Goal: Task Accomplishment & Management: Complete application form

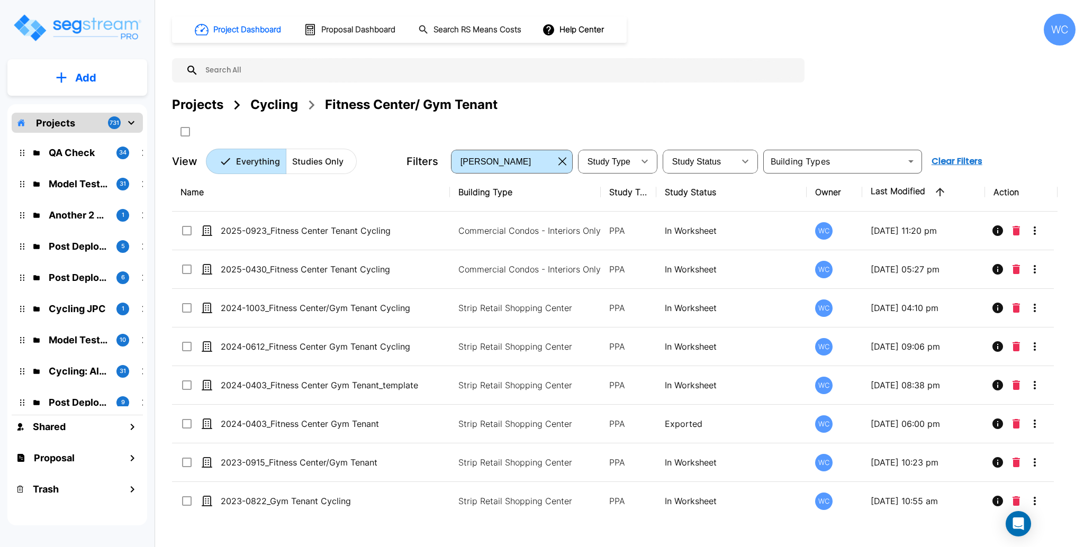
drag, startPoint x: 186, startPoint y: 101, endPoint x: 407, endPoint y: 3, distance: 241.9
click at [187, 100] on div "Projects" at bounding box center [197, 104] width 51 height 19
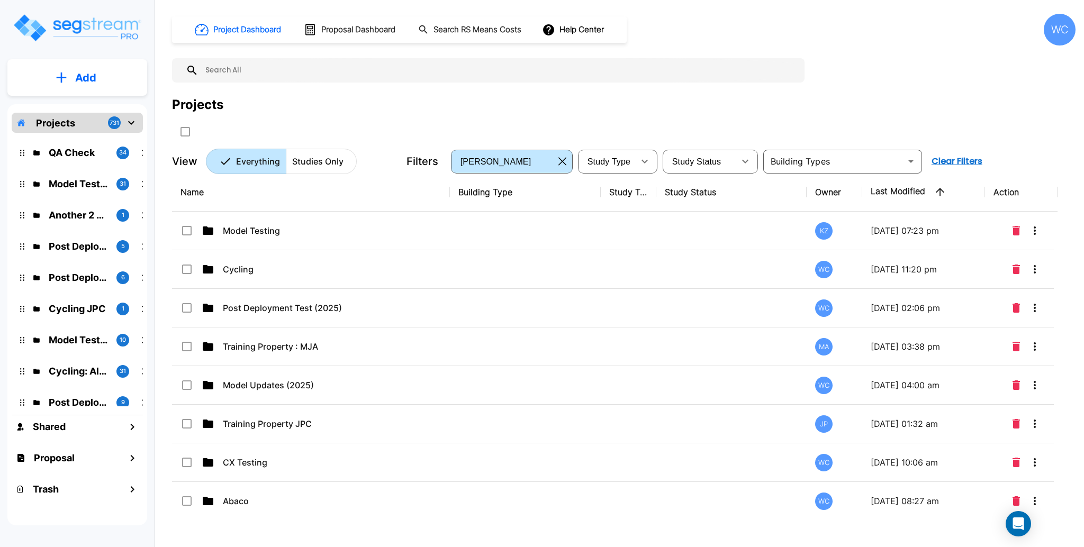
click at [259, 271] on p "Cycling" at bounding box center [328, 269] width 211 height 13
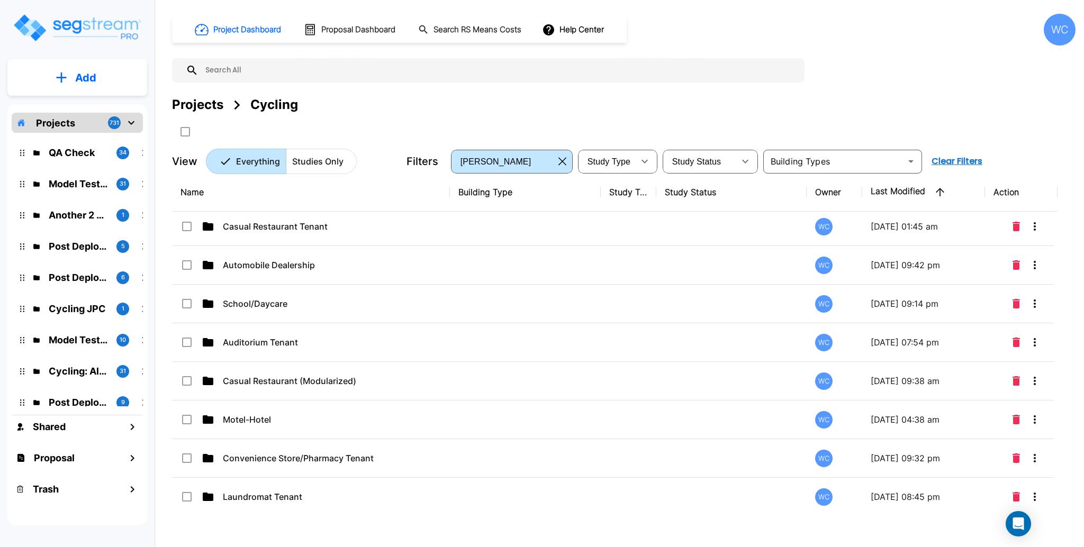
click at [371, 349] on p "Auditorium Tenant" at bounding box center [328, 342] width 211 height 13
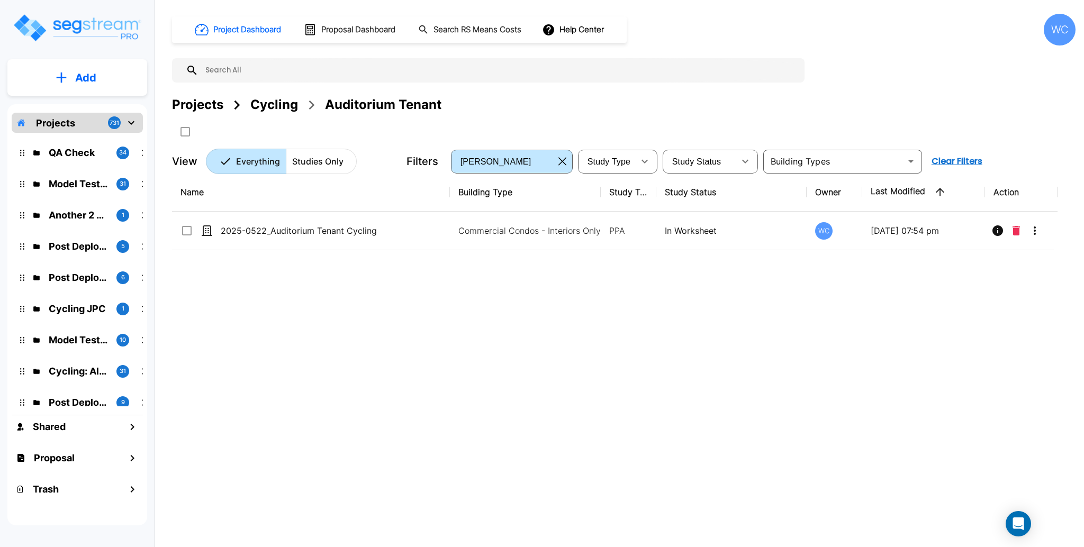
scroll to position [0, 0]
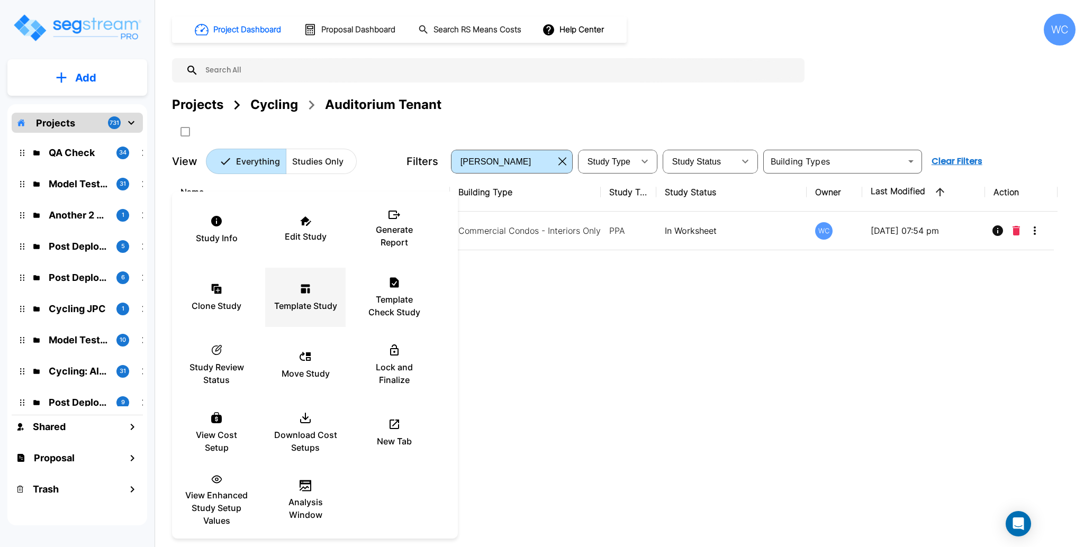
click at [303, 314] on div "Template Study" at bounding box center [305, 297] width 63 height 53
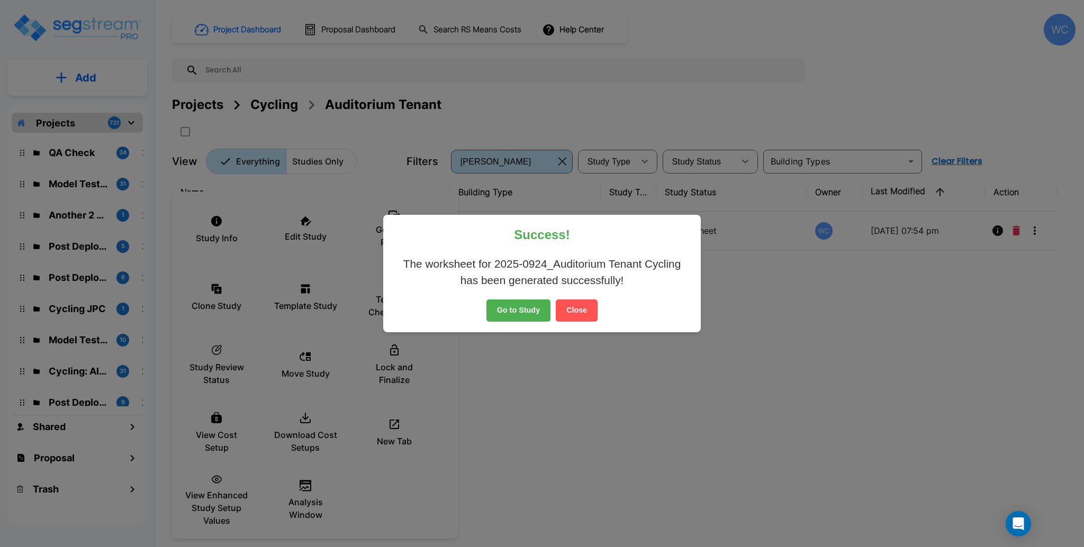
drag, startPoint x: 578, startPoint y: 306, endPoint x: 476, endPoint y: 204, distance: 144.8
click at [578, 307] on button "Close" at bounding box center [577, 310] width 42 height 22
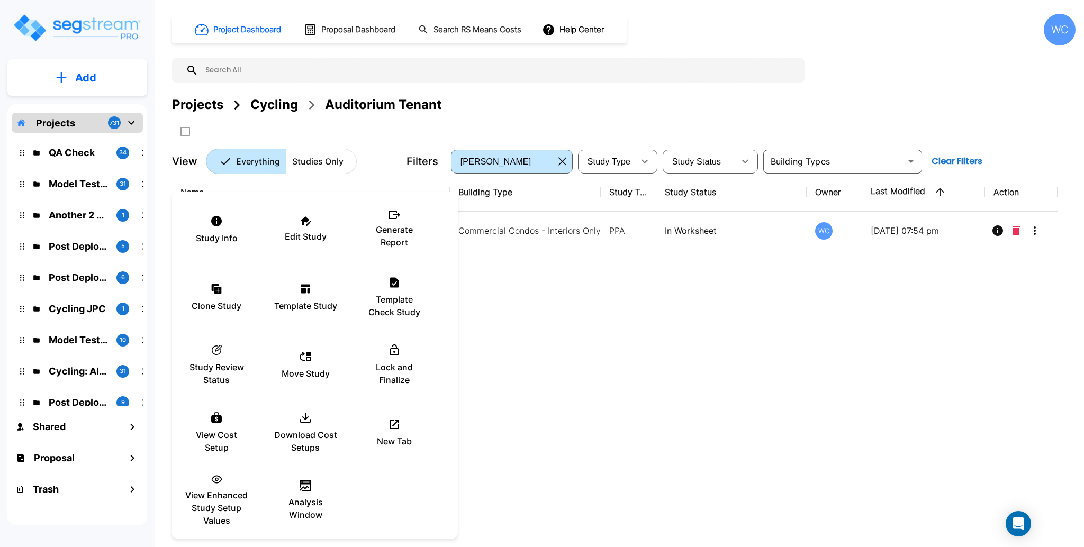
click at [276, 103] on div at bounding box center [542, 273] width 1084 height 547
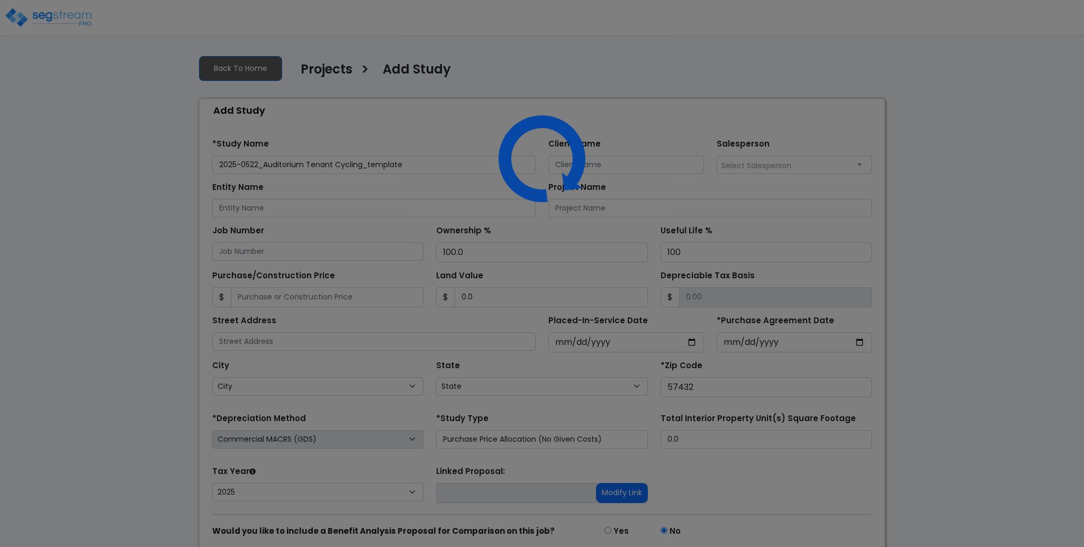
select select "2025"
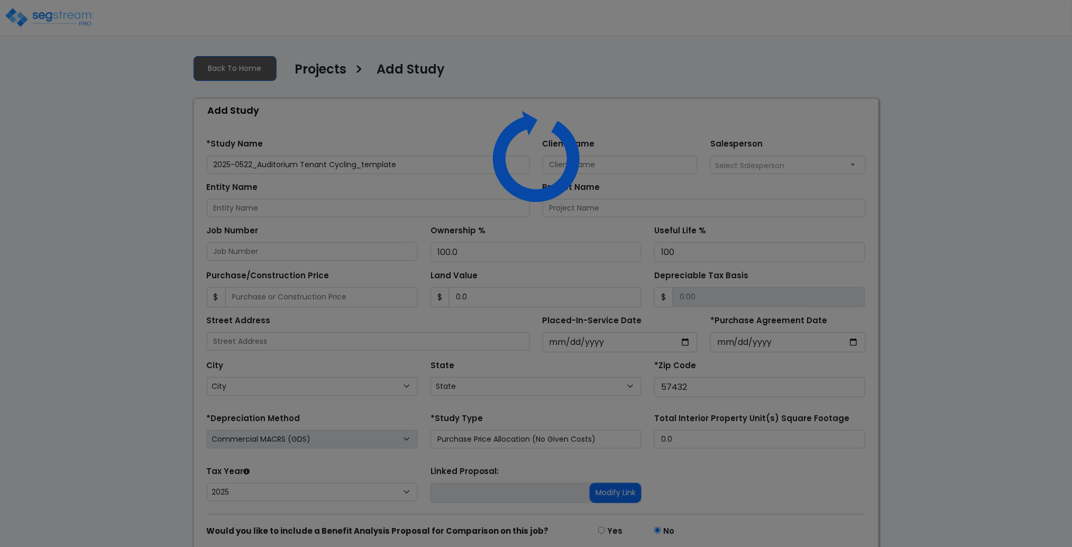
select select "SD"
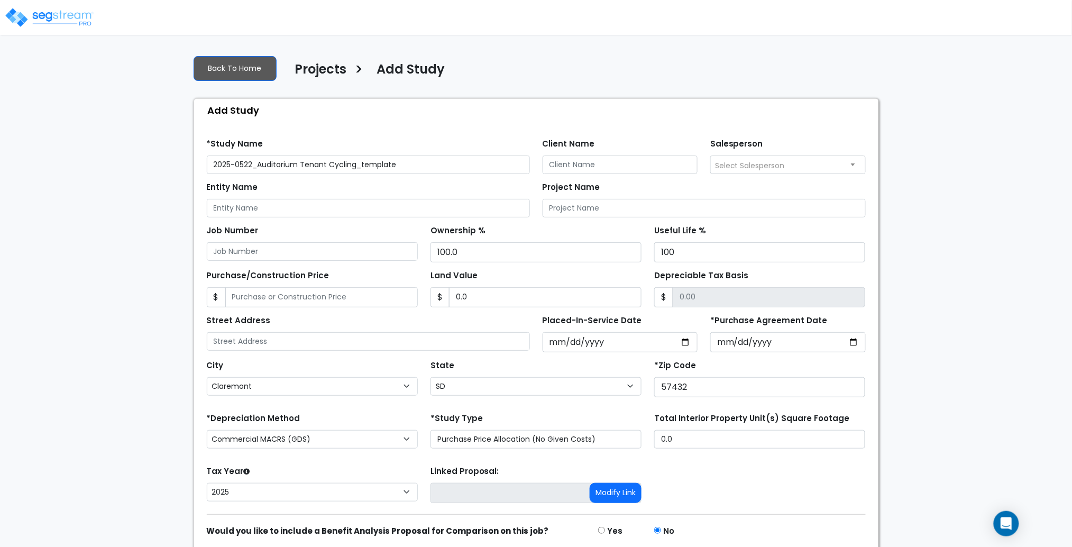
drag, startPoint x: 360, startPoint y: 165, endPoint x: 465, endPoint y: 165, distance: 104.8
click at [465, 165] on input "2025-0522_Auditorium Tenant Cycling_template" at bounding box center [368, 165] width 323 height 19
drag, startPoint x: 240, startPoint y: 165, endPoint x: 252, endPoint y: 163, distance: 11.7
click at [252, 163] on input "2025-0522_Auditorium Tenant Cycling" at bounding box center [368, 165] width 323 height 19
type input "2025-0924_Auditorium Tenant Cycling"
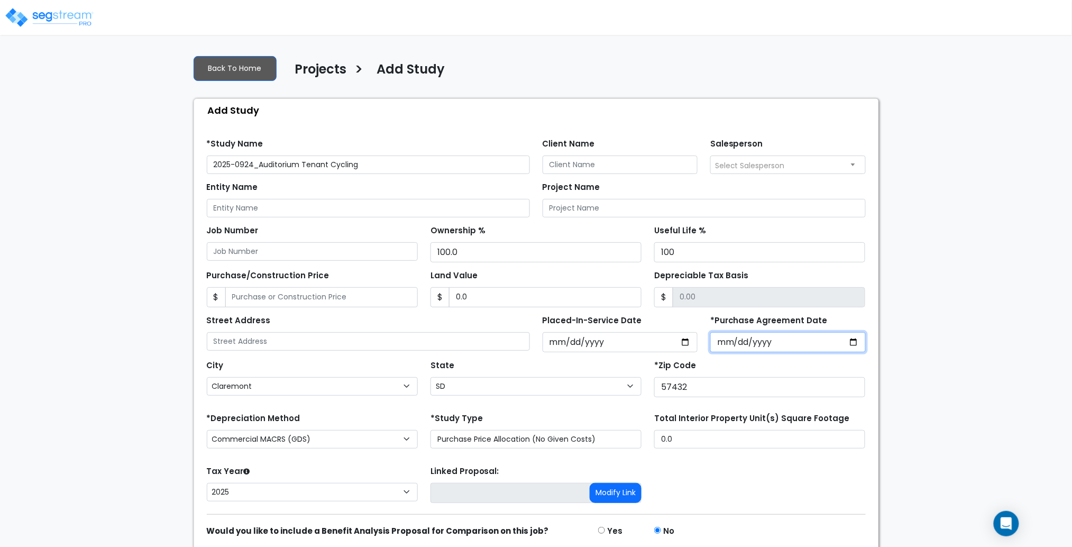
click at [859, 342] on input "*Purchase Agreement Date" at bounding box center [789, 342] width 156 height 20
click at [857, 338] on input "*Purchase Agreement Date" at bounding box center [789, 342] width 156 height 20
type input "2025-09-24"
click at [676, 343] on input "2025-05-22" at bounding box center [621, 342] width 156 height 20
click at [683, 341] on input "2025-05-22" at bounding box center [621, 342] width 156 height 20
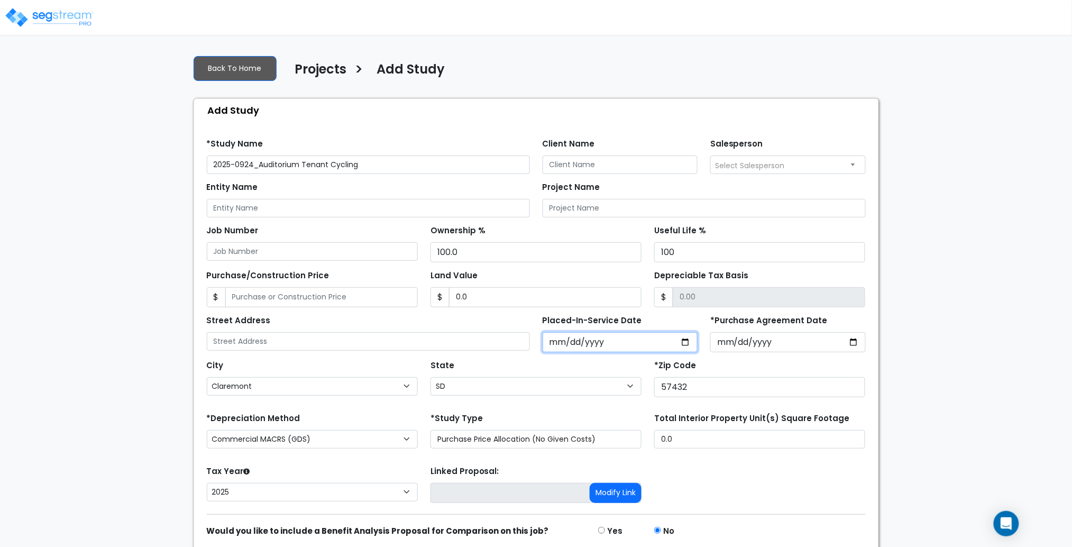
type input "2025-09-24"
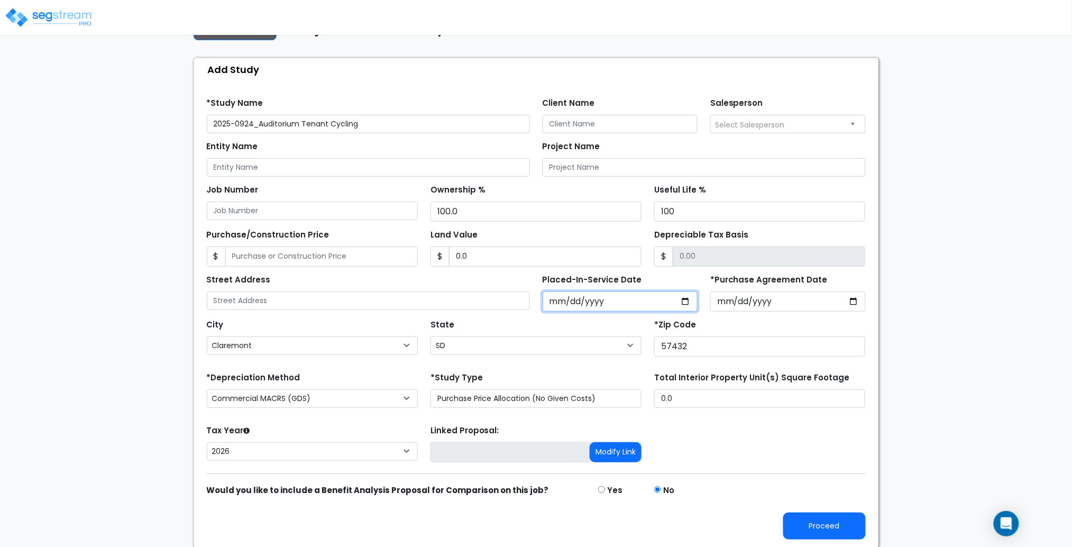
scroll to position [42, 0]
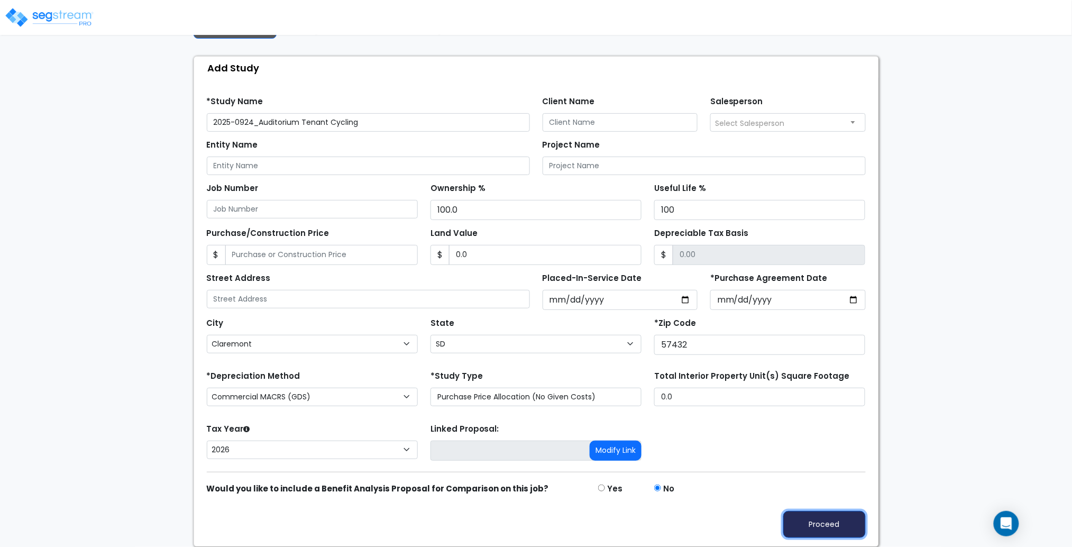
click at [826, 523] on button "Proceed" at bounding box center [825, 524] width 83 height 27
type input "0"
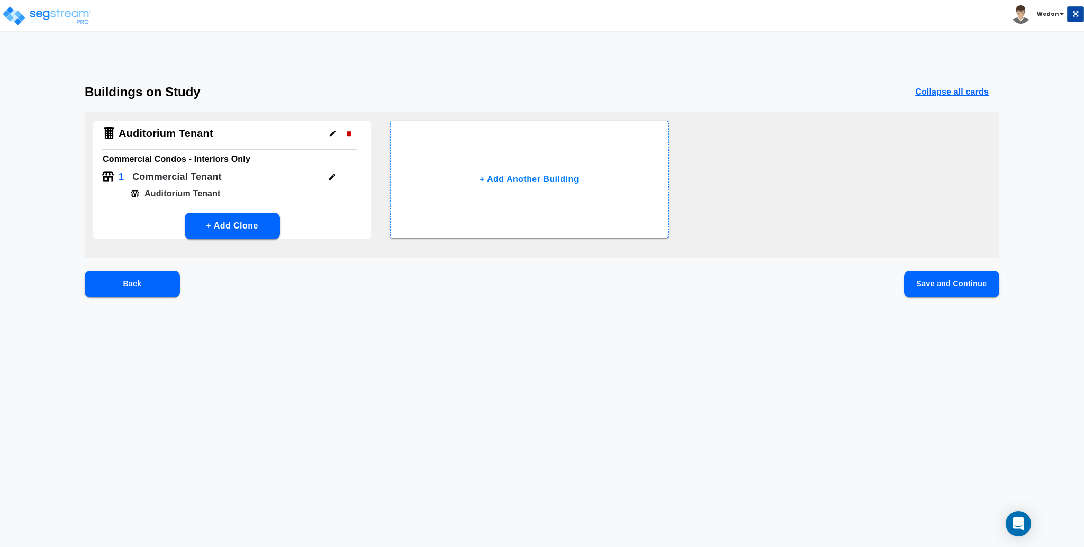
click at [963, 284] on button "Save and Continue" at bounding box center [951, 284] width 95 height 26
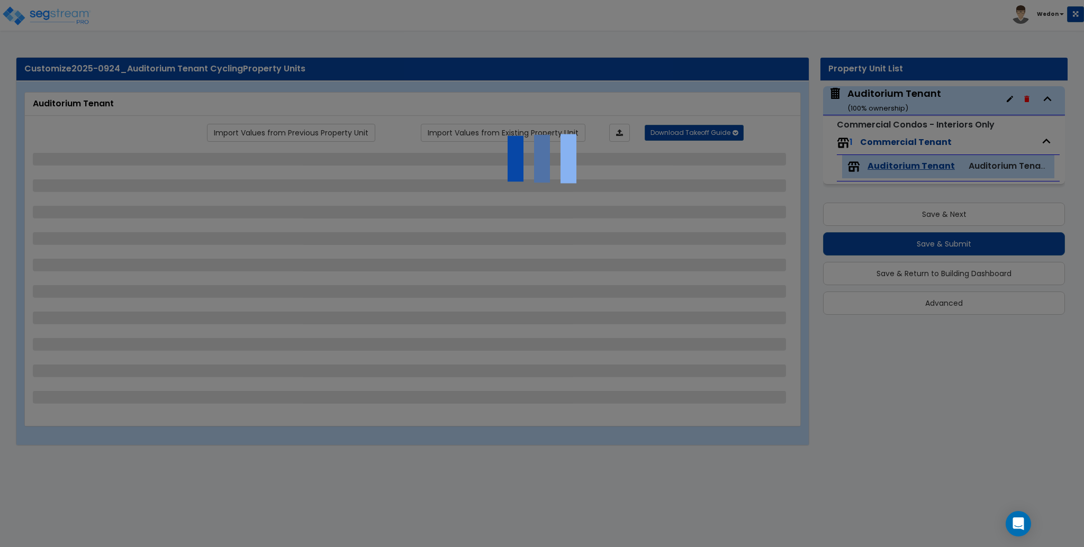
select select "2"
select select "3"
select select "1"
select select "2"
select select "3"
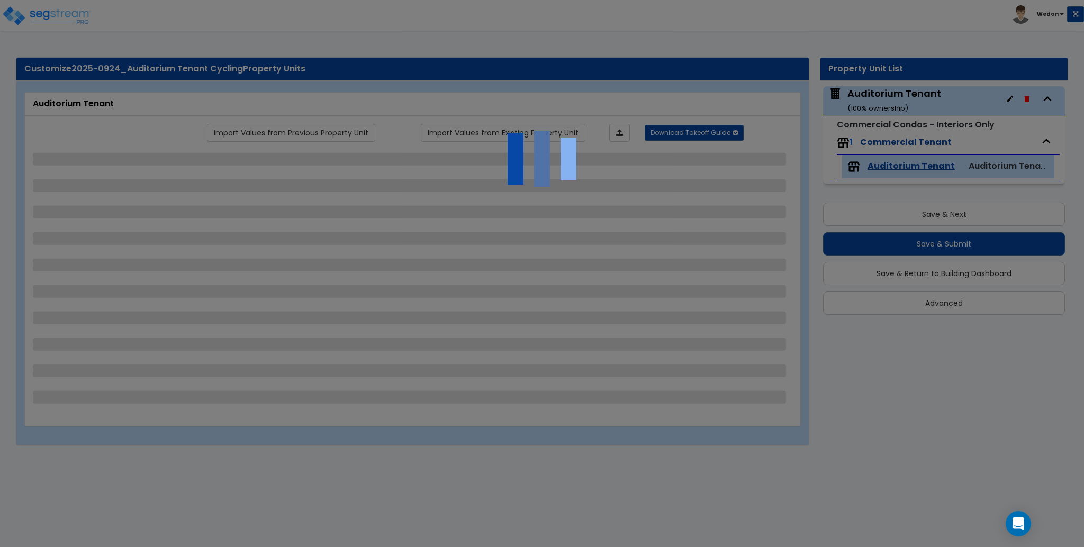
select select "4"
select select "3"
select select "1"
select select "2"
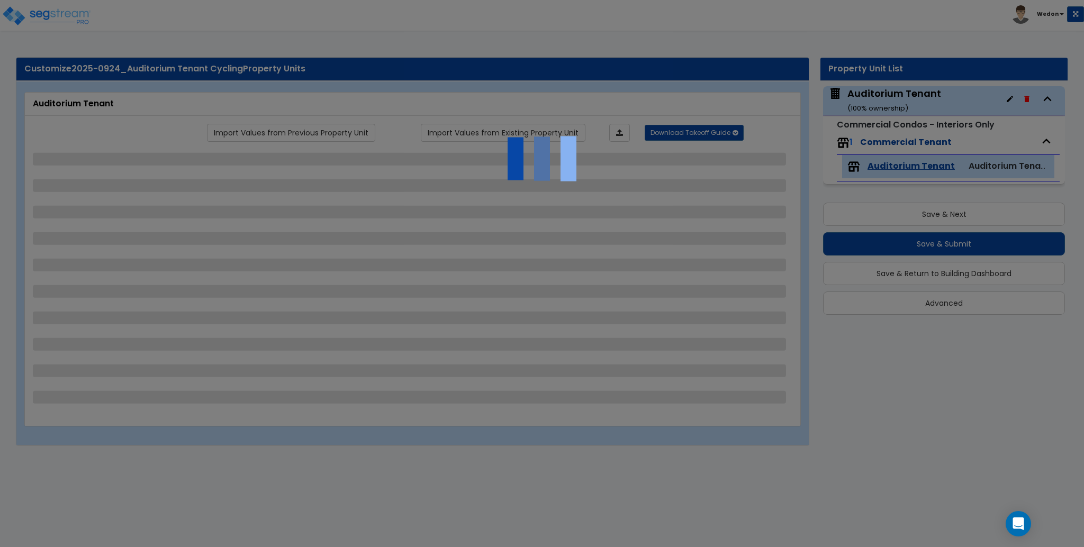
select select "3"
select select "1"
select select "4"
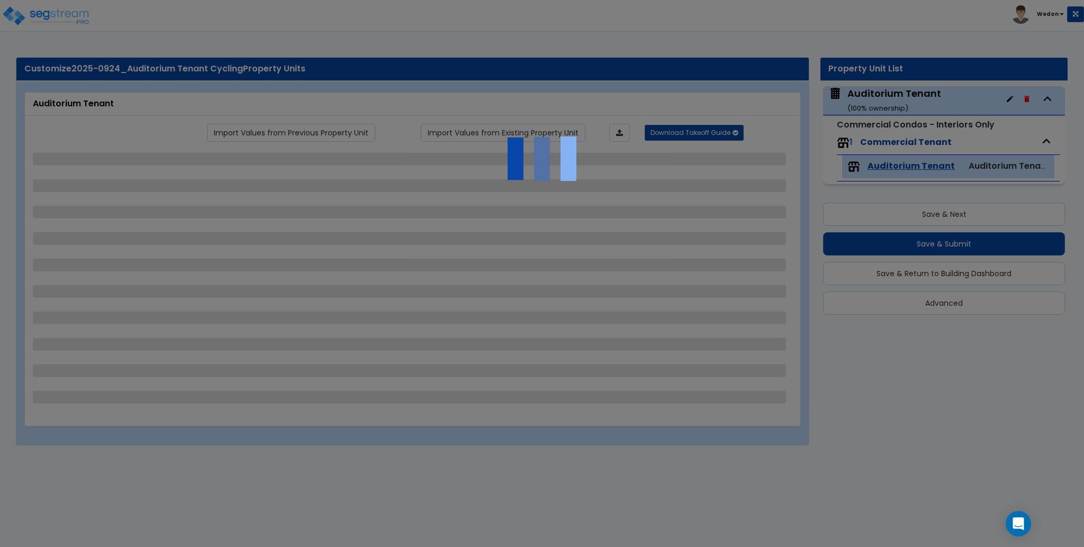
select select "1"
select select "8"
select select "2"
select select "4"
select select "3"
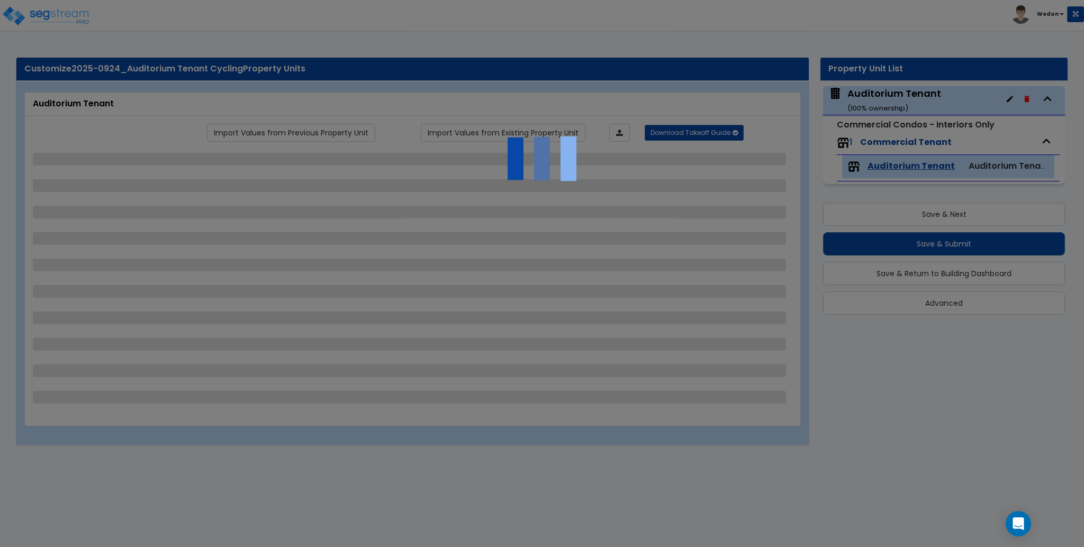
select select "1"
select select "3"
select select "6"
select select "1"
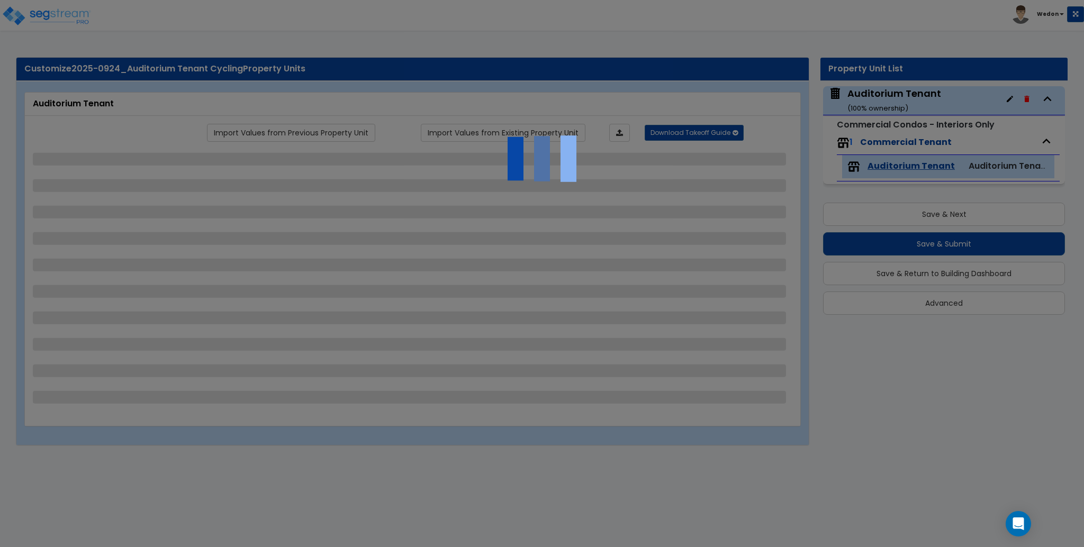
select select "1"
select select "2"
select select "4"
select select "2"
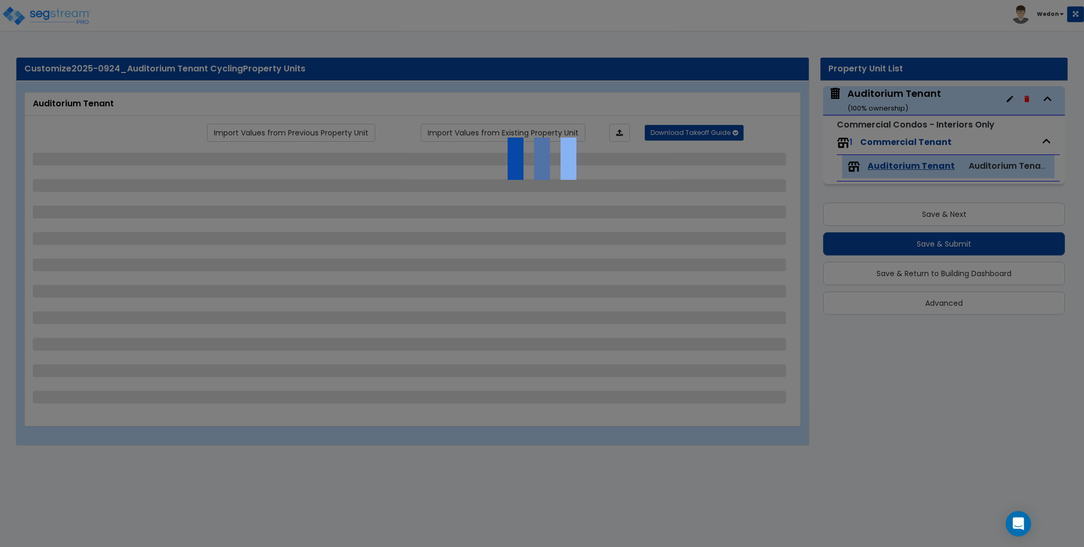
select select "3"
select select "2"
select select "3"
select select "1"
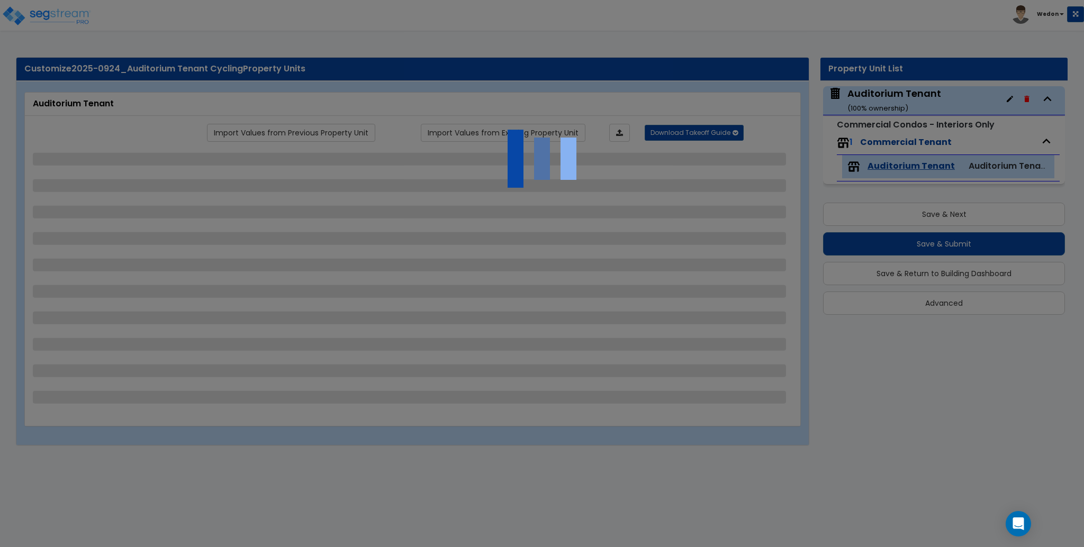
select select "2"
select select "3"
select select "2"
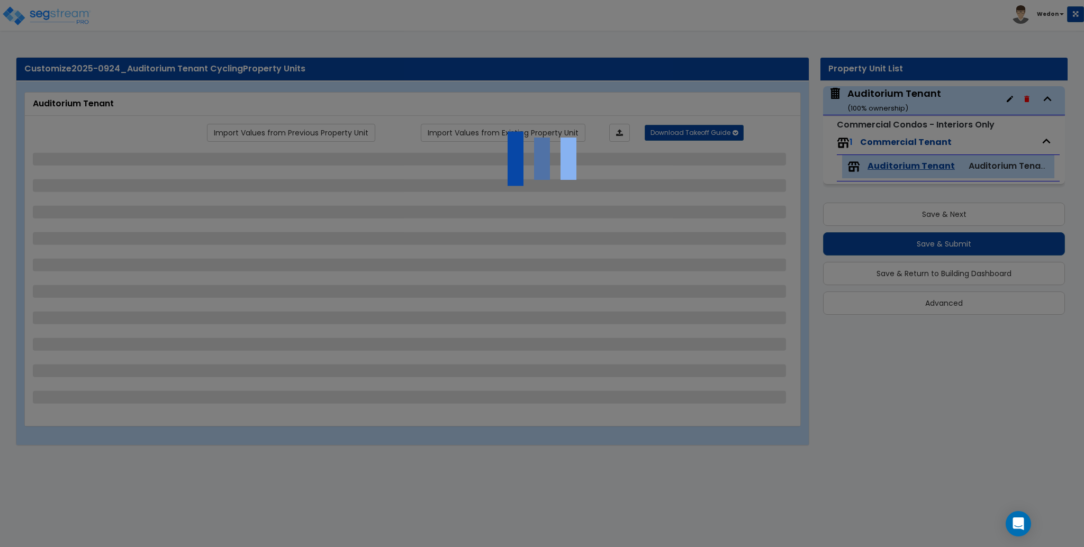
select select "1"
select select "3"
select select "2"
select select "5"
select select "2"
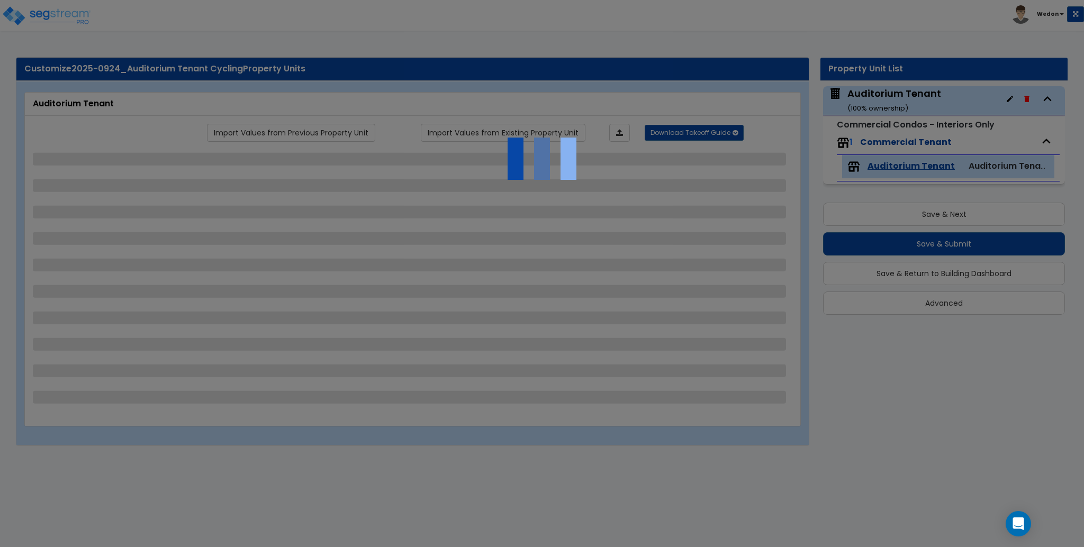
select select "1"
select select "2"
select select "3"
select select "1"
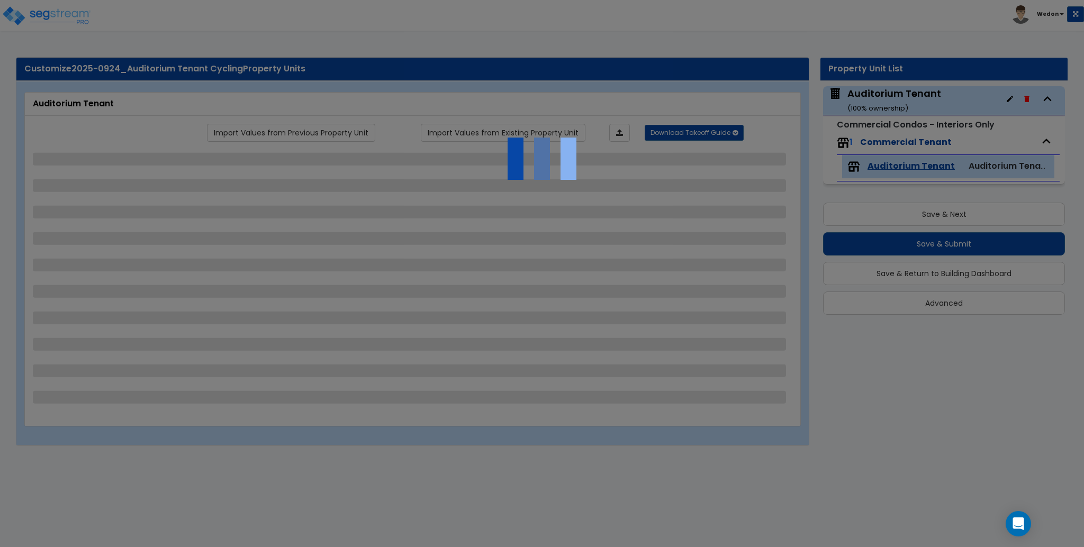
select select "2"
select select "3"
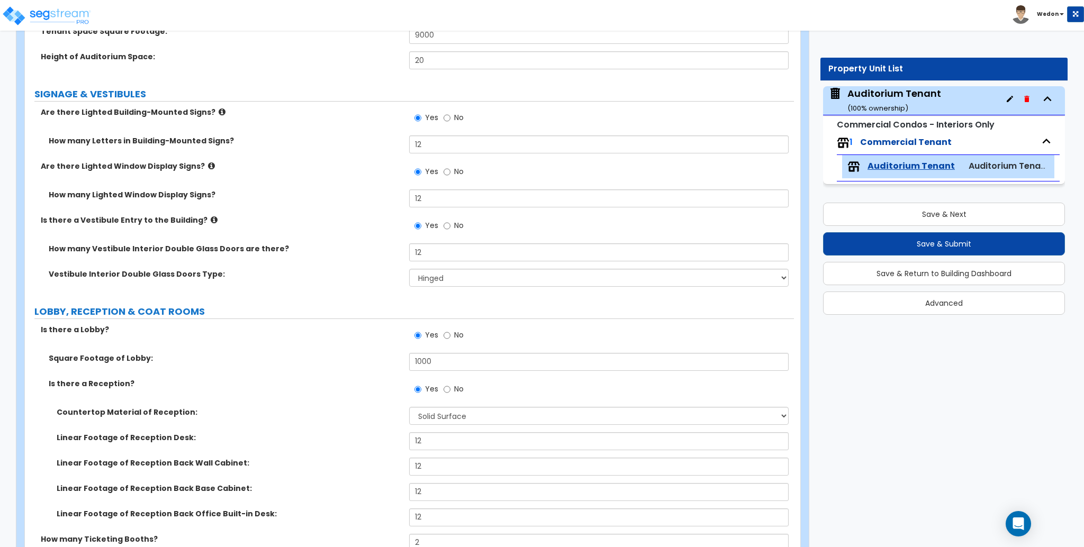
scroll to position [141, 0]
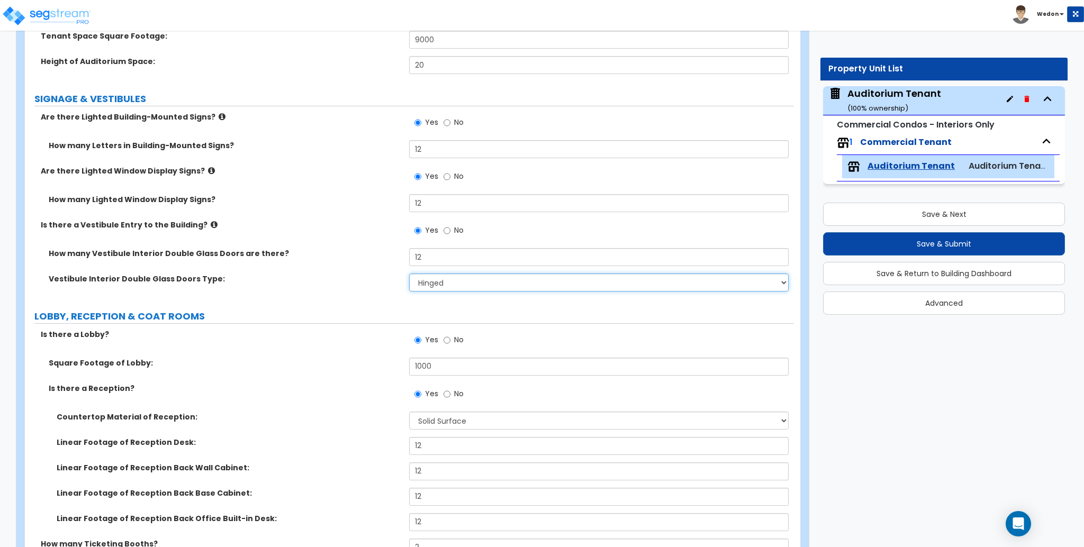
click at [443, 283] on select "Hinged Sliding" at bounding box center [598, 283] width 379 height 18
select select "2"
click at [409, 274] on select "Hinged Sliding" at bounding box center [598, 283] width 379 height 18
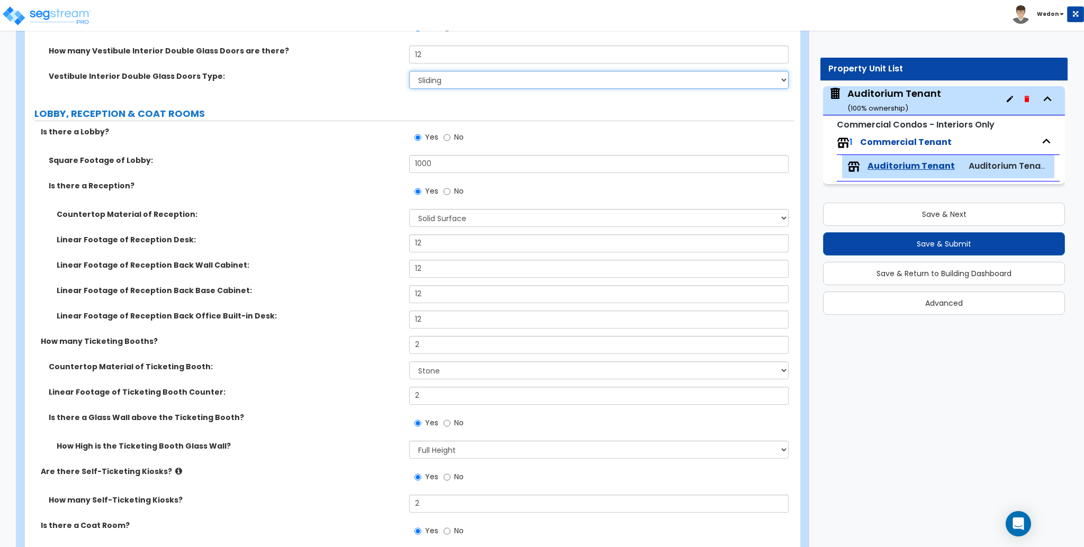
scroll to position [352, 0]
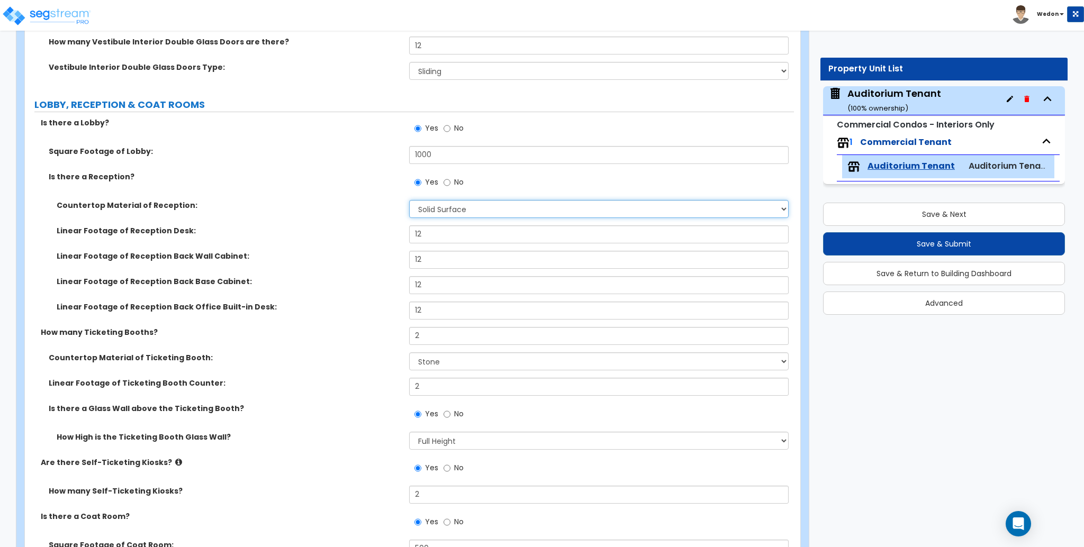
click at [492, 206] on select "None Plastic Laminate Solid Surface Stone Quartz Marble Tile Wood Stainless Ste…" at bounding box center [598, 209] width 379 height 18
select select "5"
click at [409, 200] on select "None Plastic Laminate Solid Surface Stone Quartz Marble Tile Wood Stainless Ste…" at bounding box center [598, 209] width 379 height 18
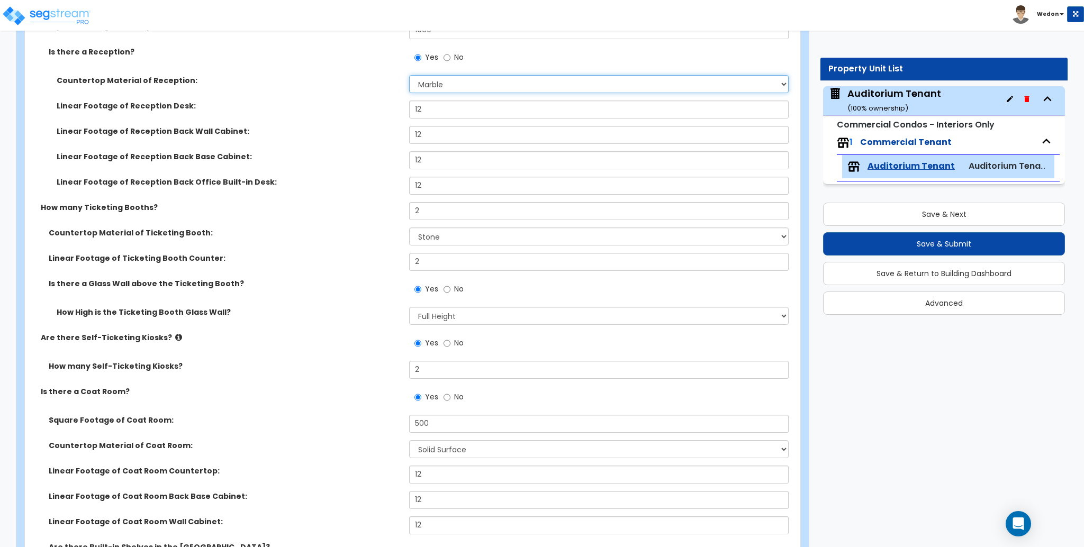
scroll to position [494, 0]
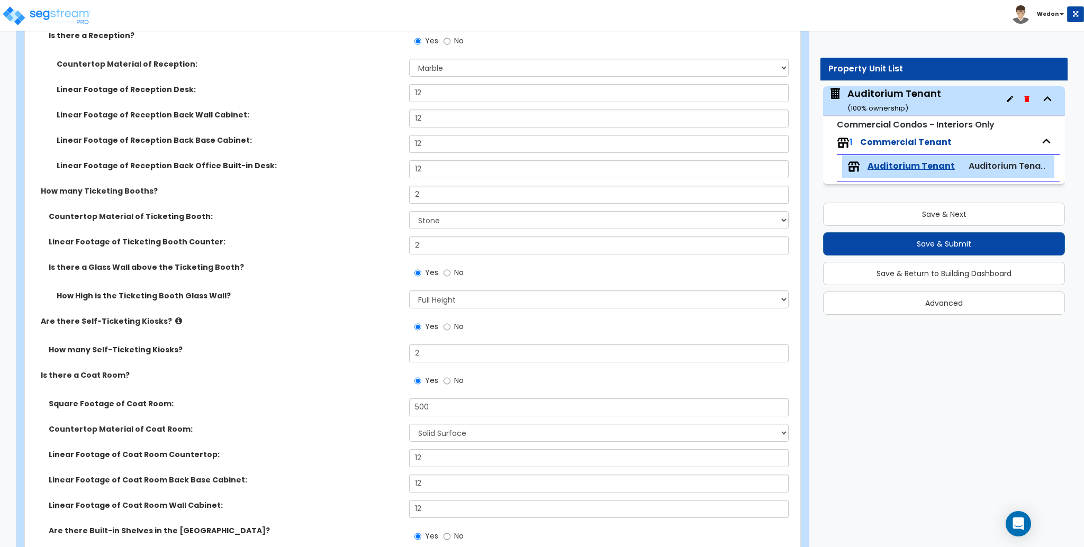
click at [350, 283] on div "Is there a Glass Wall above the Ticketing Booth? Yes No" at bounding box center [409, 276] width 769 height 29
click at [428, 217] on select "None Plastic Laminate Solid Surface Stone Quartz Marble Tile Wood Stainless Ste…" at bounding box center [598, 220] width 379 height 18
select select "6"
click at [409, 211] on select "None Plastic Laminate Solid Surface Stone Quartz Marble Tile Wood Stainless Ste…" at bounding box center [598, 220] width 379 height 18
click at [337, 275] on div "Is there a Glass Wall above the Ticketing Booth? Yes No" at bounding box center [409, 276] width 769 height 29
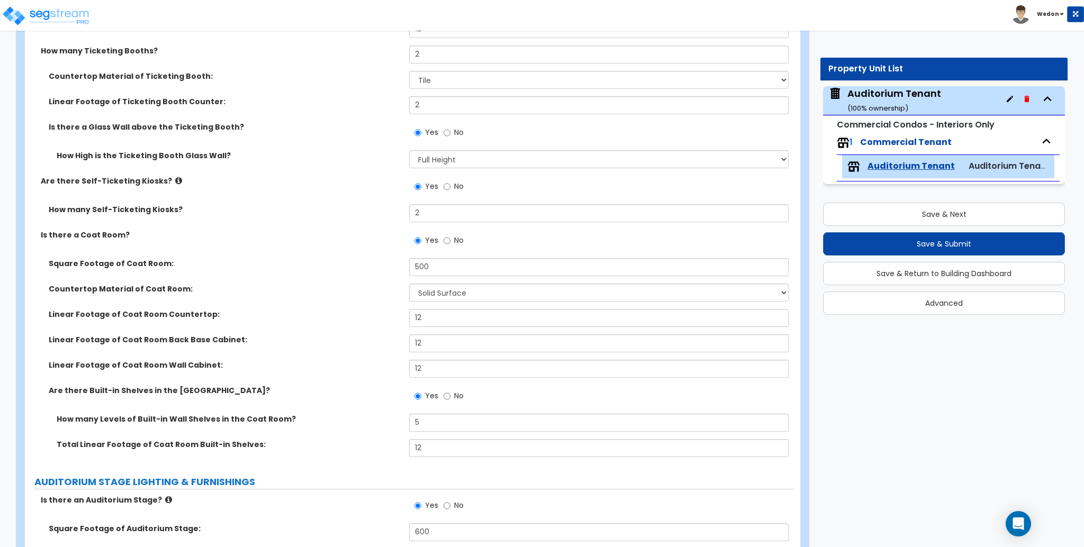
scroll to position [635, 0]
click at [488, 287] on select "None Plastic Laminate Solid Surface Stone Quartz Marble Tile Wood Stainless Ste…" at bounding box center [598, 292] width 379 height 18
select select "7"
click at [409, 283] on select "None Plastic Laminate Solid Surface Stone Quartz Marble Tile Wood Stainless Ste…" at bounding box center [598, 292] width 379 height 18
click at [323, 321] on div "Linear Footage of Coat Room Countertop: 12" at bounding box center [409, 320] width 769 height 25
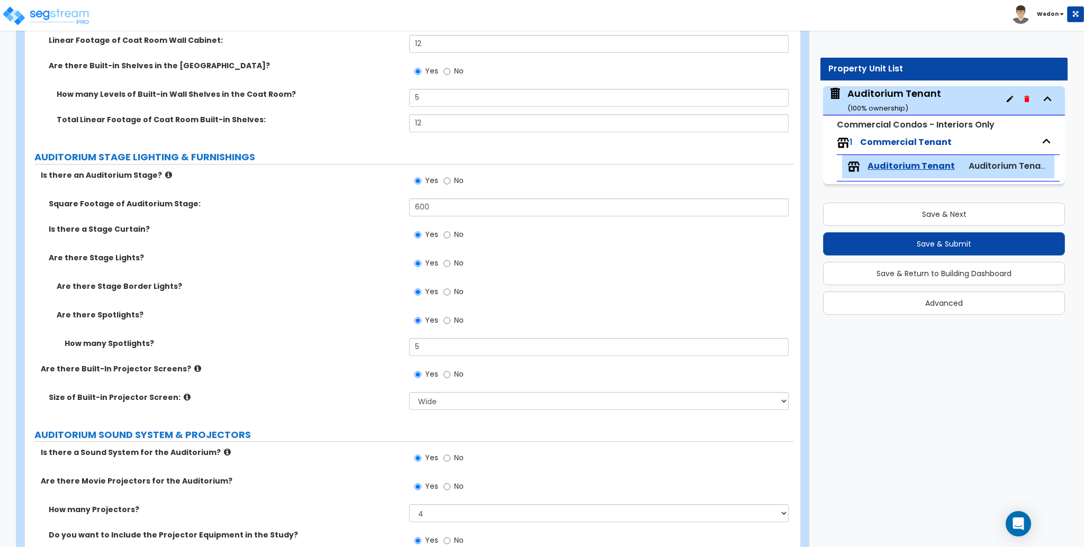
scroll to position [987, 0]
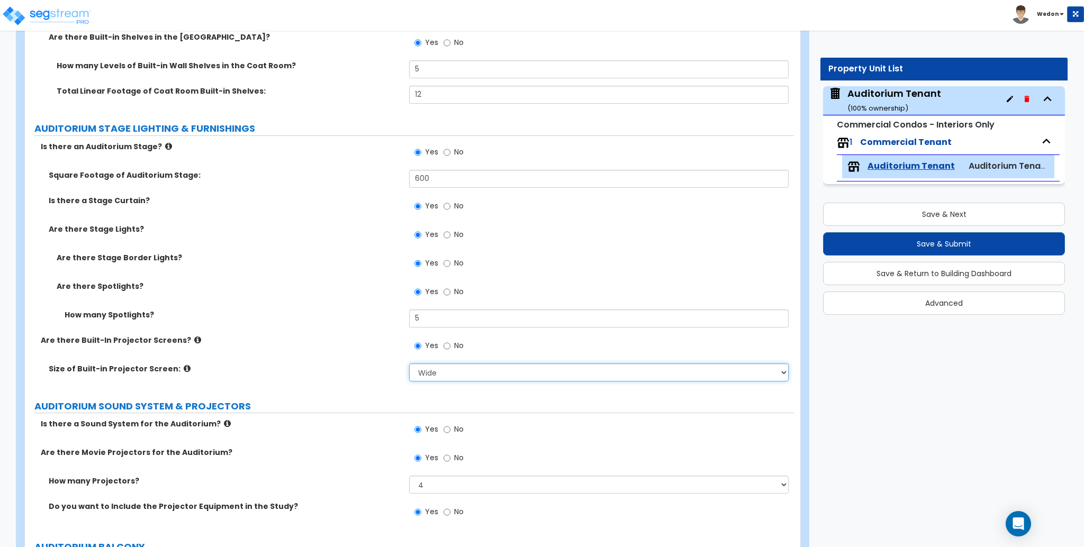
click at [438, 369] on select "None Narrow Medium Wide I want to Enter the Square Footage" at bounding box center [598, 372] width 379 height 18
select select "2"
click at [409, 363] on select "None Narrow Medium Wide I want to Enter the Square Footage" at bounding box center [598, 372] width 379 height 18
click at [315, 367] on label "Size of Built-in Projector Screen:" at bounding box center [225, 368] width 352 height 11
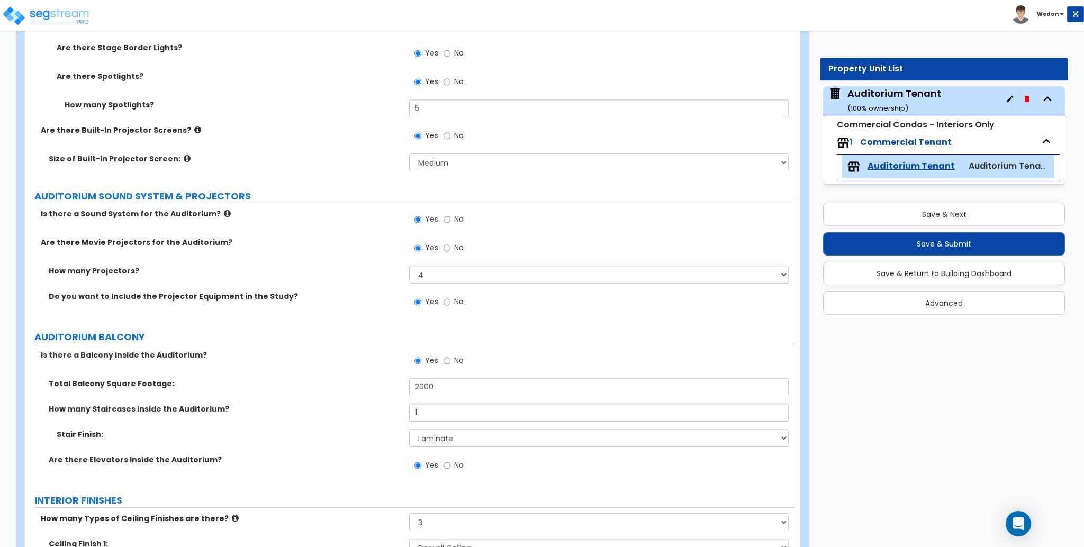
scroll to position [1199, 0]
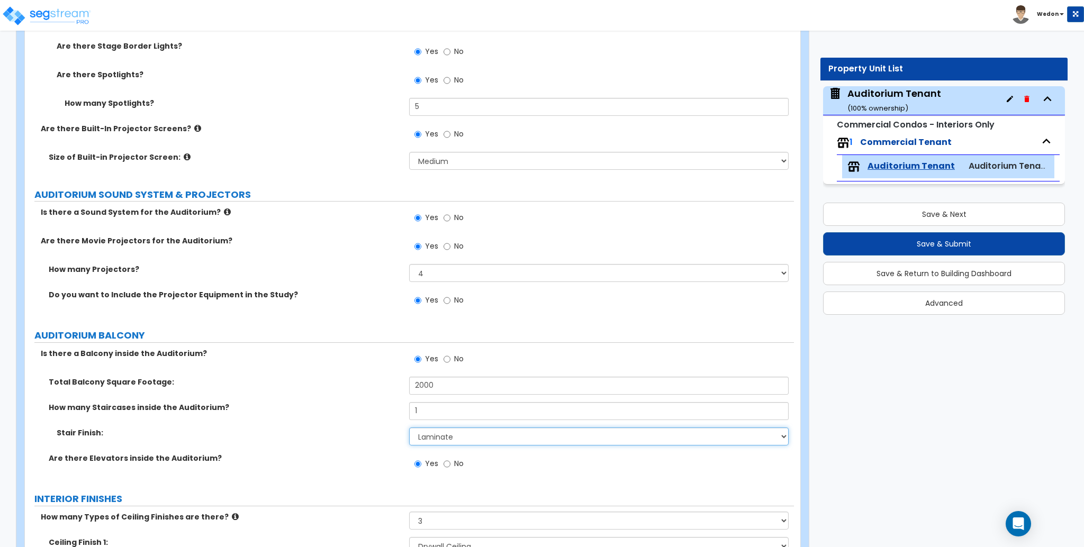
click at [460, 438] on select "None Tile Wood Laminate VCT Sheet Carpet Sheet Vinyl Carpet Tile" at bounding box center [598, 437] width 379 height 18
select select "6"
click at [409, 428] on select "None Tile Wood Laminate VCT Sheet Carpet Sheet Vinyl Carpet Tile" at bounding box center [598, 437] width 379 height 18
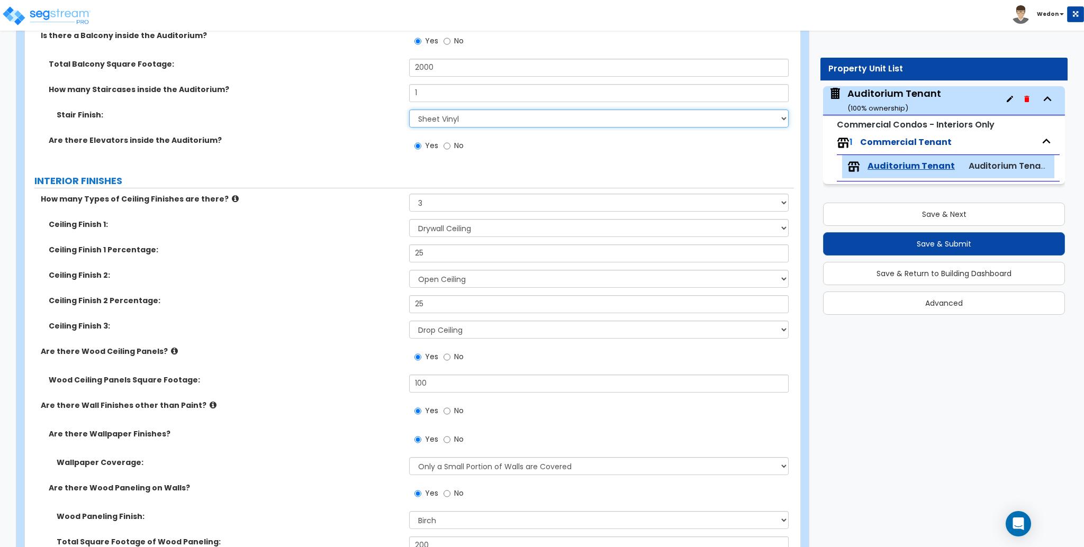
scroll to position [1552, 0]
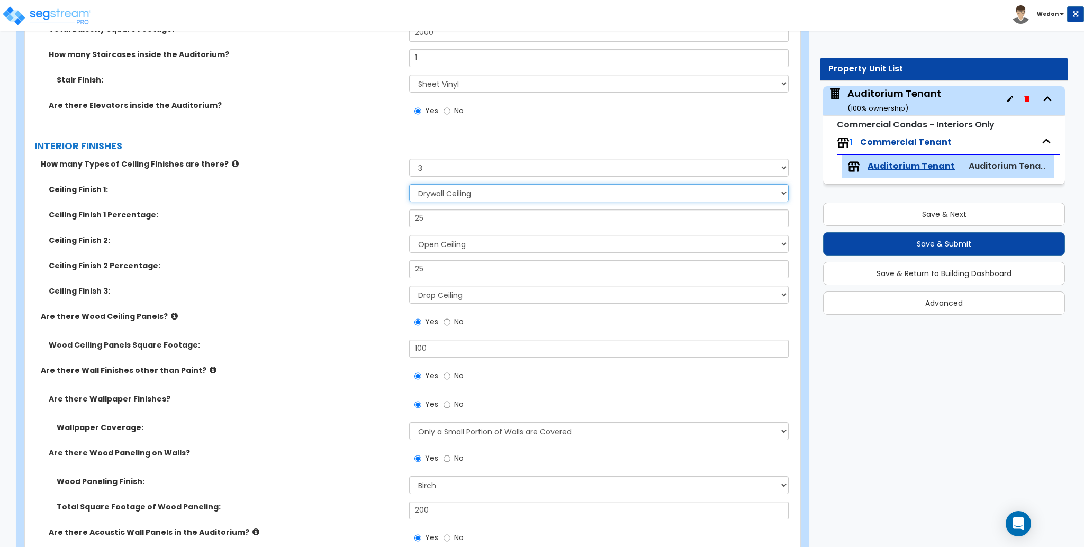
click at [463, 194] on select "Please Choose One Drywall Ceiling Open Ceiling Drop Ceiling" at bounding box center [598, 193] width 379 height 18
click at [489, 190] on select "Please Choose One Drywall Ceiling Open Ceiling Drop Ceiling" at bounding box center [598, 193] width 379 height 18
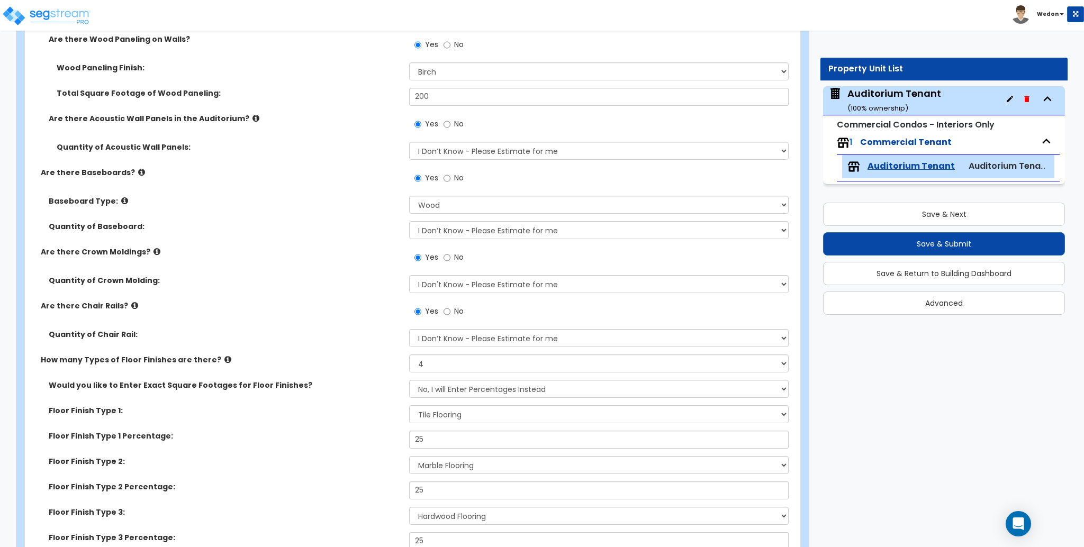
scroll to position [1975, 0]
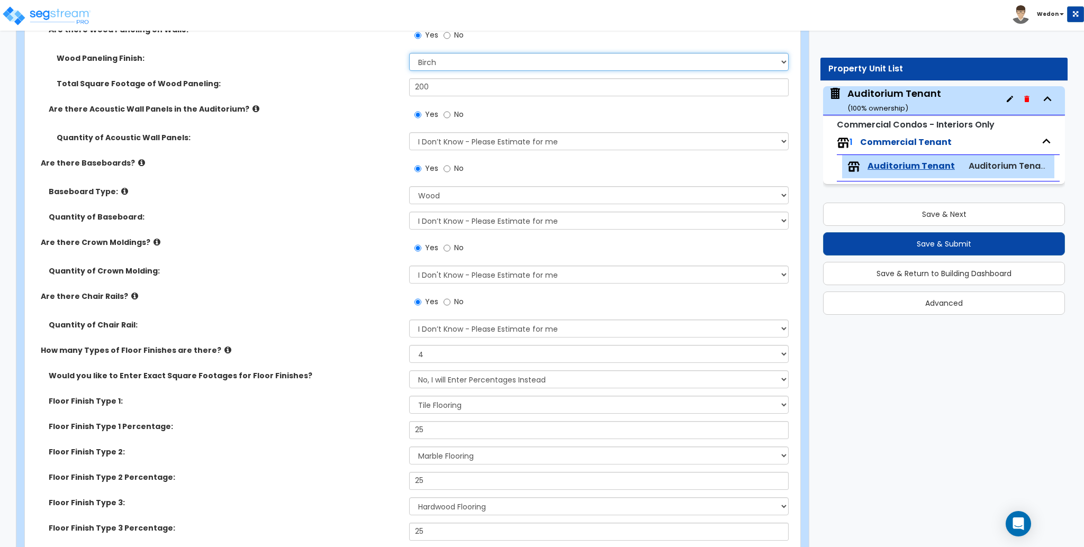
click at [463, 68] on select "Please Choose One Birch Mahogany Oak or Cherry Rosewood Teak I Don't Know, Plea…" at bounding box center [598, 62] width 379 height 18
select select "3"
click at [409, 53] on select "Please Choose One Birch Mahogany Oak or Cherry Rosewood Teak I Don't Know, Plea…" at bounding box center [598, 62] width 379 height 18
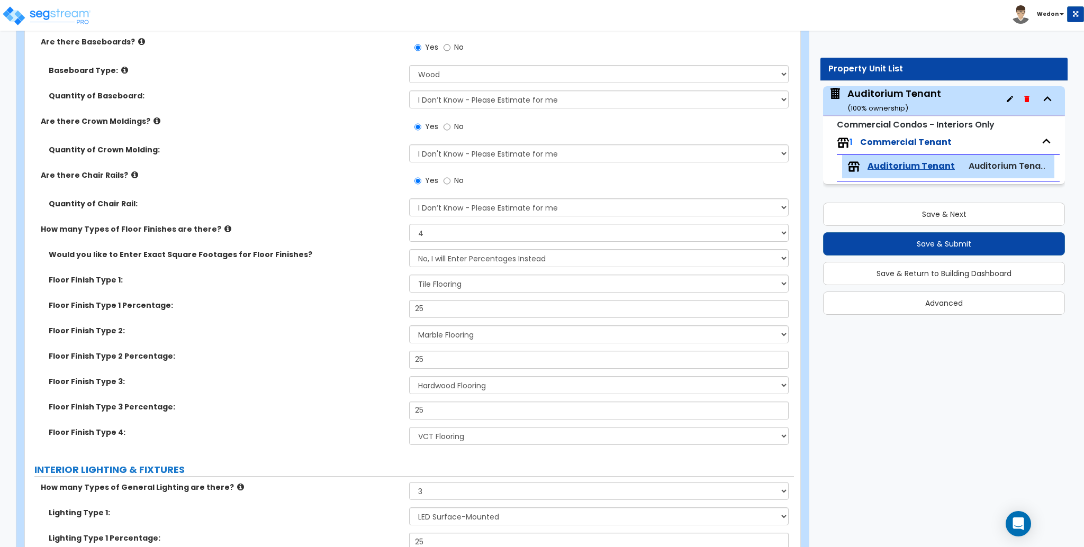
scroll to position [2116, 0]
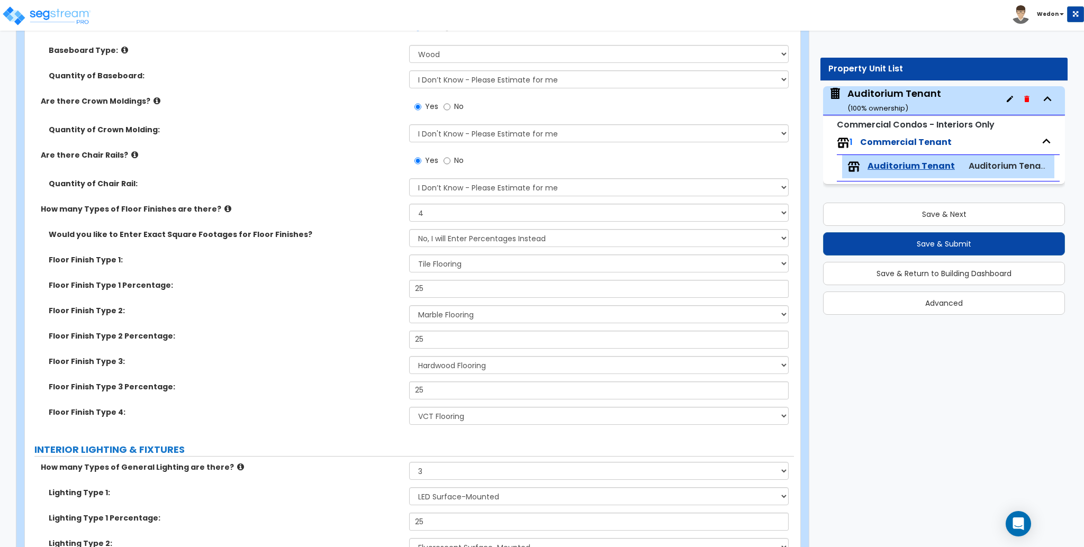
click at [339, 206] on label "How many Types of Floor Finishes are there?" at bounding box center [221, 209] width 360 height 11
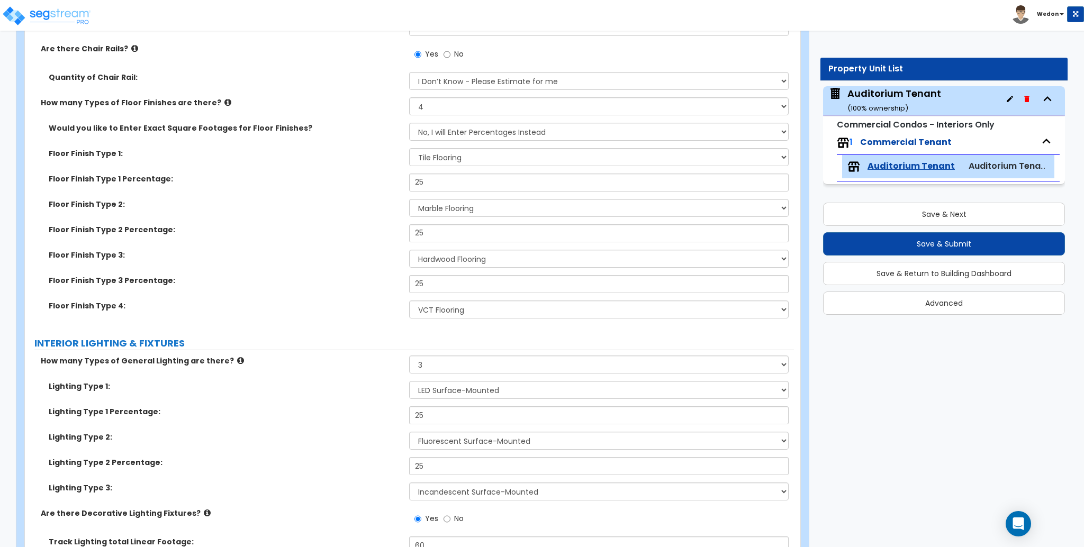
scroll to position [2257, 0]
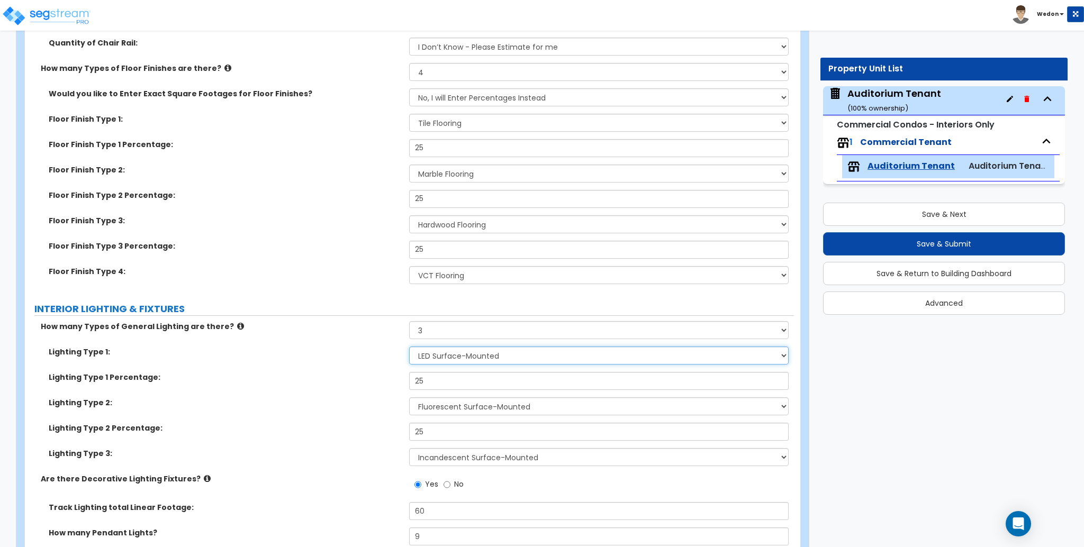
click at [468, 362] on select "Please Choose One LED Surface-Mounted LED Recessed Fluorescent Surface-Mounted …" at bounding box center [598, 356] width 379 height 18
click at [320, 366] on div "Lighting Type 1: Please Choose One LED Surface-Mounted LED Recessed Fluorescent…" at bounding box center [409, 359] width 769 height 25
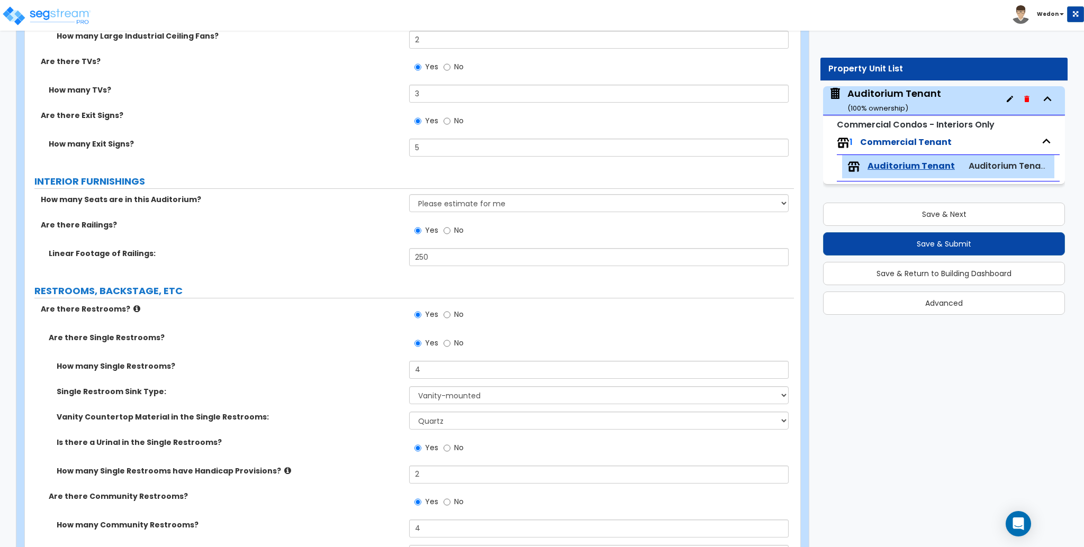
scroll to position [3175, 0]
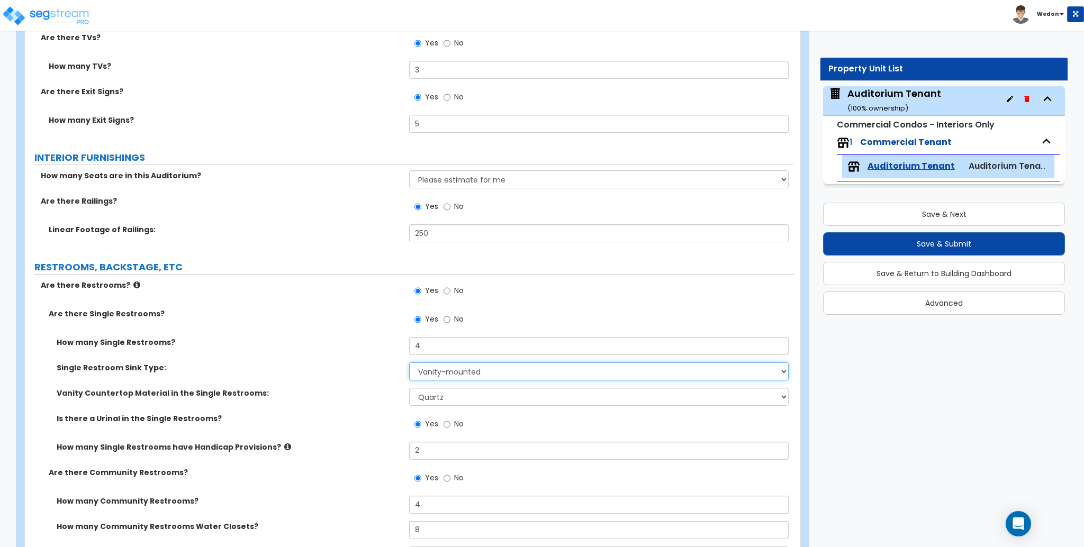
click at [466, 370] on select "Please Choose One Wall-mounted Vanity-mounted" at bounding box center [598, 371] width 379 height 18
click at [409, 362] on select "Please Choose One Wall-mounted Vanity-mounted" at bounding box center [598, 371] width 379 height 18
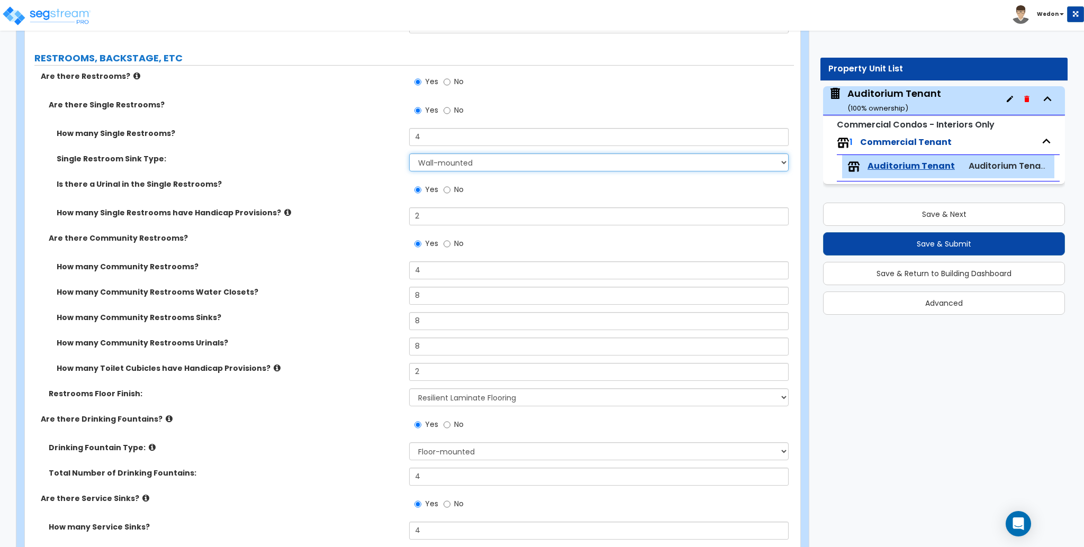
scroll to position [3386, 0]
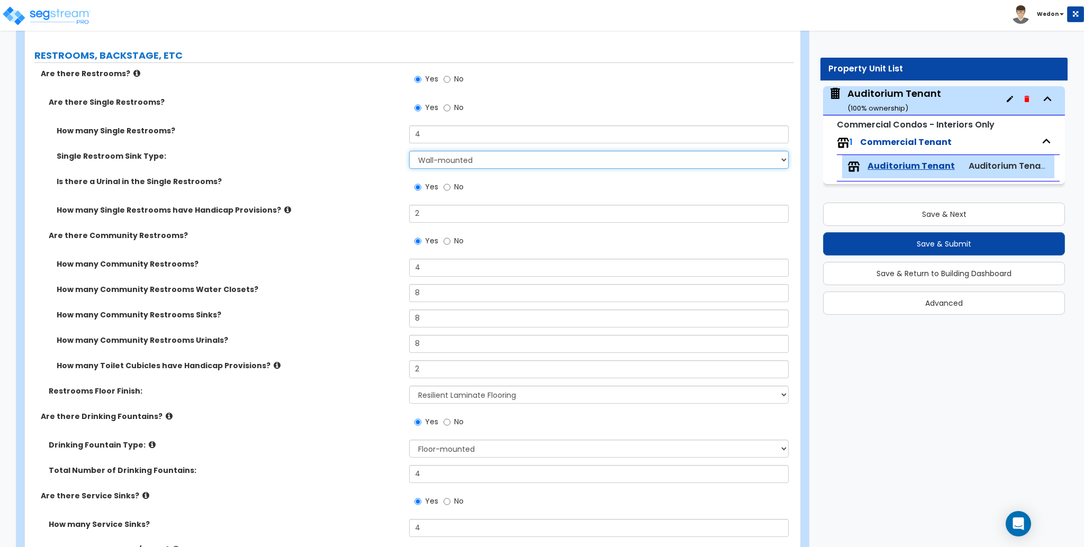
drag, startPoint x: 481, startPoint y: 157, endPoint x: 505, endPoint y: 166, distance: 25.5
click at [481, 157] on select "Please Choose One Wall-mounted Vanity-mounted" at bounding box center [598, 160] width 379 height 18
select select "2"
click at [409, 151] on select "Please Choose One Wall-mounted Vanity-mounted" at bounding box center [598, 160] width 379 height 18
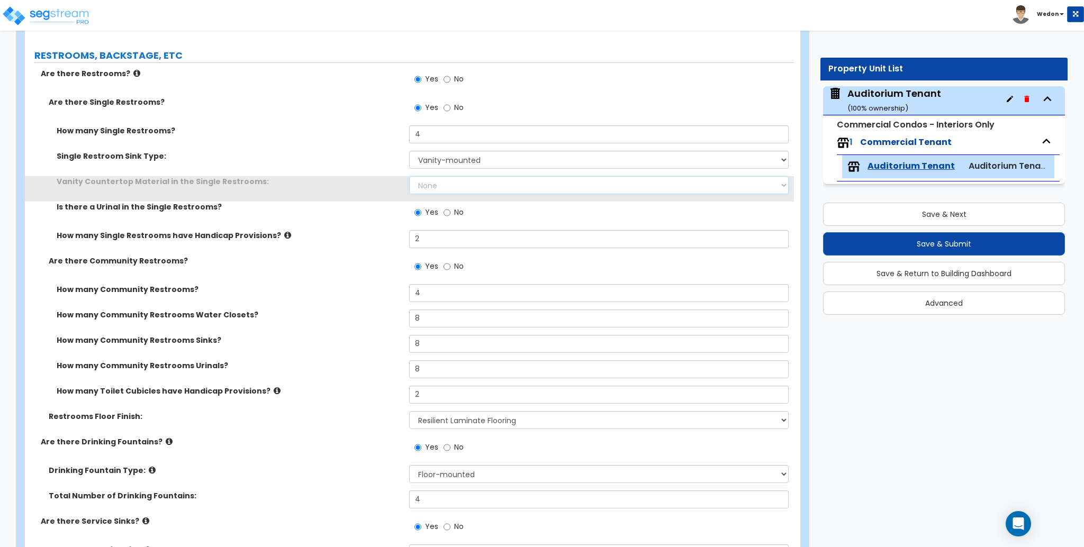
click at [475, 188] on select "None Plastic Laminate Solid Surface Stone Quartz Marble Tile Wood Stainless Ste…" at bounding box center [598, 185] width 379 height 18
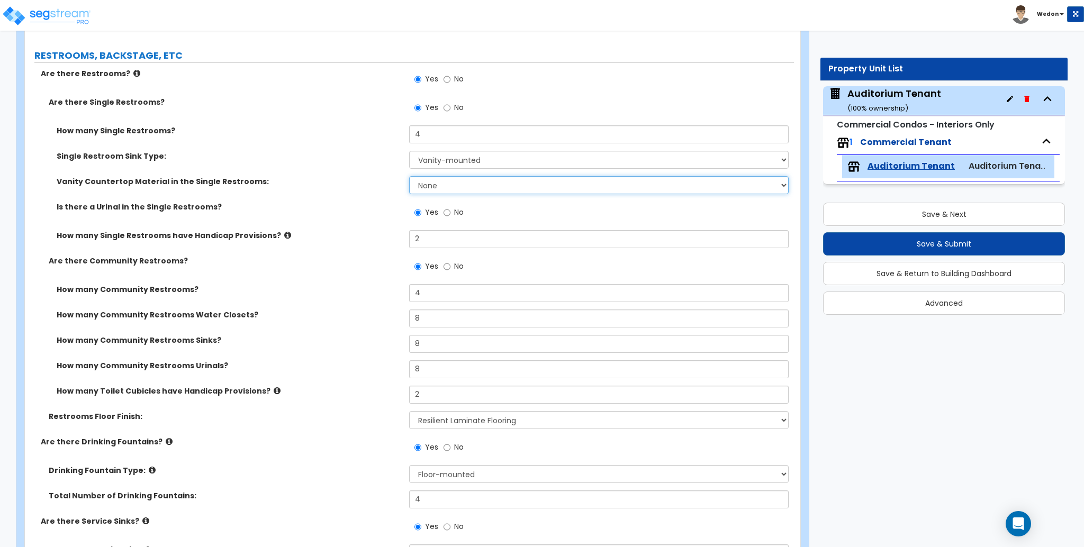
select select "5"
click at [409, 176] on select "None Plastic Laminate Solid Surface Stone Quartz Marble Tile Wood Stainless Ste…" at bounding box center [598, 185] width 379 height 18
click at [331, 224] on div "Is there a Urinal in the Single Restrooms? Yes No" at bounding box center [409, 216] width 769 height 29
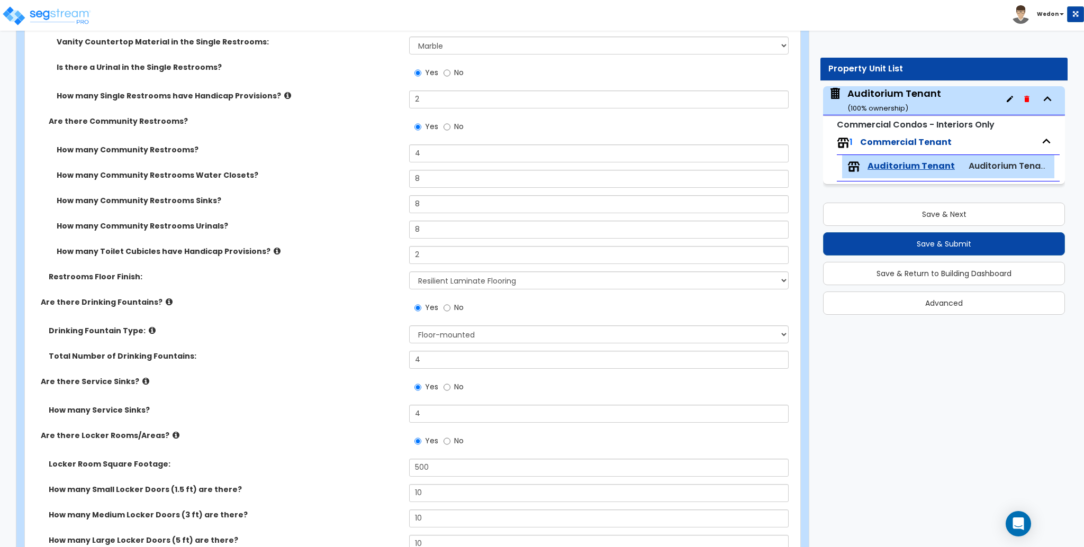
scroll to position [3527, 0]
click at [498, 285] on select "Please Choose One Tile Flooring Resilient Laminate Flooring VCT Flooring Sheet …" at bounding box center [598, 279] width 379 height 18
select select "3"
click at [409, 270] on select "Please Choose One Tile Flooring Resilient Laminate Flooring VCT Flooring Sheet …" at bounding box center [598, 279] width 379 height 18
click at [444, 330] on select "Please Choose One Wall-mounted Floor-mounted" at bounding box center [598, 333] width 379 height 18
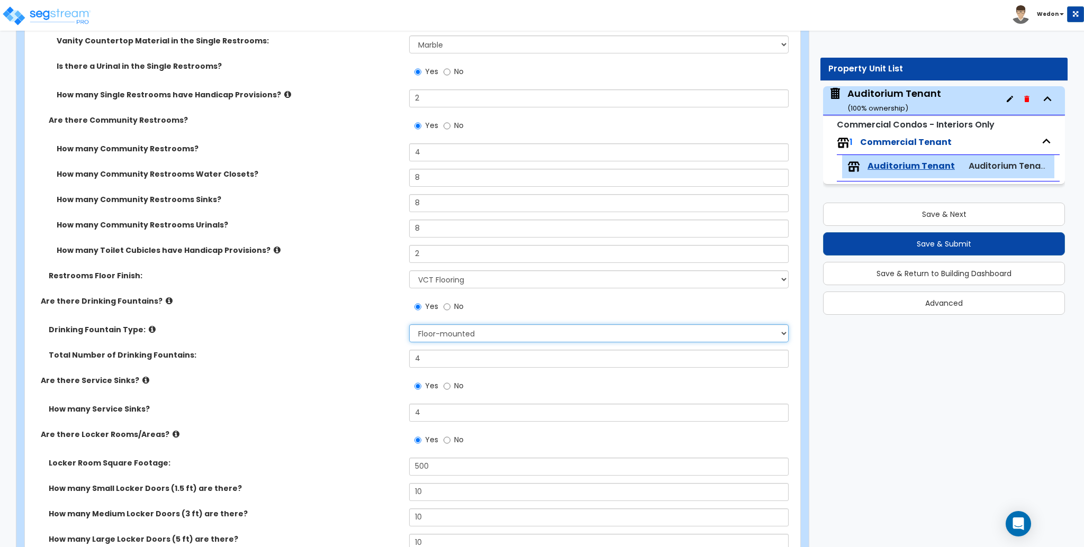
select select "1"
click at [409, 324] on select "Please Choose One Wall-mounted Floor-mounted" at bounding box center [598, 333] width 379 height 18
drag, startPoint x: 461, startPoint y: 331, endPoint x: 484, endPoint y: 333, distance: 22.4
click at [461, 331] on select "Please Choose One Wall-mounted Floor-mounted" at bounding box center [598, 333] width 379 height 18
click at [302, 353] on label "Total Number of Drinking Fountains:" at bounding box center [225, 355] width 352 height 11
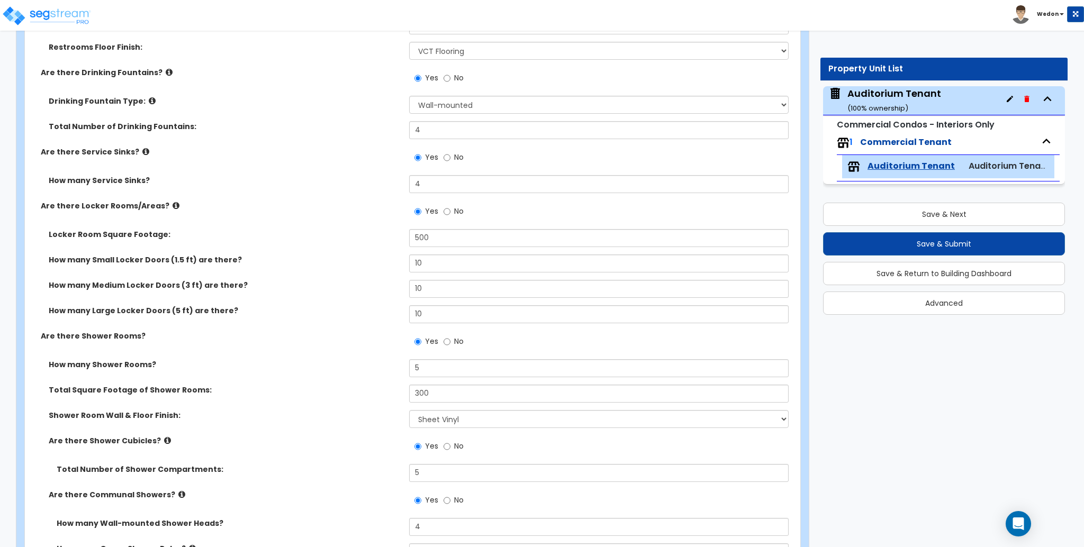
scroll to position [3809, 0]
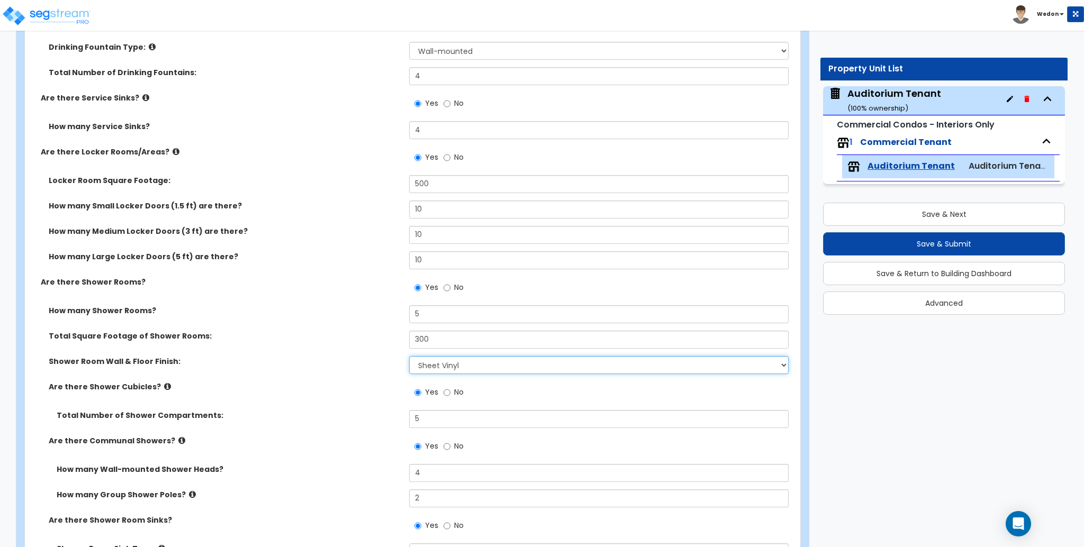
click at [470, 366] on select "Please Choose One Tile VCT Sheet Vinyl" at bounding box center [598, 365] width 379 height 18
click at [409, 356] on select "Please Choose One Tile VCT Sheet Vinyl" at bounding box center [598, 365] width 379 height 18
click at [462, 368] on select "Please Choose One Tile VCT Sheet Vinyl" at bounding box center [598, 365] width 379 height 18
select select "2"
click at [409, 356] on select "Please Choose One Tile VCT Sheet Vinyl" at bounding box center [598, 365] width 379 height 18
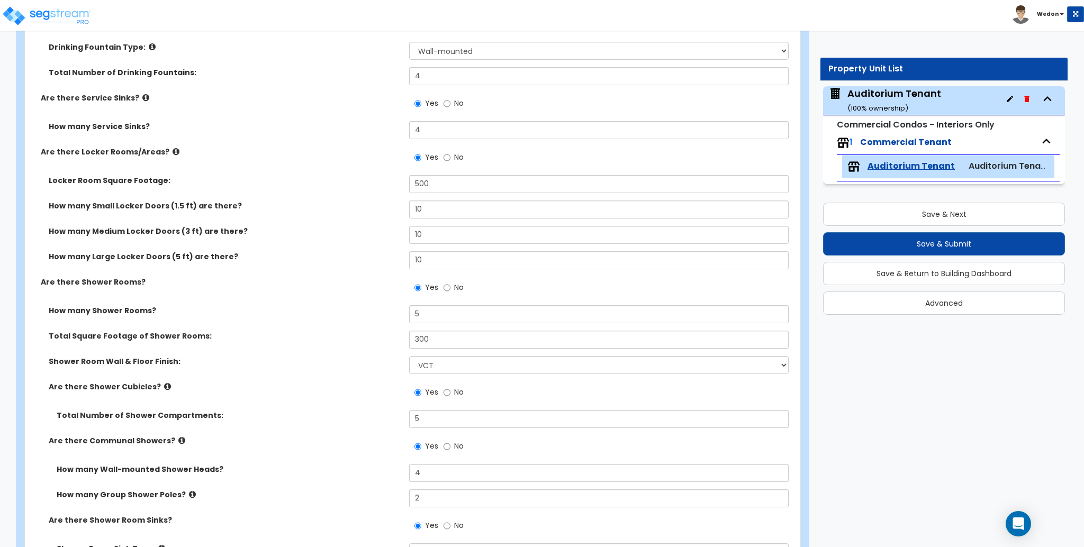
click at [367, 390] on label "Are there Shower Cubicles?" at bounding box center [225, 386] width 352 height 11
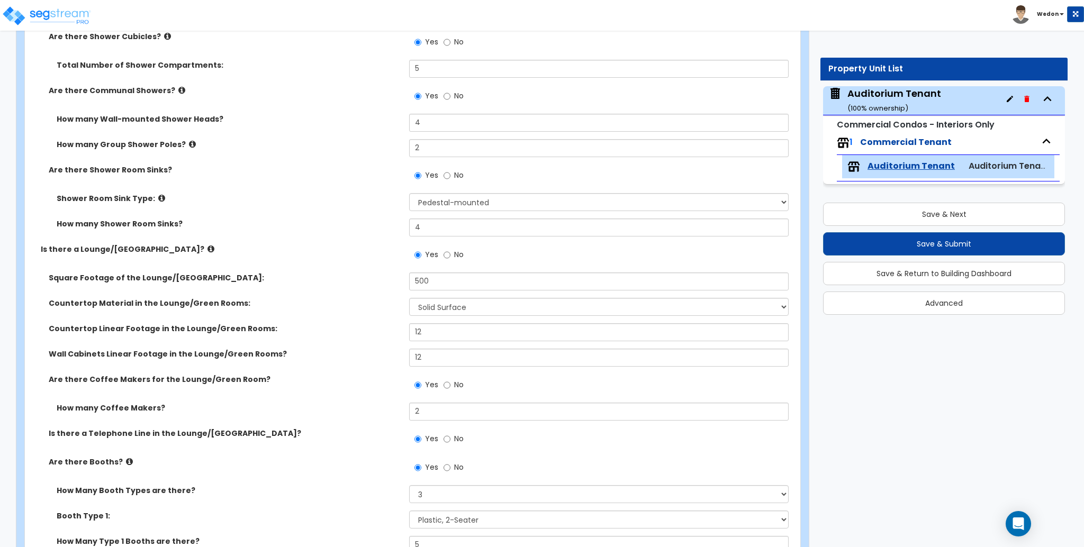
scroll to position [4162, 0]
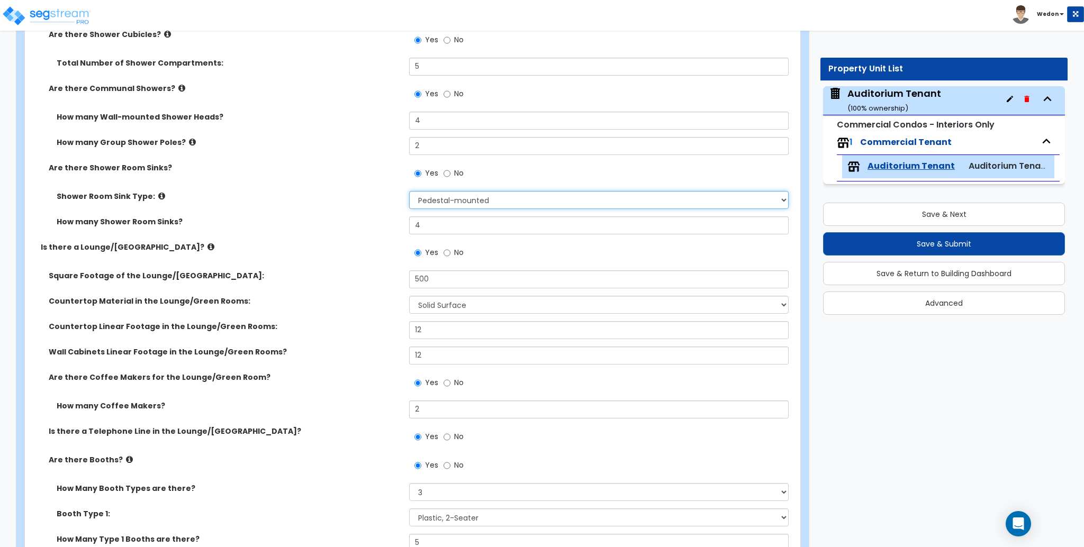
drag, startPoint x: 485, startPoint y: 198, endPoint x: 503, endPoint y: 198, distance: 18.5
click at [485, 198] on select "Please Choose One Wall-mounted Pedestal-mounted Vanity-mounted" at bounding box center [598, 200] width 379 height 18
select select "3"
click at [409, 191] on select "Please Choose One Wall-mounted Pedestal-mounted Vanity-mounted" at bounding box center [598, 200] width 379 height 18
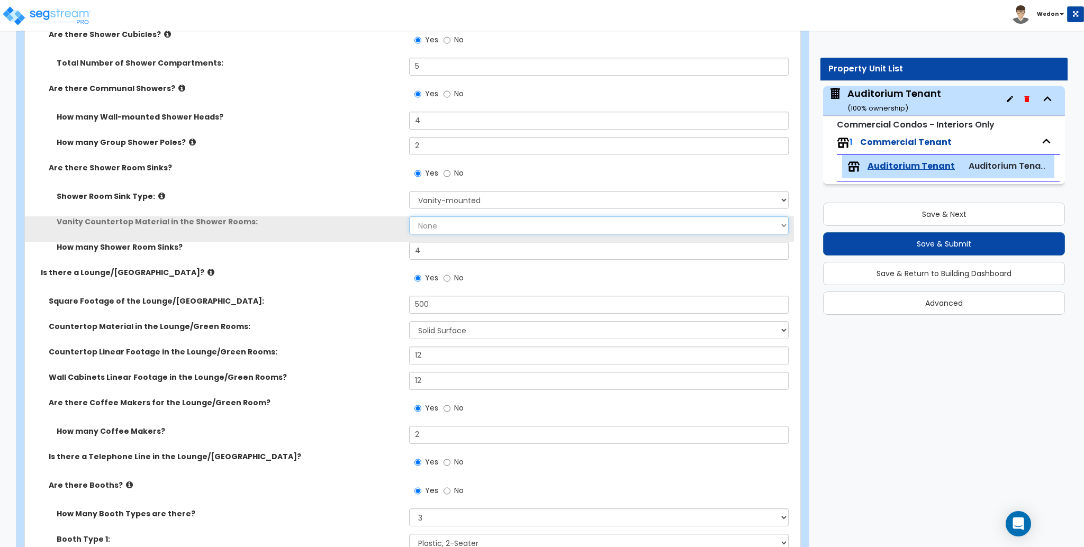
drag, startPoint x: 455, startPoint y: 232, endPoint x: 493, endPoint y: 228, distance: 38.4
click at [455, 232] on select "None Plastic Laminate Solid Surface Stone Quartz Marble Tile Wood Stainless Ste…" at bounding box center [598, 225] width 379 height 18
select select "3"
click at [409, 216] on select "None Plastic Laminate Solid Surface Stone Quartz Marble Tile Wood Stainless Ste…" at bounding box center [598, 225] width 379 height 18
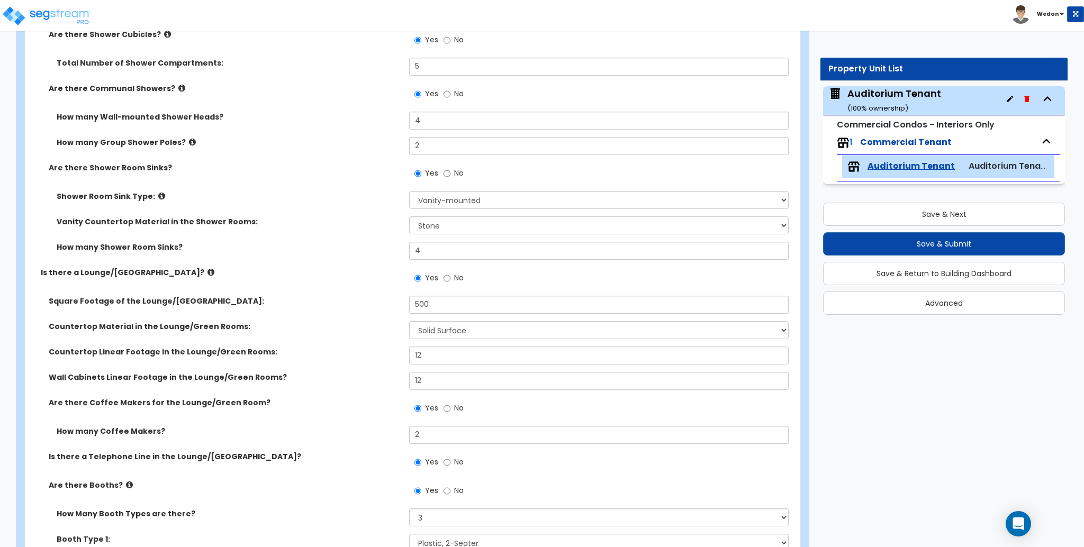
click at [369, 259] on div "How many Shower Room Sinks? 4" at bounding box center [409, 254] width 769 height 25
click at [442, 333] on select "Please Choose One Plastic Laminate Solid Surface Stone Quartz Marble Tile Wood …" at bounding box center [598, 330] width 379 height 18
select select "1"
click at [409, 321] on select "Please Choose One Plastic Laminate Solid Surface Stone Quartz Marble Tile Wood …" at bounding box center [598, 330] width 379 height 18
click at [370, 318] on div "Square Footage of the Lounge/Green Room: 500" at bounding box center [409, 308] width 769 height 25
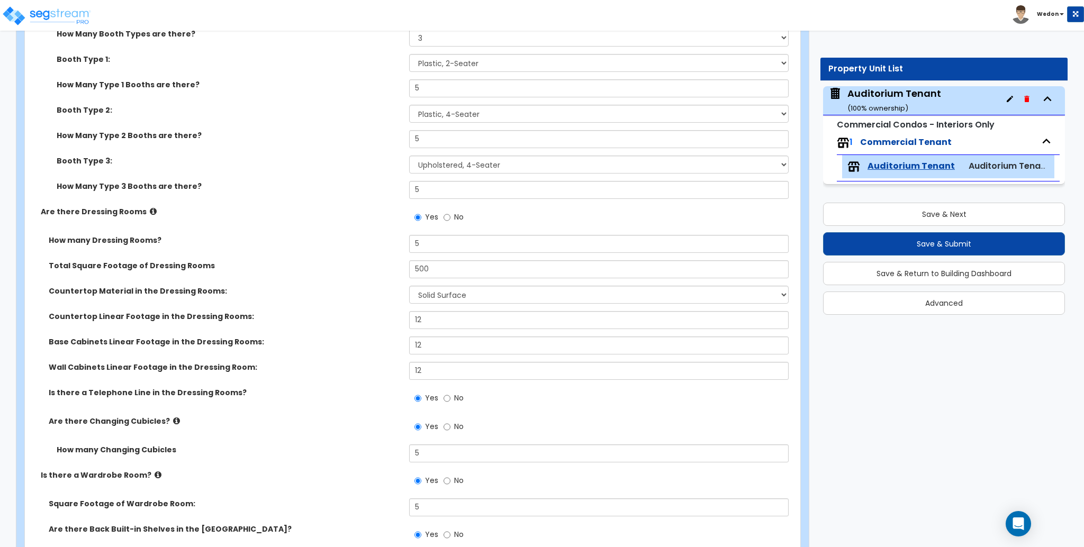
scroll to position [4656, 0]
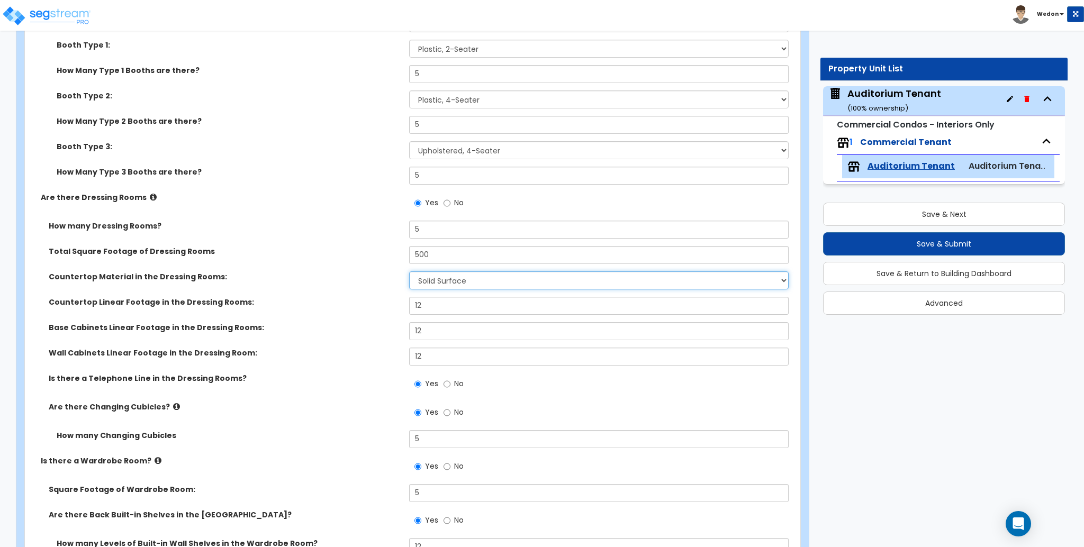
click at [466, 282] on select "None Plastic Laminate Solid Surface Stone Quartz Marble Tile Wood Stainless Ste…" at bounding box center [598, 280] width 379 height 18
select select "4"
click at [409, 271] on select "None Plastic Laminate Solid Surface Stone Quartz Marble Tile Wood Stainless Ste…" at bounding box center [598, 280] width 379 height 18
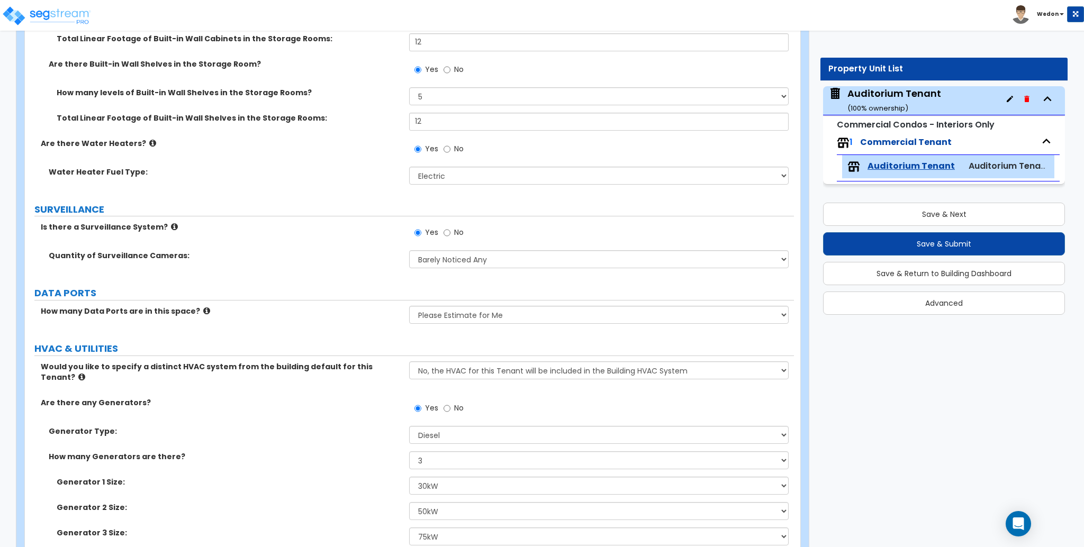
scroll to position [5836, 0]
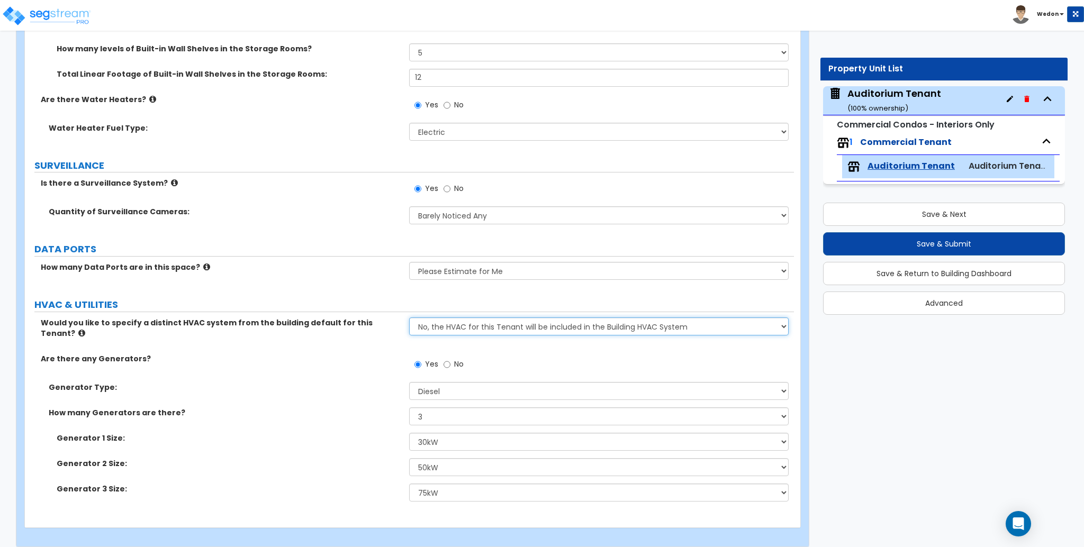
click at [648, 328] on select "No, the HVAC for this Tenant will be included in the Building HVAC System Yes, …" at bounding box center [598, 326] width 379 height 18
drag, startPoint x: 689, startPoint y: 328, endPoint x: 723, endPoint y: 340, distance: 35.8
click at [689, 328] on select "No, the HVAC for this Tenant will be included in the Building HVAC System Yes, …" at bounding box center [598, 326] width 379 height 18
click at [665, 353] on div "Yes No" at bounding box center [601, 367] width 384 height 29
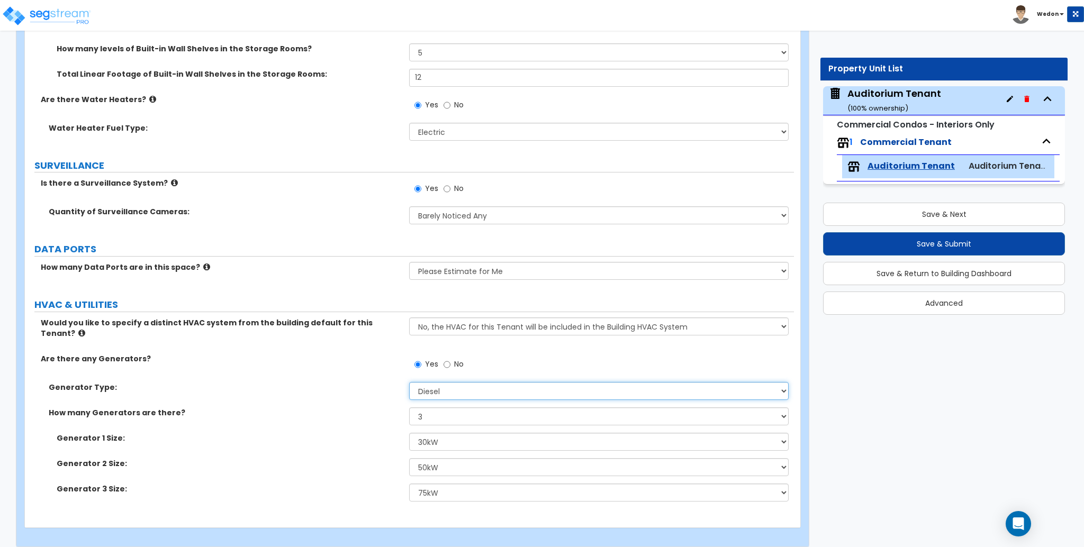
click at [444, 384] on select "Please Choose One Gas Diesel" at bounding box center [598, 391] width 379 height 18
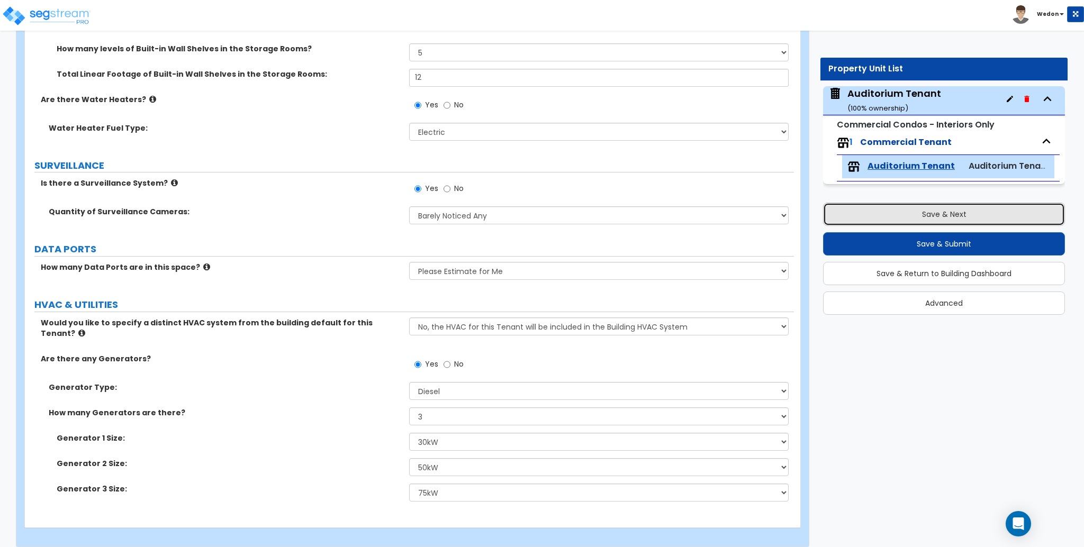
click at [966, 215] on button "Save & Next" at bounding box center [944, 214] width 242 height 23
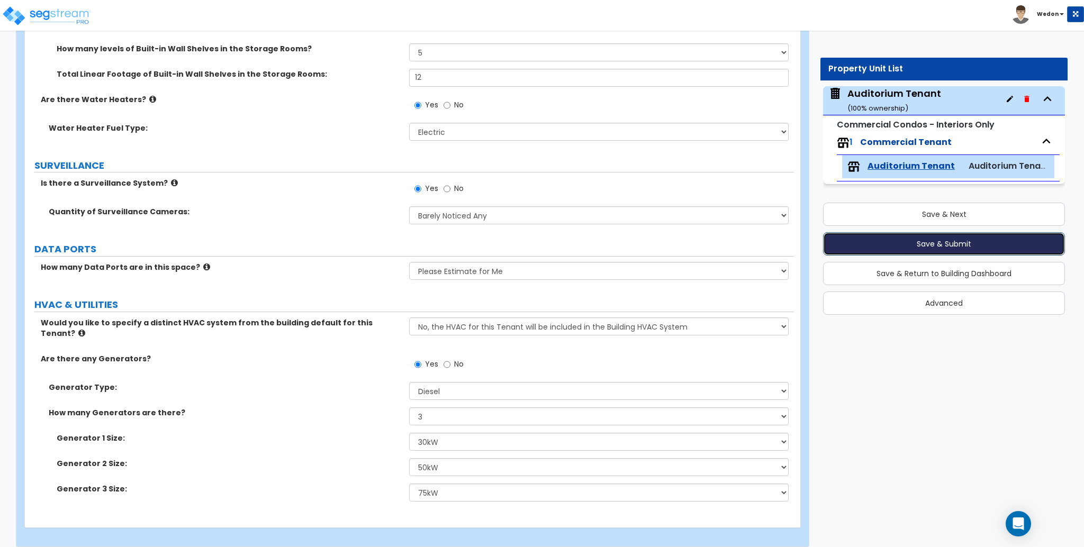
click at [941, 246] on button "Save & Submit" at bounding box center [944, 243] width 242 height 23
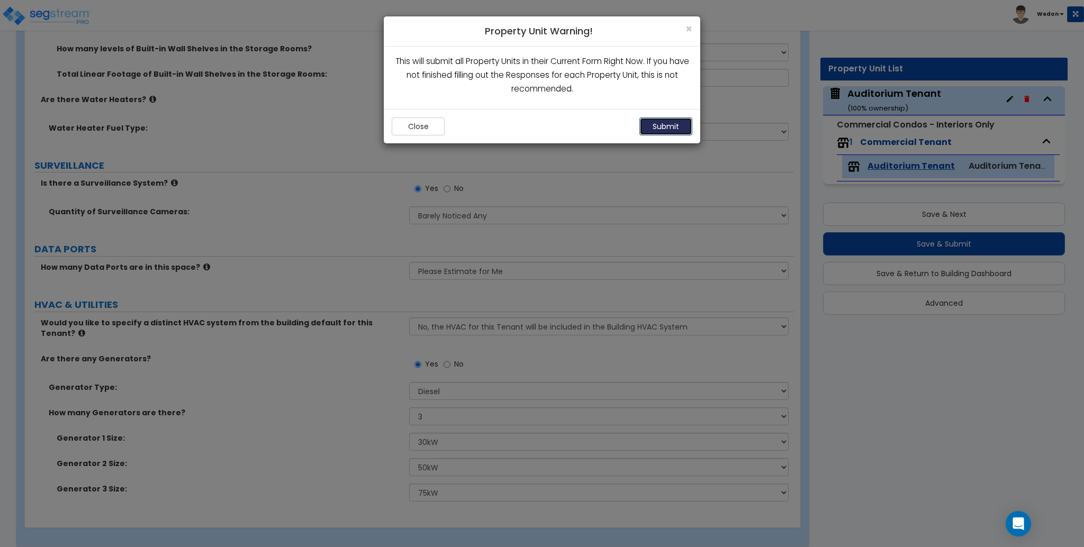
click at [663, 125] on button "Submit" at bounding box center [665, 126] width 53 height 18
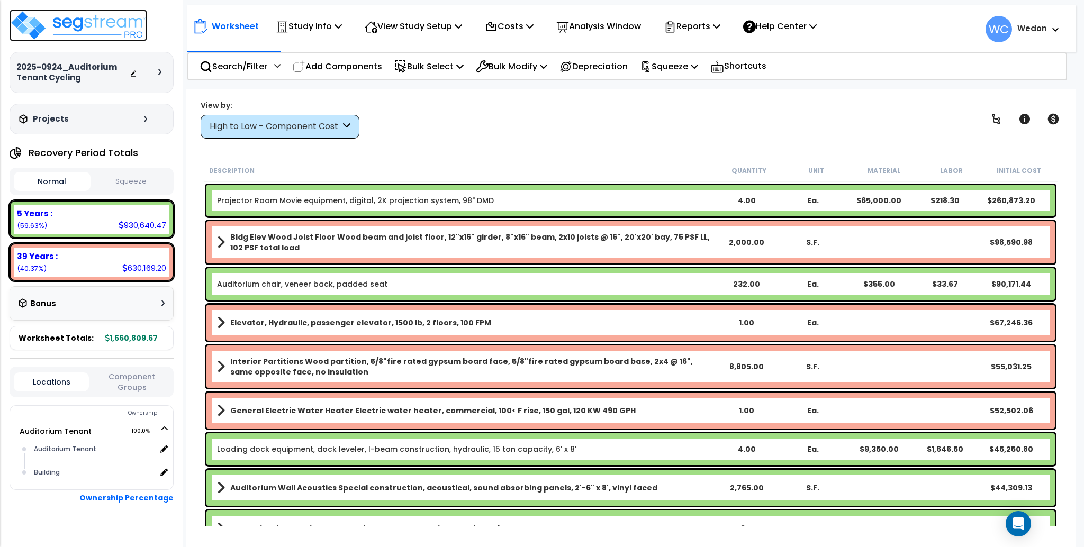
click at [71, 12] on img at bounding box center [79, 26] width 138 height 32
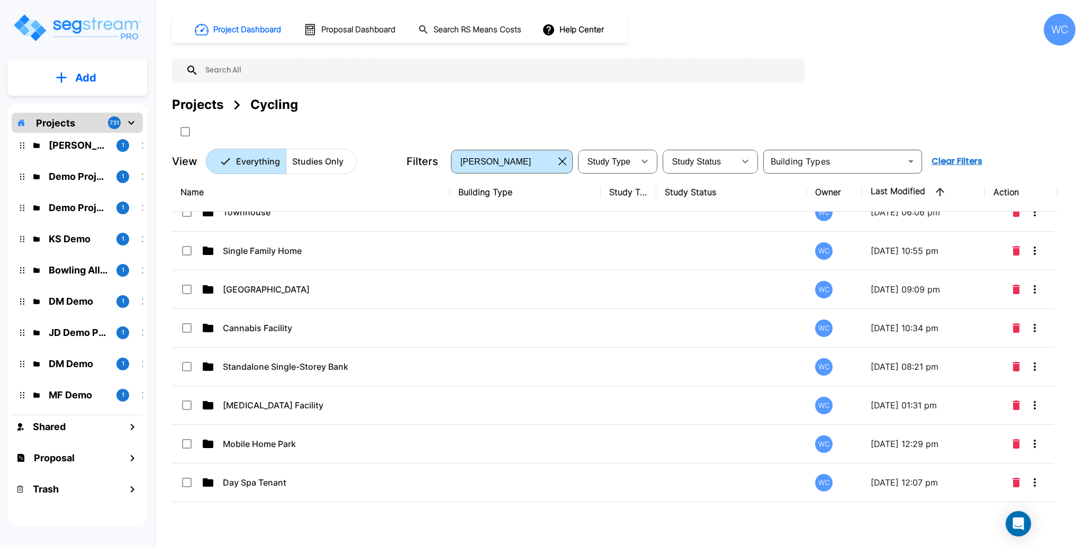
scroll to position [1897, 0]
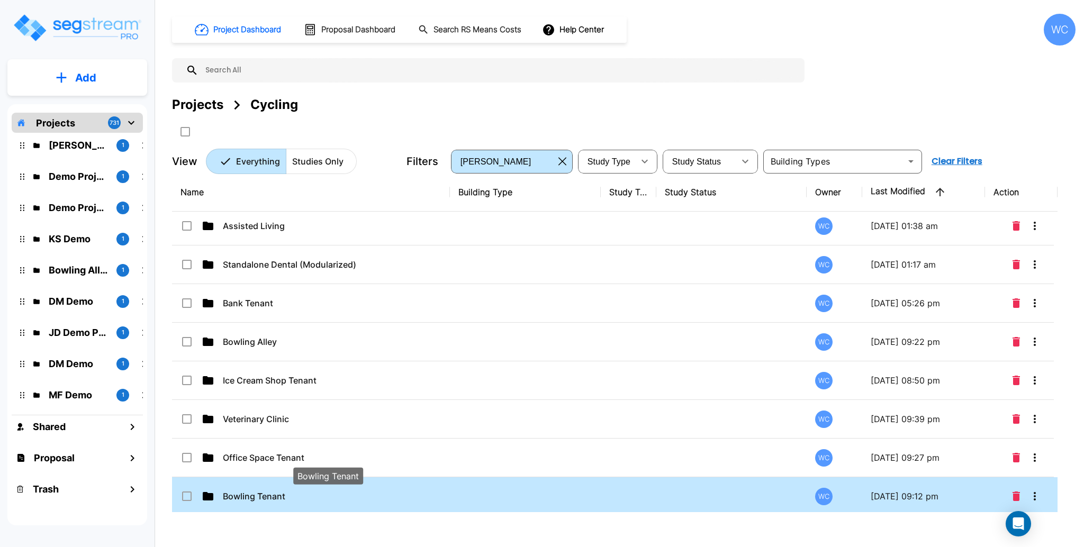
click at [314, 496] on p "Bowling Tenant" at bounding box center [328, 496] width 211 height 13
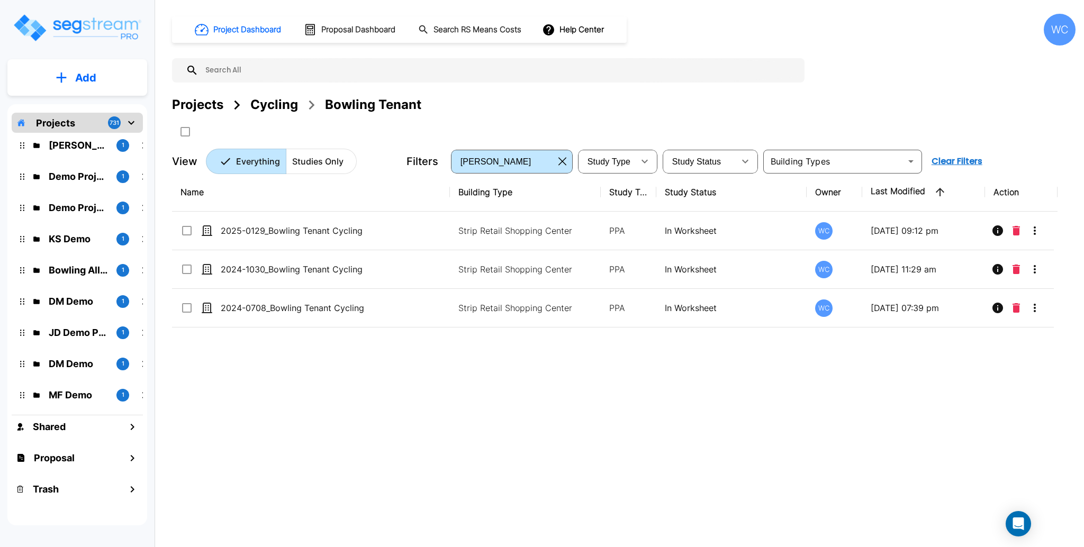
scroll to position [0, 0]
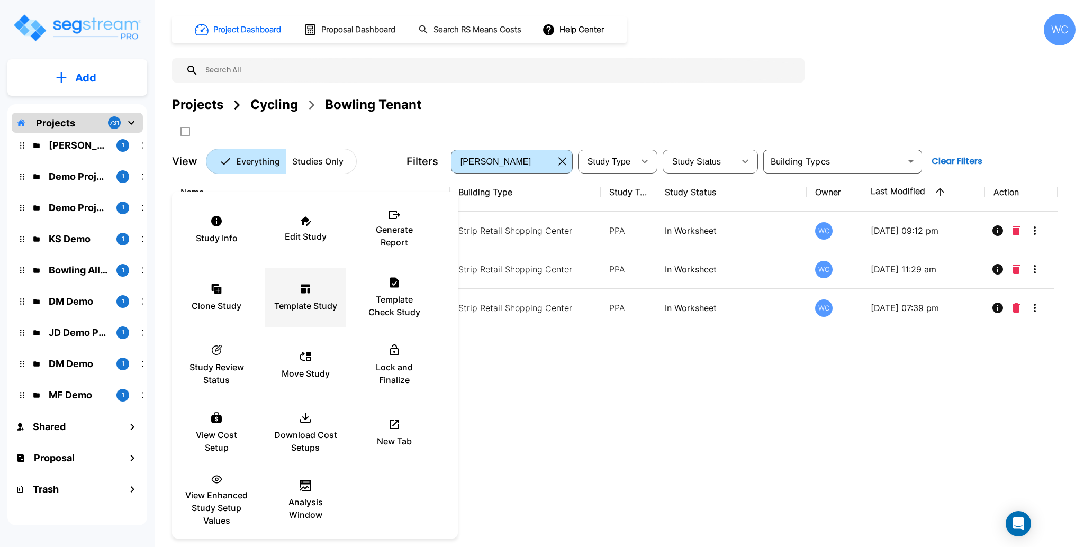
click at [305, 297] on div "Template Study" at bounding box center [305, 297] width 63 height 53
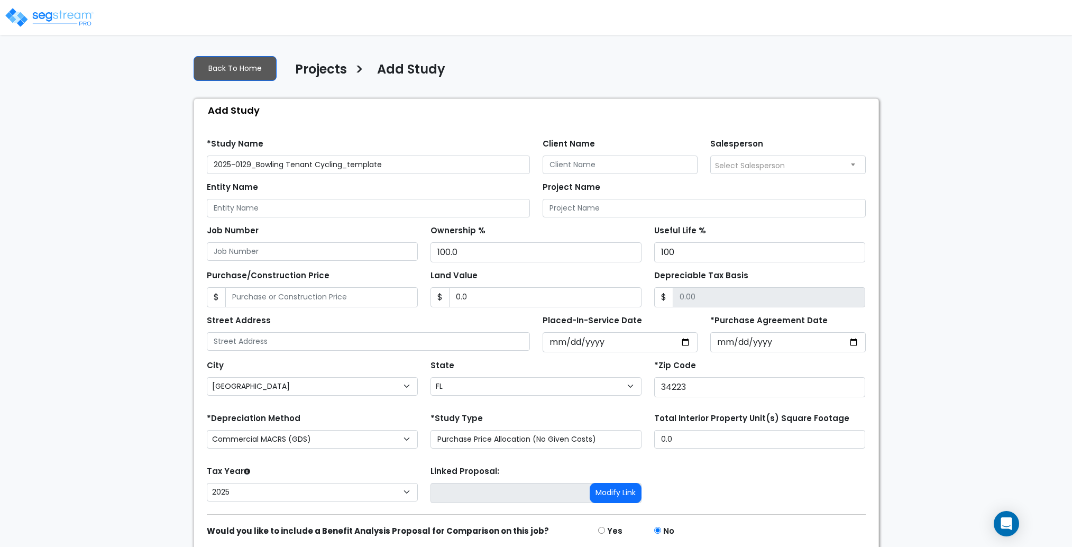
select select "[GEOGRAPHIC_DATA]"
select select "FL"
select select "2025"
drag, startPoint x: 404, startPoint y: 162, endPoint x: 477, endPoint y: 152, distance: 73.6
click at [477, 157] on input "2025-0129_Bowling Tenant Cycling_template" at bounding box center [368, 165] width 323 height 19
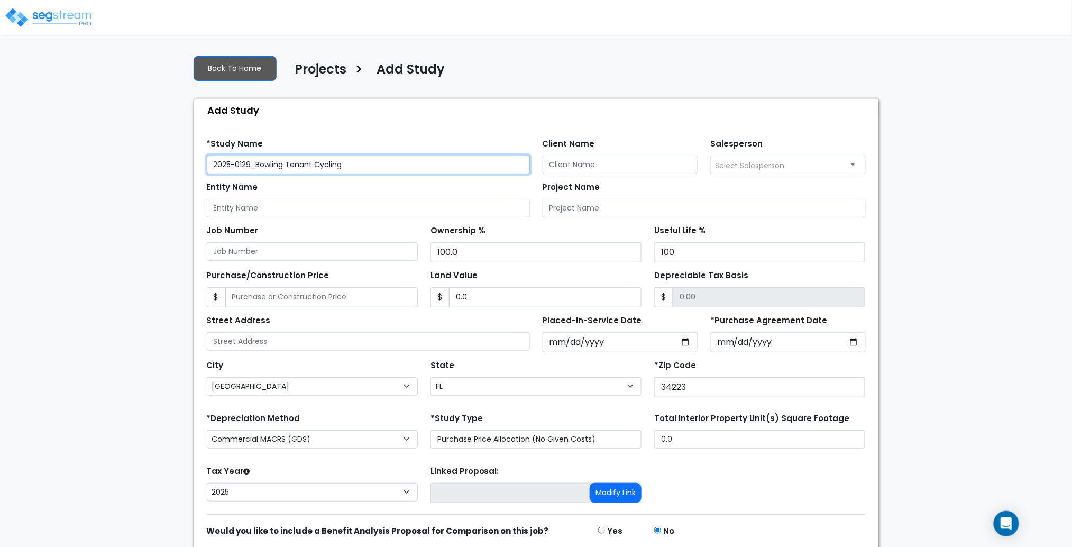
click at [245, 164] on input "2025-0129_Bowling Tenant Cycling" at bounding box center [368, 165] width 323 height 19
click at [249, 167] on input "2025-0129_Bowling Tenant Cycling" at bounding box center [368, 165] width 323 height 19
drag, startPoint x: 251, startPoint y: 163, endPoint x: 236, endPoint y: 163, distance: 14.8
click at [236, 163] on input "2025-0129_Bowling Tenant Cycling" at bounding box center [368, 165] width 323 height 19
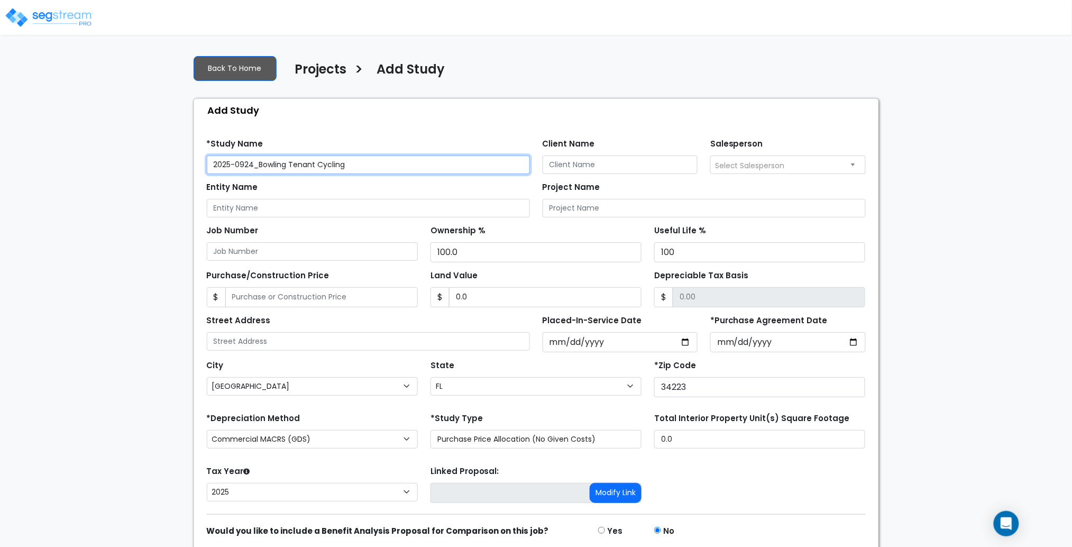
type input "2025-0924_Bowling Tenant Cycling"
click at [684, 341] on input "2025-01-29" at bounding box center [621, 342] width 156 height 20
type input "2025-09-24"
click at [848, 341] on input "*Purchase Agreement Date" at bounding box center [789, 342] width 156 height 20
click at [853, 348] on input "*Purchase Agreement Date" at bounding box center [789, 342] width 156 height 20
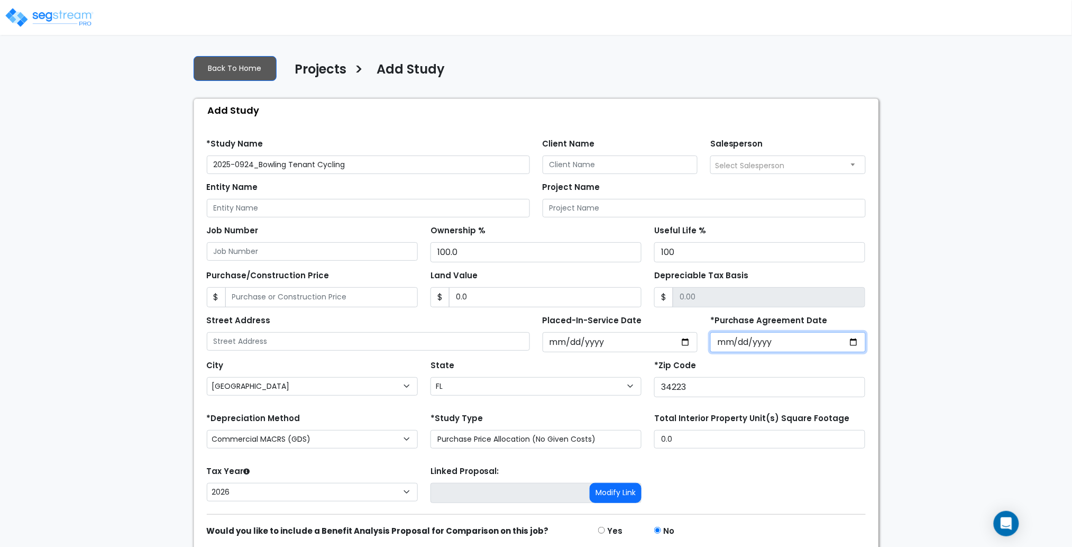
click at [853, 342] on input "*Purchase Agreement Date" at bounding box center [789, 342] width 156 height 20
type input "2025-09-24"
click at [748, 474] on div "Tax Year Please Enter The Placed In Service Date First. 2026 2025 Prior Years D…" at bounding box center [537, 484] width 672 height 42
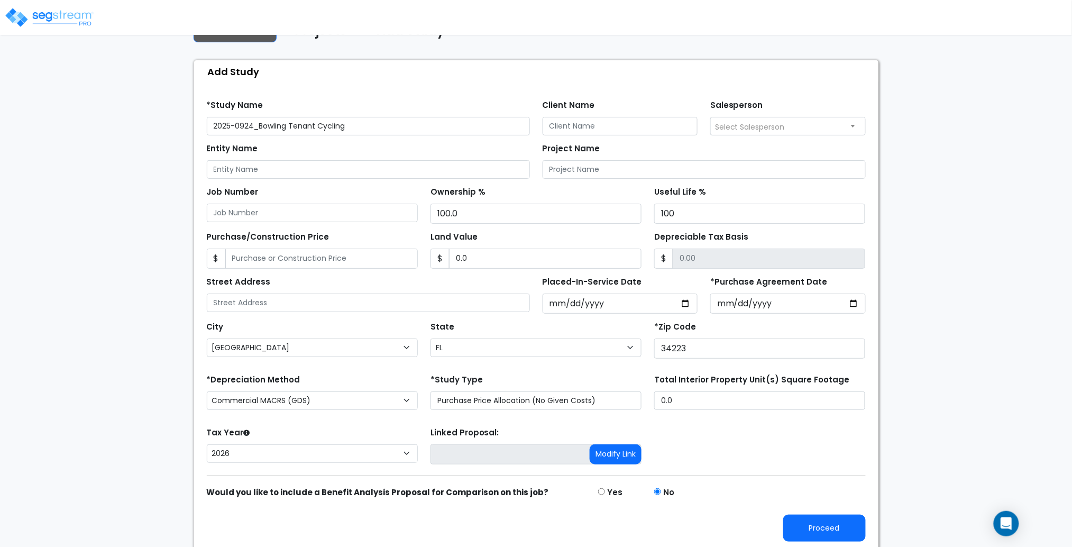
scroll to position [42, 0]
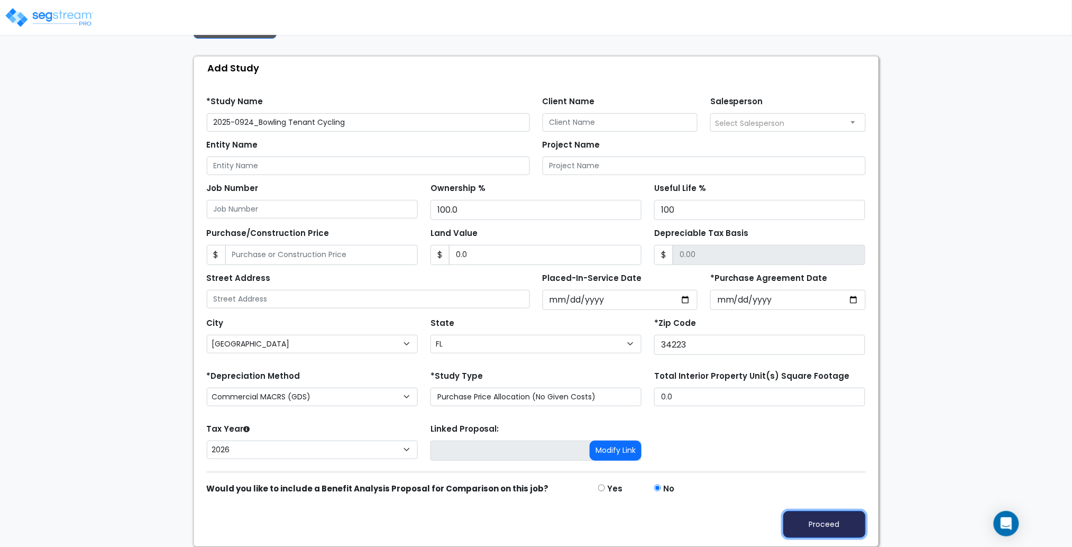
click at [817, 516] on button "Proceed" at bounding box center [825, 524] width 83 height 27
type input "0"
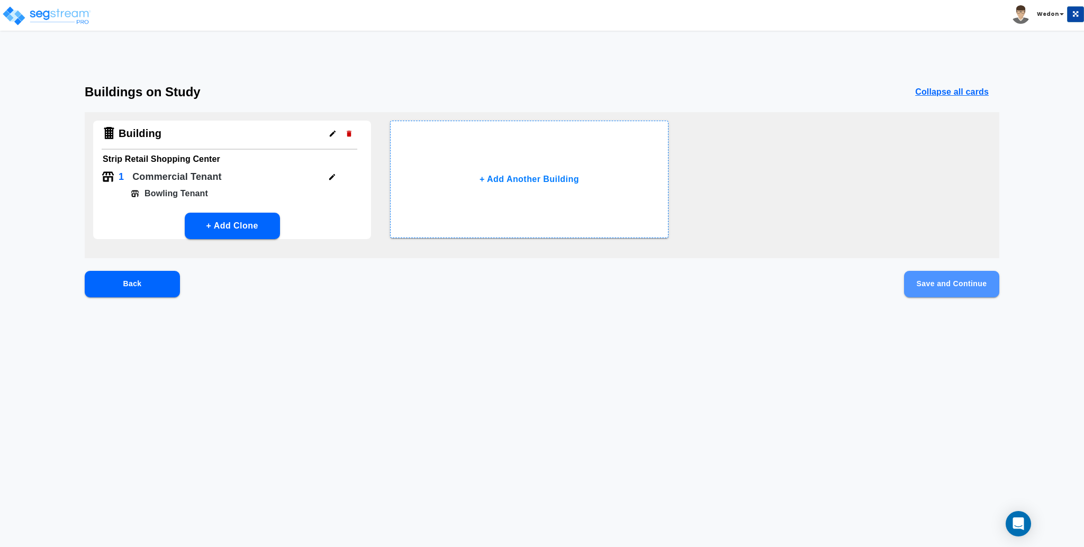
click at [970, 285] on button "Save and Continue" at bounding box center [951, 284] width 95 height 26
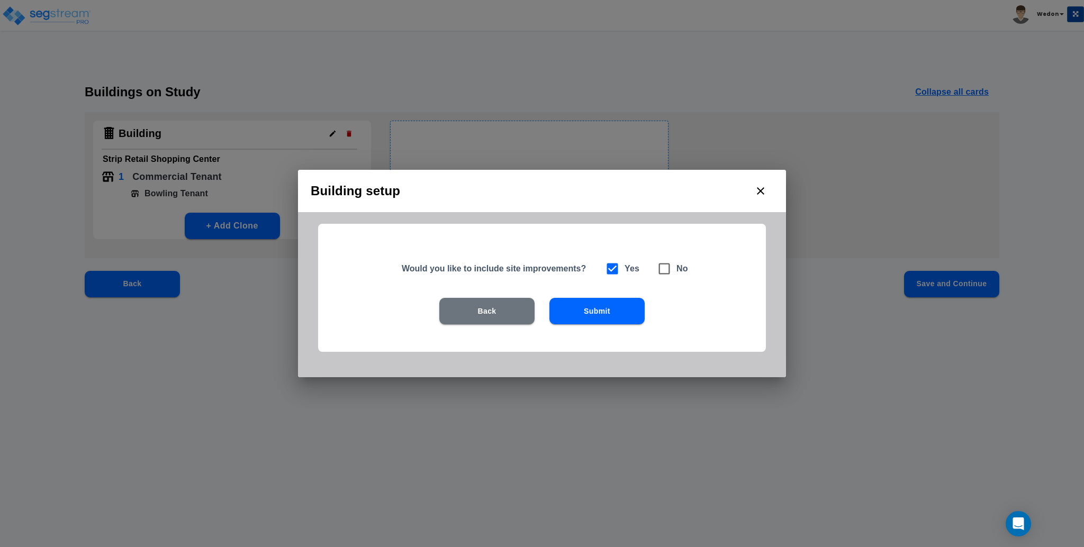
click at [670, 266] on icon at bounding box center [664, 268] width 15 height 15
checkbox input "false"
checkbox input "true"
click at [513, 310] on button "Back" at bounding box center [486, 311] width 95 height 26
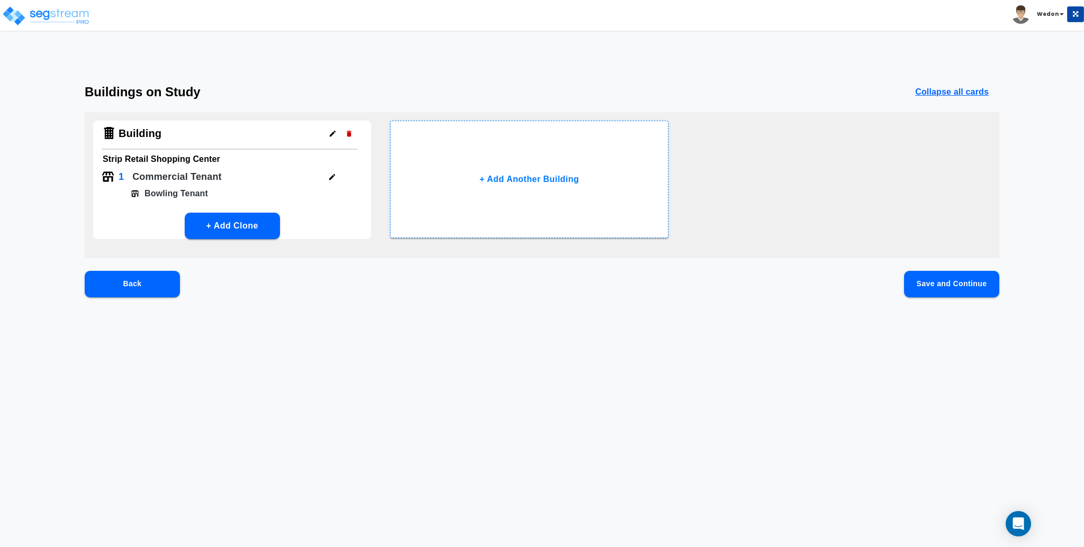
click at [348, 131] on icon "button" at bounding box center [349, 134] width 5 height 6
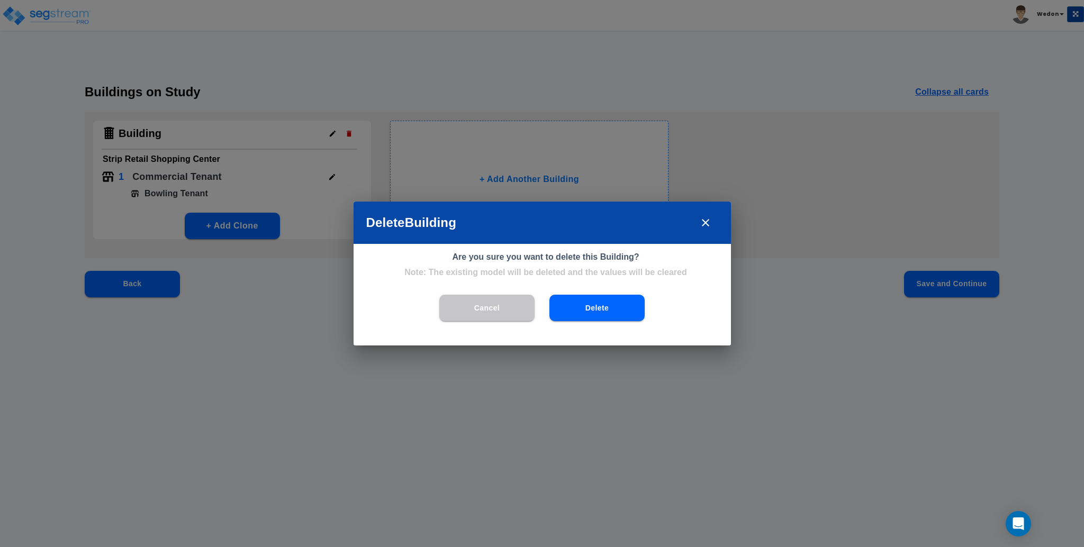
click at [586, 317] on button "Delete" at bounding box center [596, 308] width 95 height 26
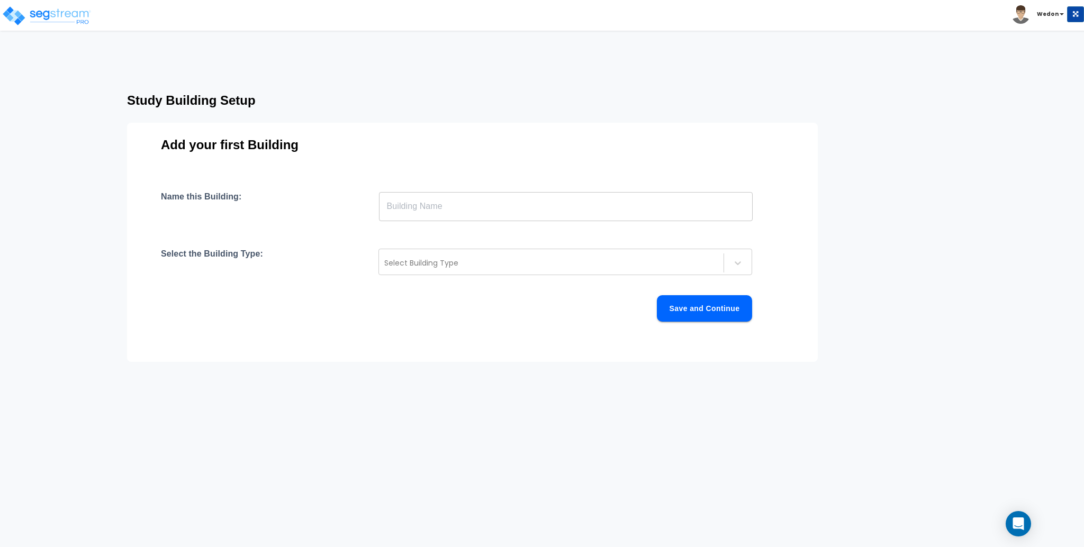
click at [534, 216] on input "text" at bounding box center [566, 207] width 374 height 30
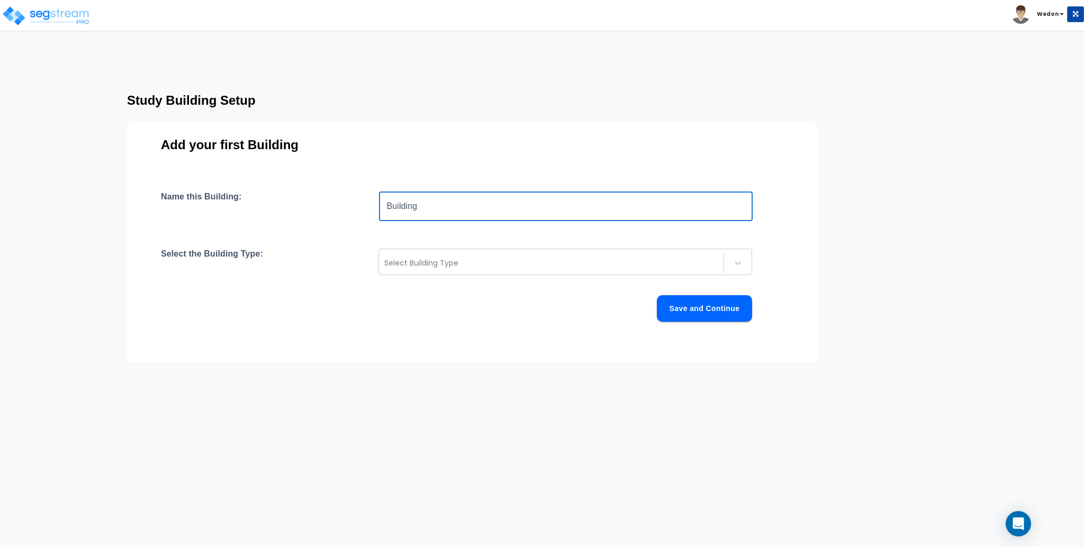
type input "Building"
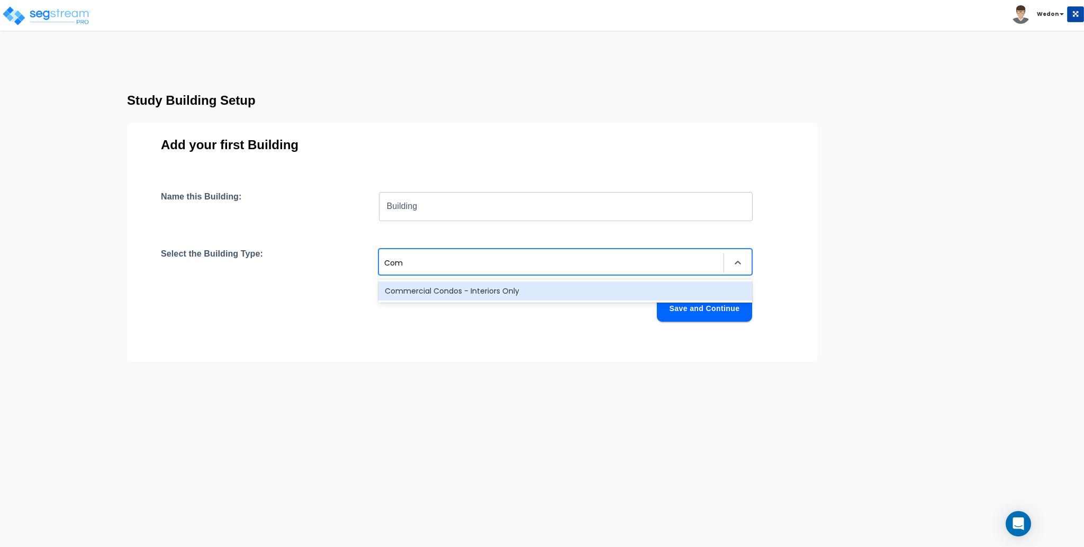
type input "Comm"
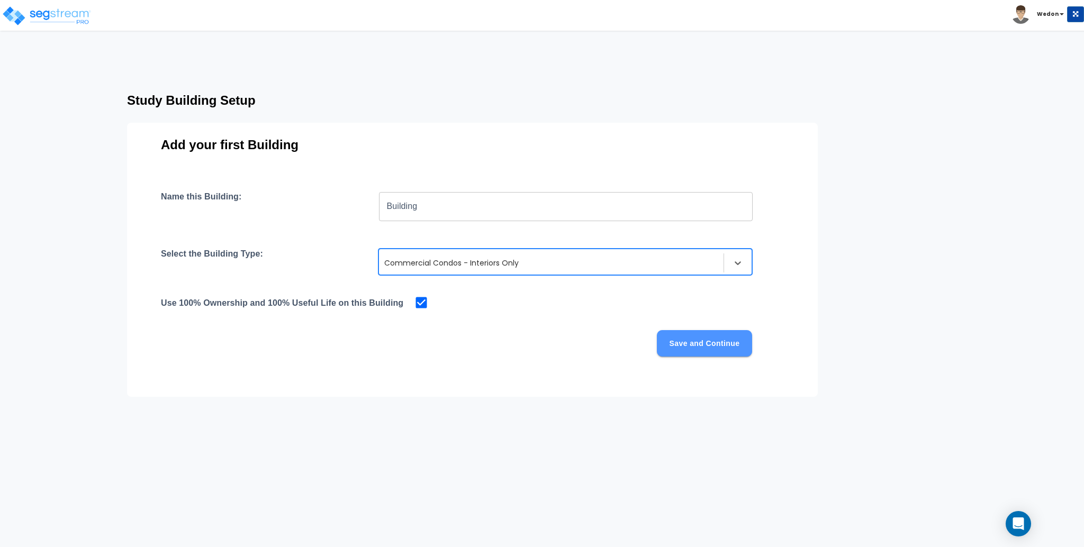
click at [708, 352] on button "Save and Continue" at bounding box center [704, 343] width 95 height 26
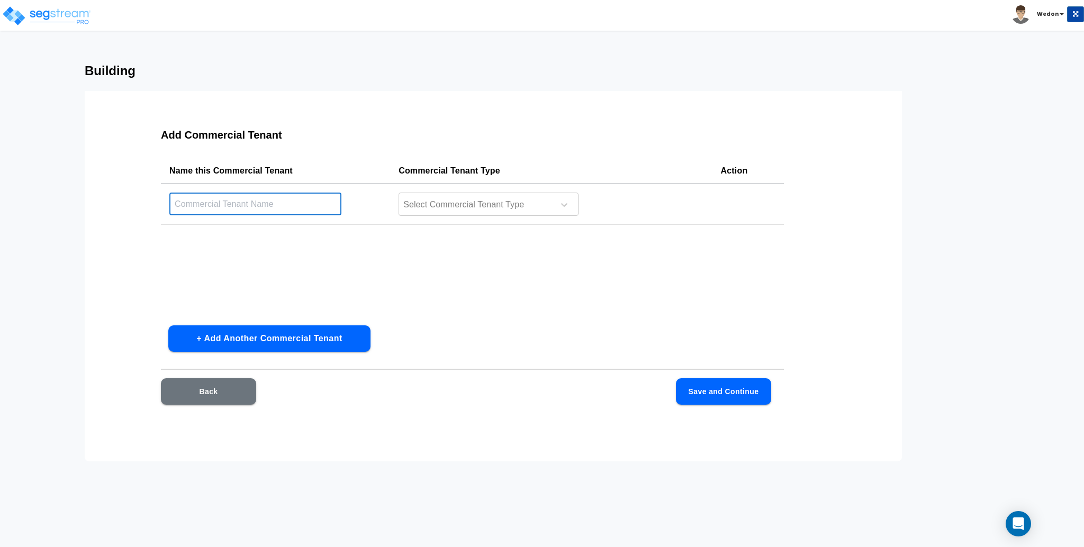
click at [263, 201] on input "text" at bounding box center [255, 204] width 172 height 23
click at [389, 203] on td "​" at bounding box center [275, 204] width 229 height 41
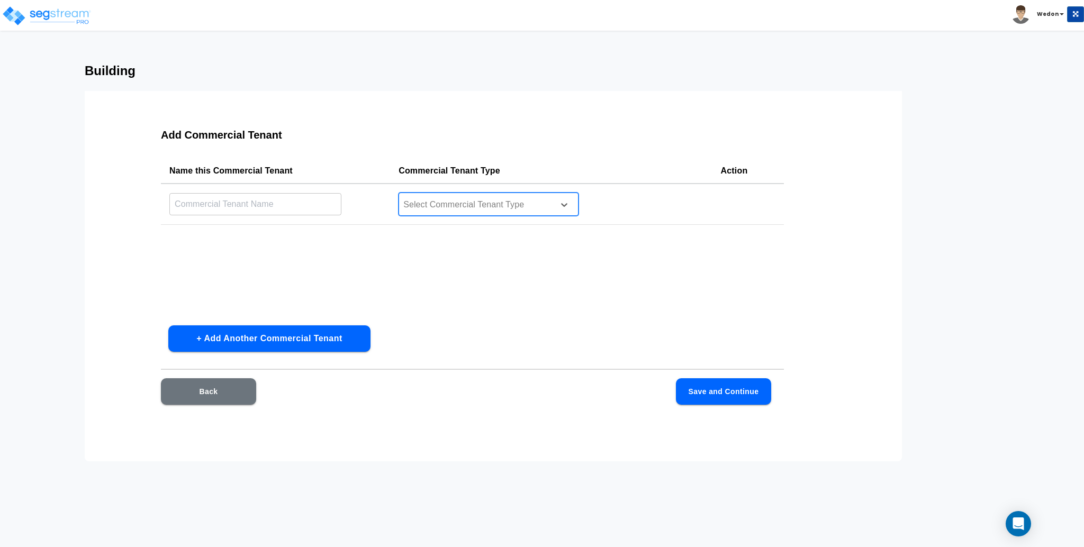
click at [432, 203] on div at bounding box center [474, 205] width 145 height 14
type input "bowl"
click at [271, 206] on input "text" at bounding box center [255, 204] width 172 height 23
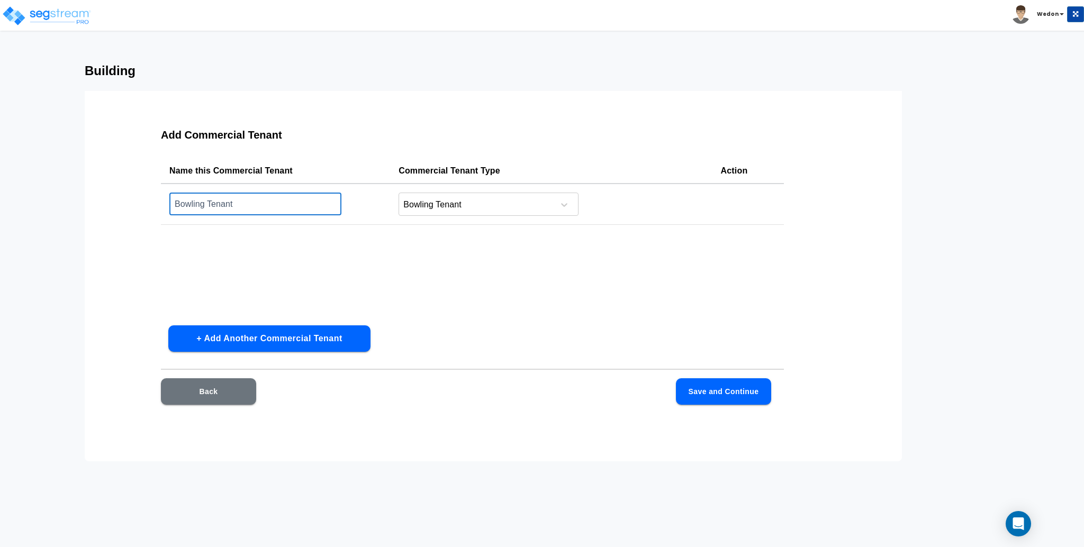
type input "Bowling Tenant"
click at [745, 384] on button "Save and Continue" at bounding box center [723, 391] width 95 height 26
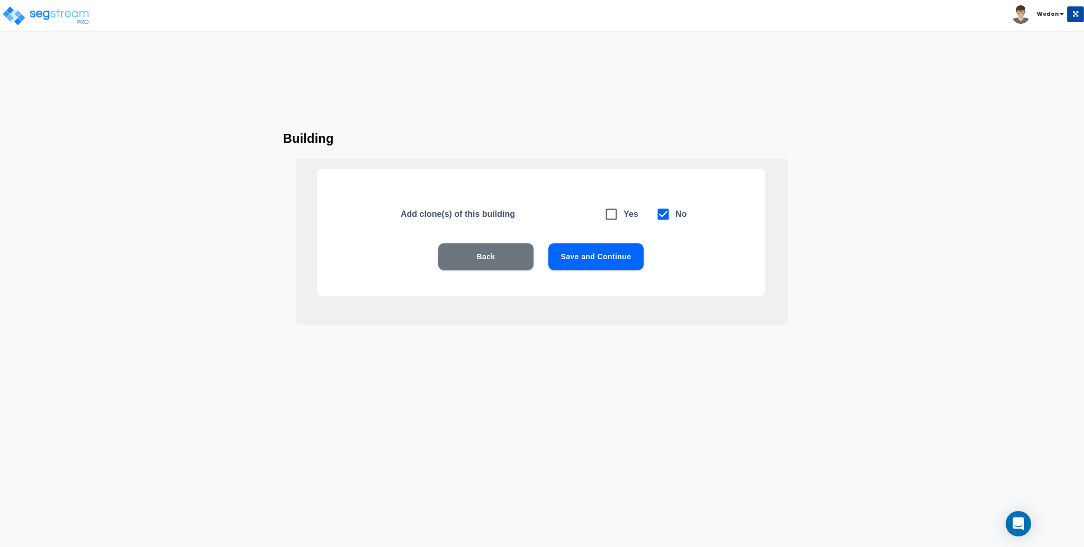
click at [607, 259] on button "Save and Continue" at bounding box center [595, 256] width 95 height 26
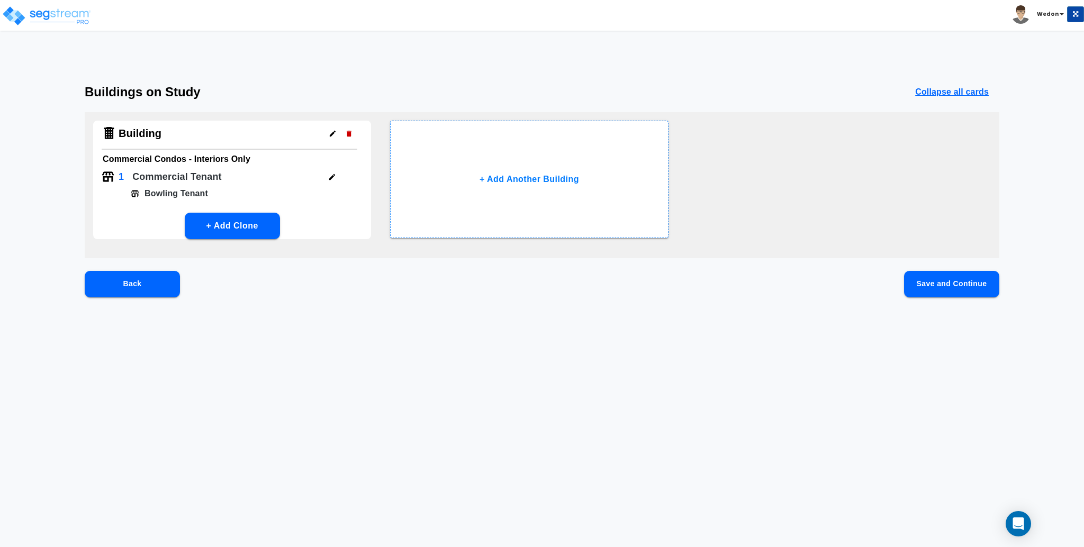
click at [966, 287] on button "Save and Continue" at bounding box center [951, 284] width 95 height 26
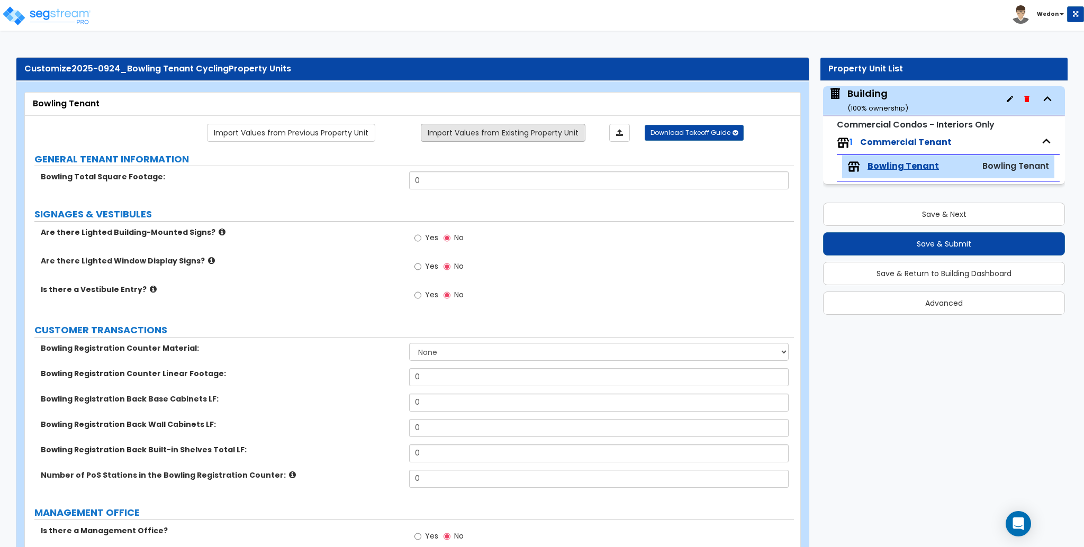
click at [508, 132] on link "Import Values from Existing Property Unit" at bounding box center [503, 133] width 165 height 18
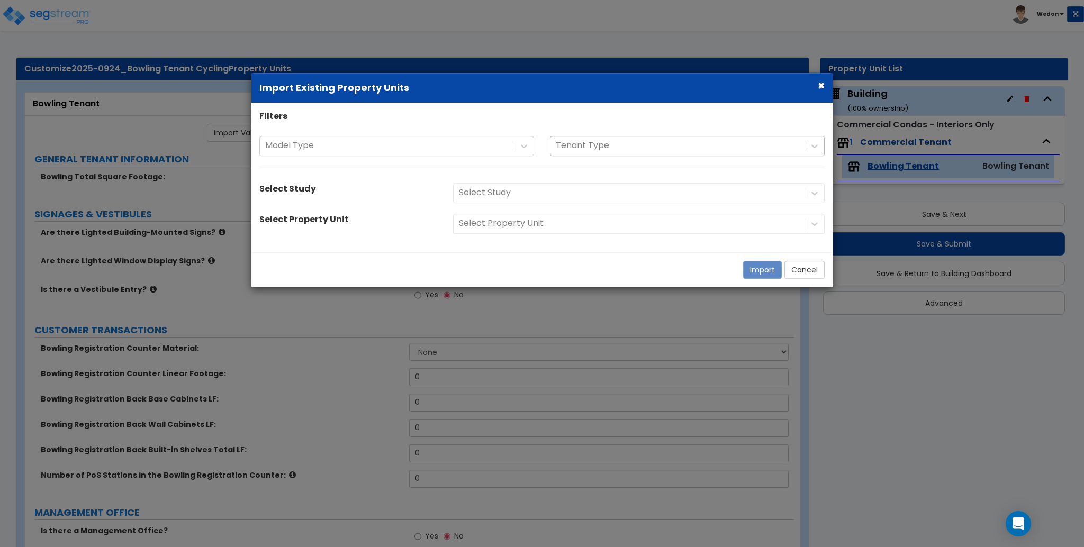
click at [601, 147] on div at bounding box center [677, 146] width 243 height 14
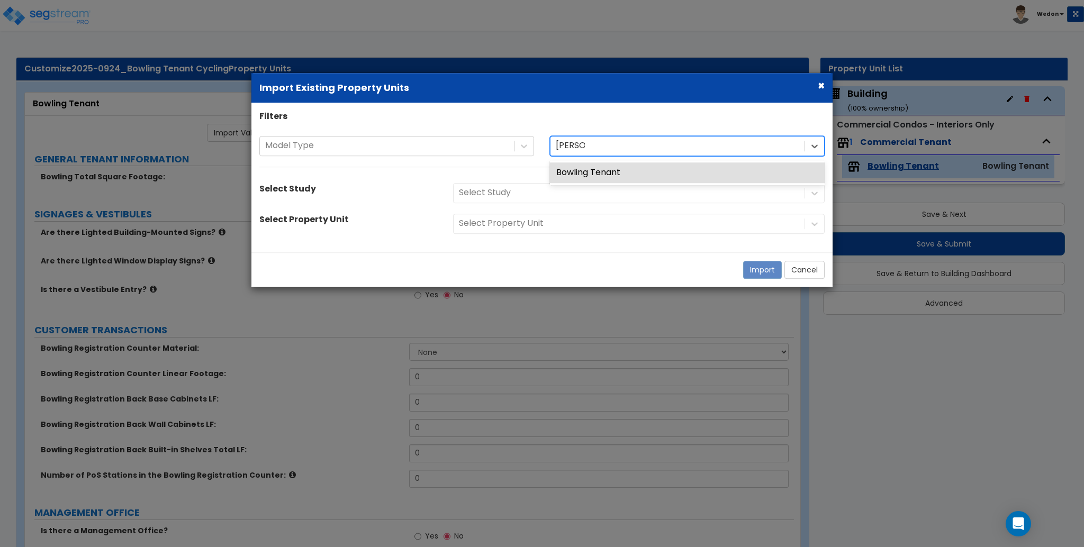
type input "bowling"
click at [641, 173] on div "Bowling Tenant" at bounding box center [687, 172] width 275 height 21
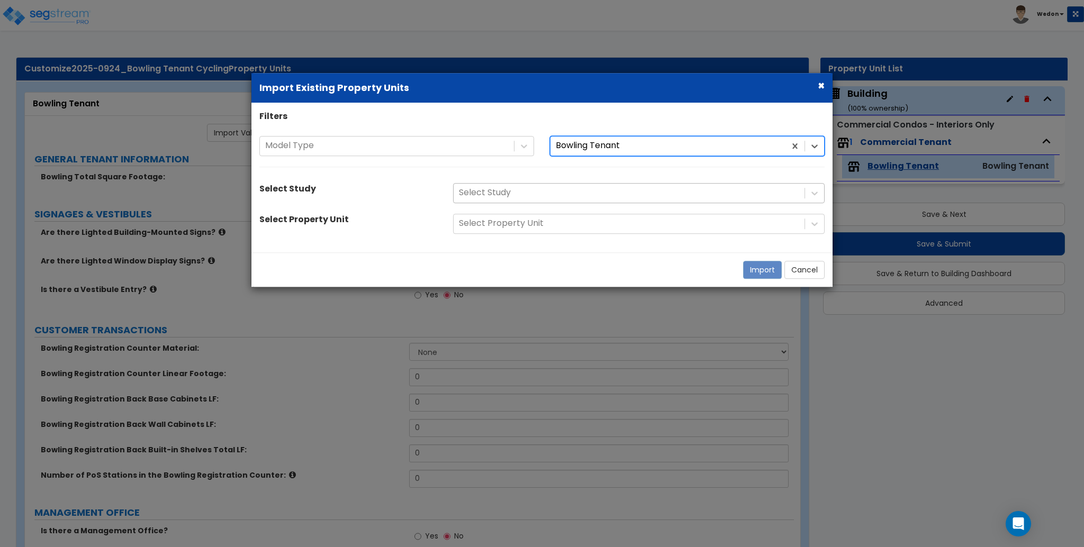
click at [502, 193] on div at bounding box center [629, 193] width 340 height 14
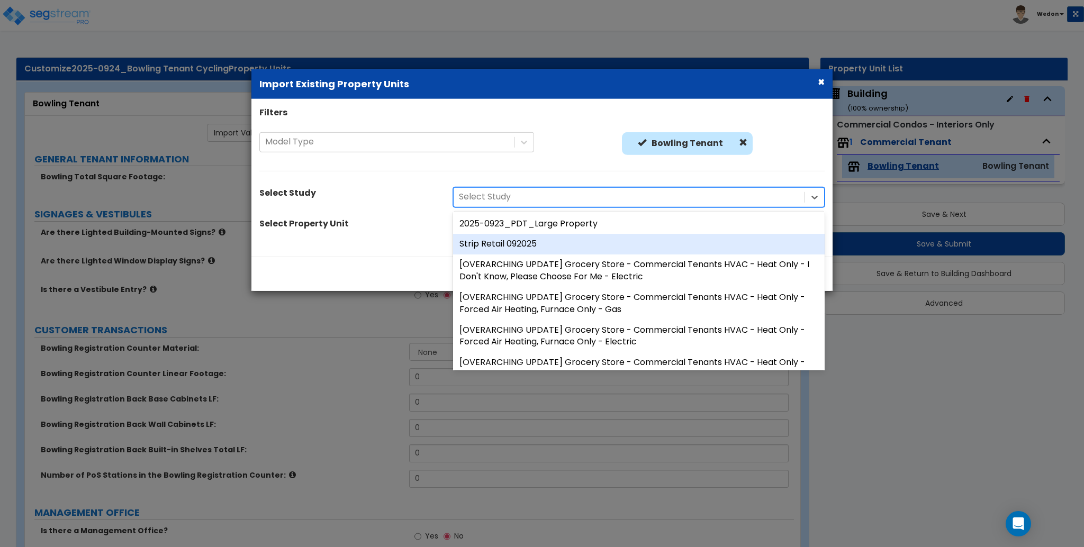
click at [496, 194] on div at bounding box center [629, 197] width 340 height 14
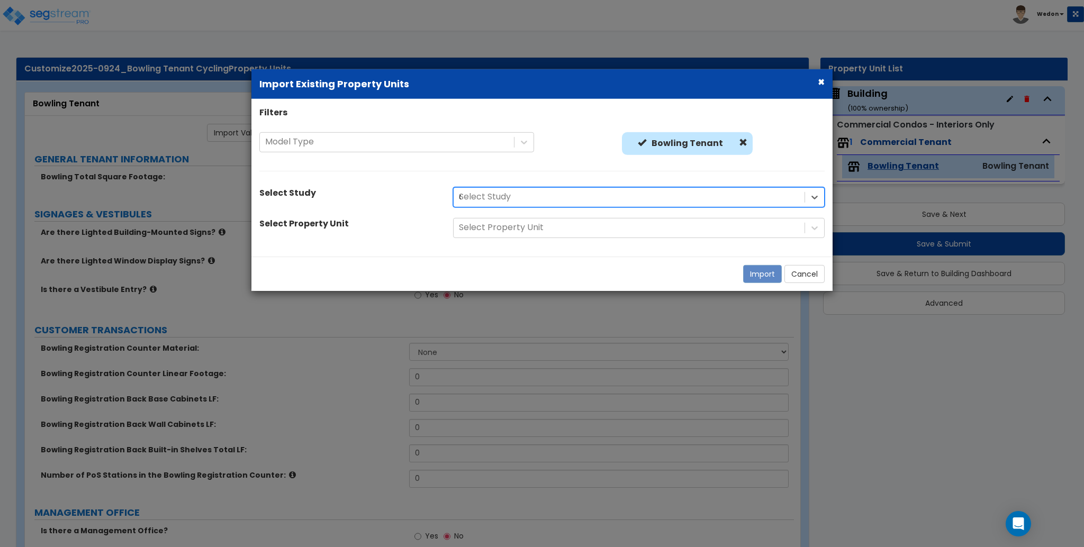
type input "cyc"
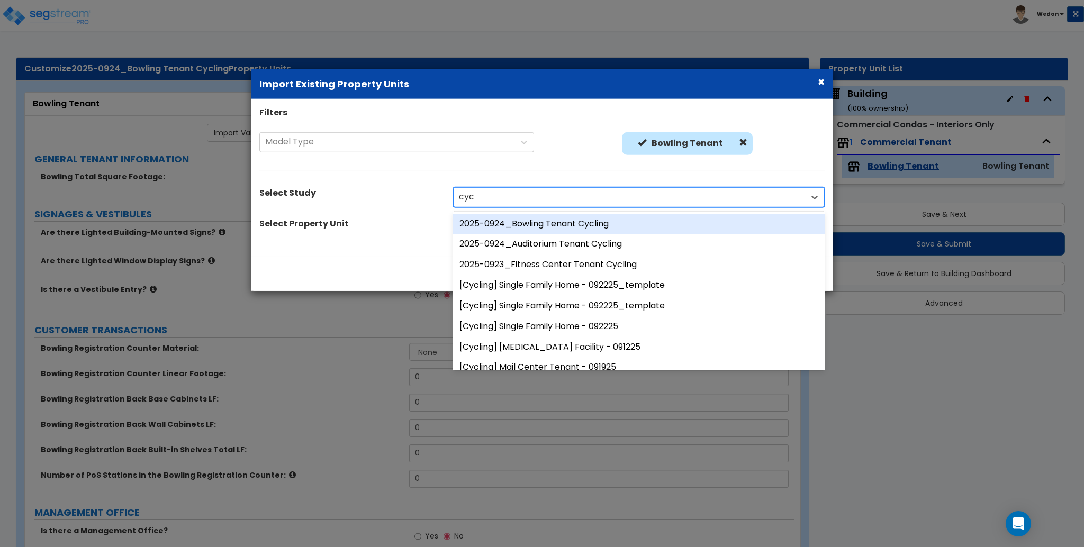
click at [496, 194] on div "cyc" at bounding box center [629, 197] width 340 height 14
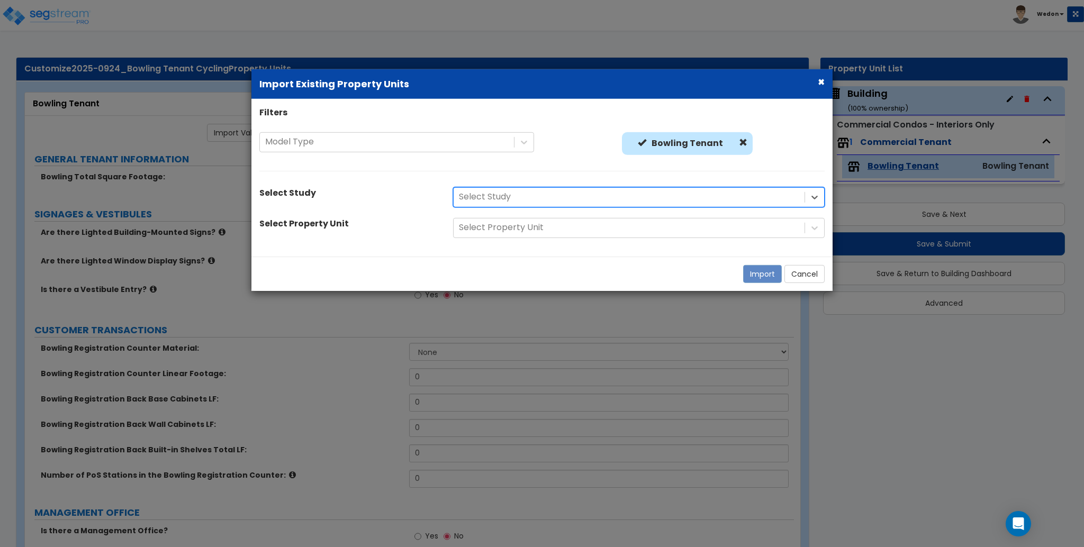
click at [496, 195] on div at bounding box center [629, 197] width 340 height 14
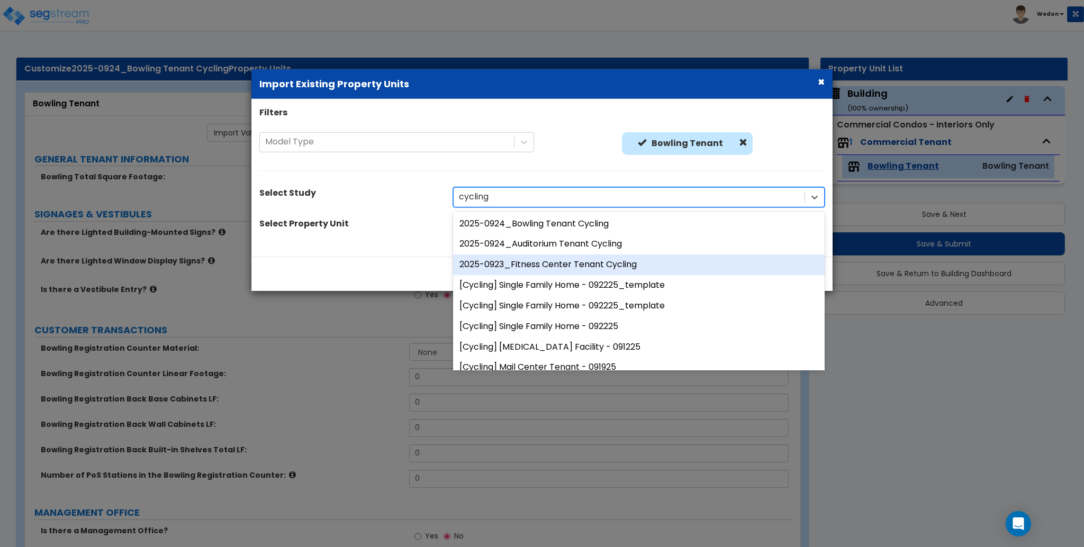
type input "cycling"
click at [642, 164] on div "Model Type Bowling Tenant Bowling Tenant" at bounding box center [541, 157] width 581 height 50
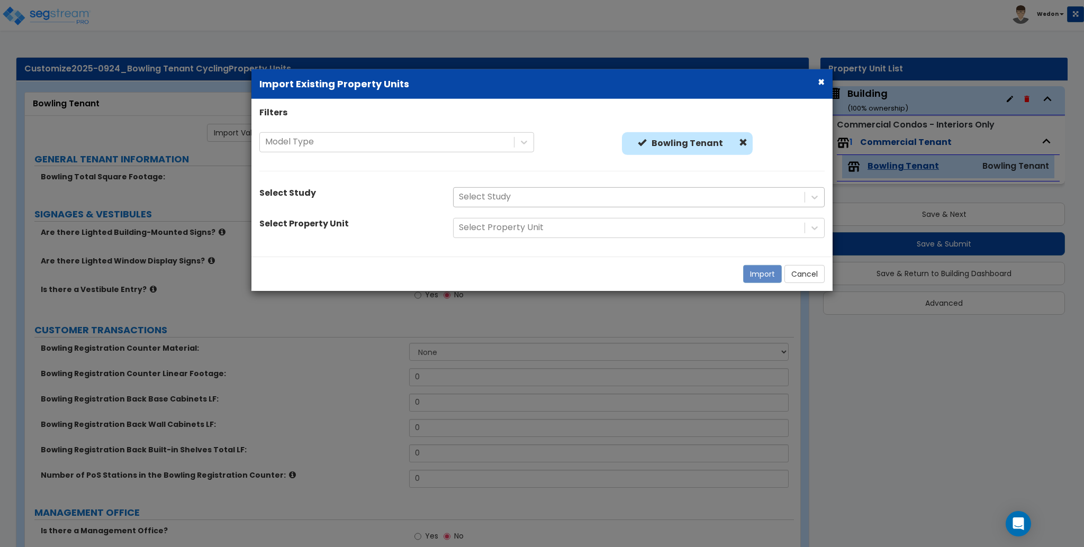
click at [568, 197] on div at bounding box center [629, 197] width 340 height 14
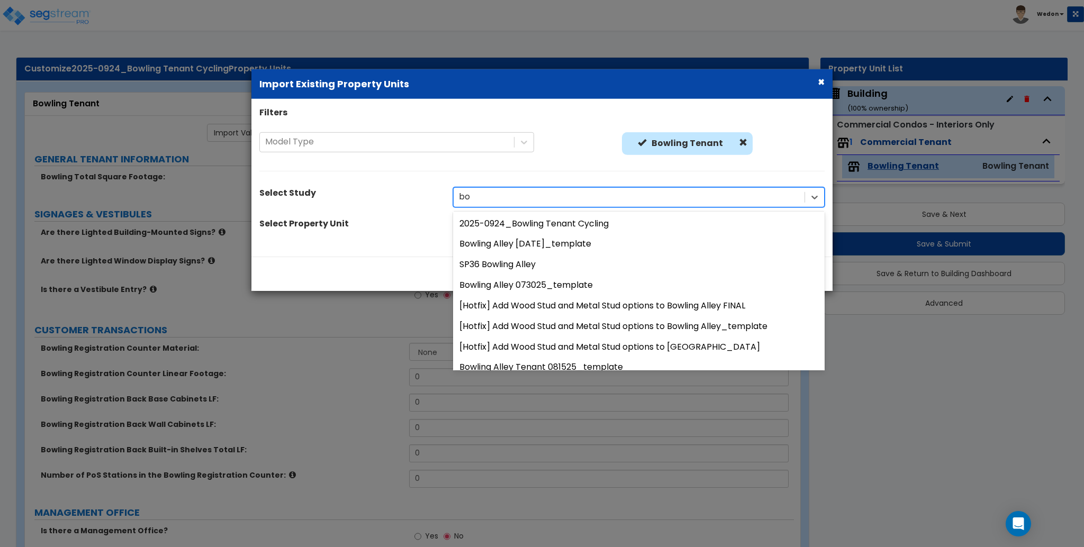
type input "b"
type input "cycling"
click at [560, 196] on div "cycling" at bounding box center [629, 197] width 340 height 14
click at [562, 180] on div "Model Type Bowling Tenant Bowling Tenant" at bounding box center [541, 157] width 581 height 50
click at [610, 162] on div "Model Type Bowling Tenant Bowling Tenant" at bounding box center [541, 157] width 581 height 50
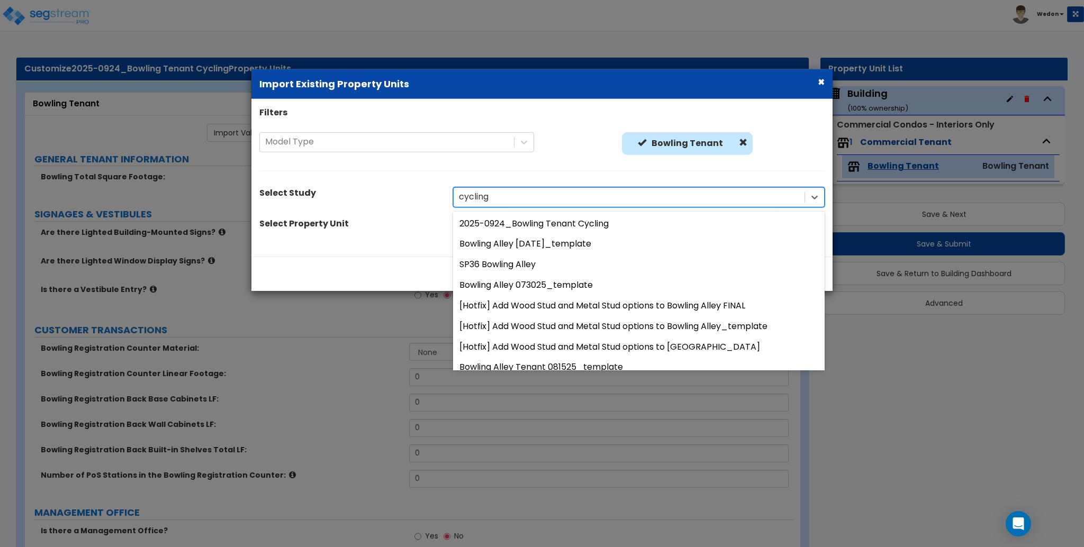
click at [410, 431] on div "× Import Existing Property Units Filters Model Type Bowling Tenant Bowling Tena…" at bounding box center [542, 273] width 1084 height 547
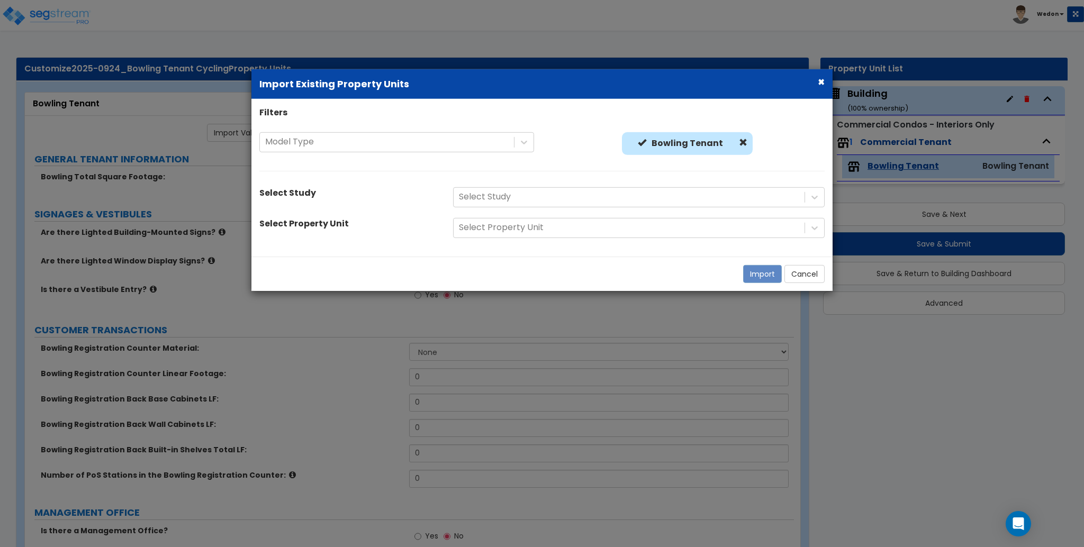
click at [374, 239] on div "Filters Model Type Bowling Tenant Bowling Tenant Select Study Select Study Sele…" at bounding box center [541, 178] width 581 height 142
click at [497, 197] on div at bounding box center [629, 197] width 340 height 14
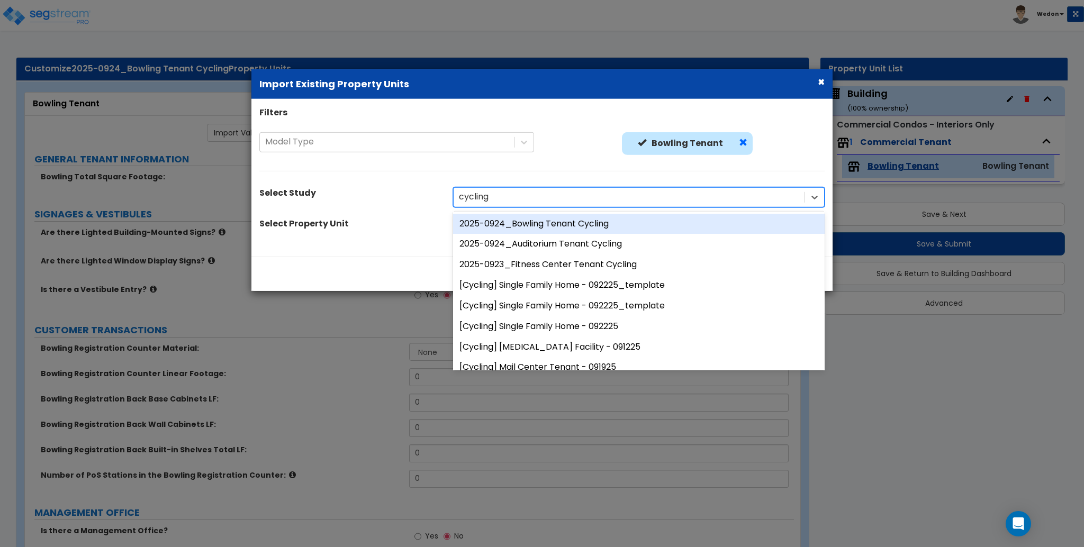
type input "cycling"
click at [739, 144] on span at bounding box center [743, 143] width 8 height 8
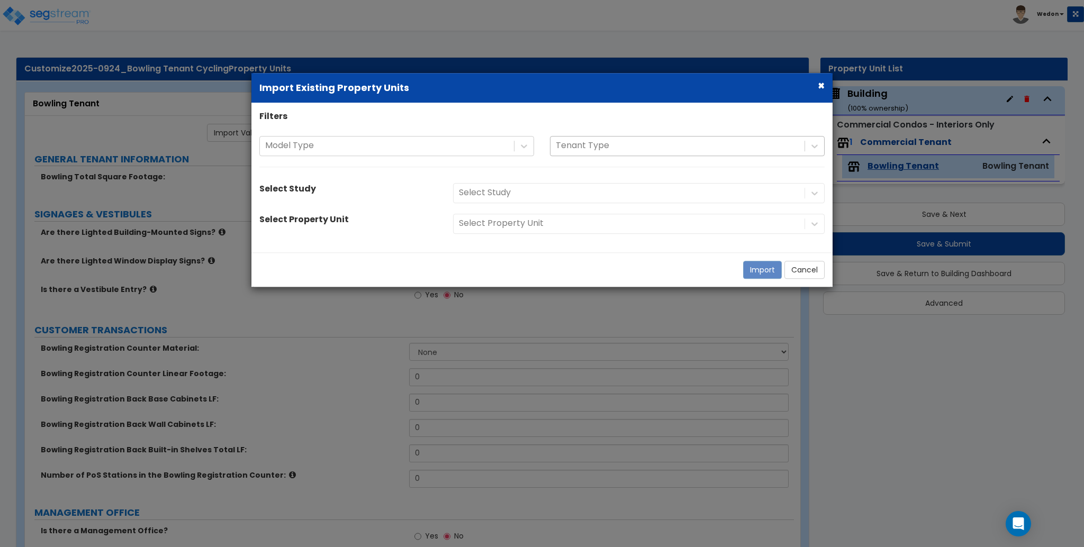
click at [713, 143] on div at bounding box center [677, 146] width 243 height 14
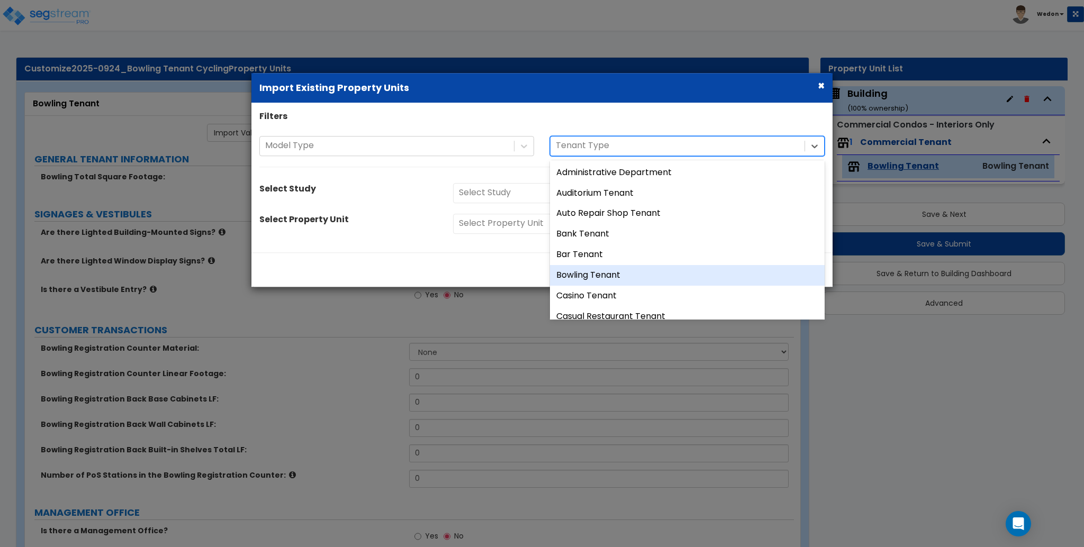
click at [649, 269] on div "Bowling Tenant" at bounding box center [687, 275] width 275 height 21
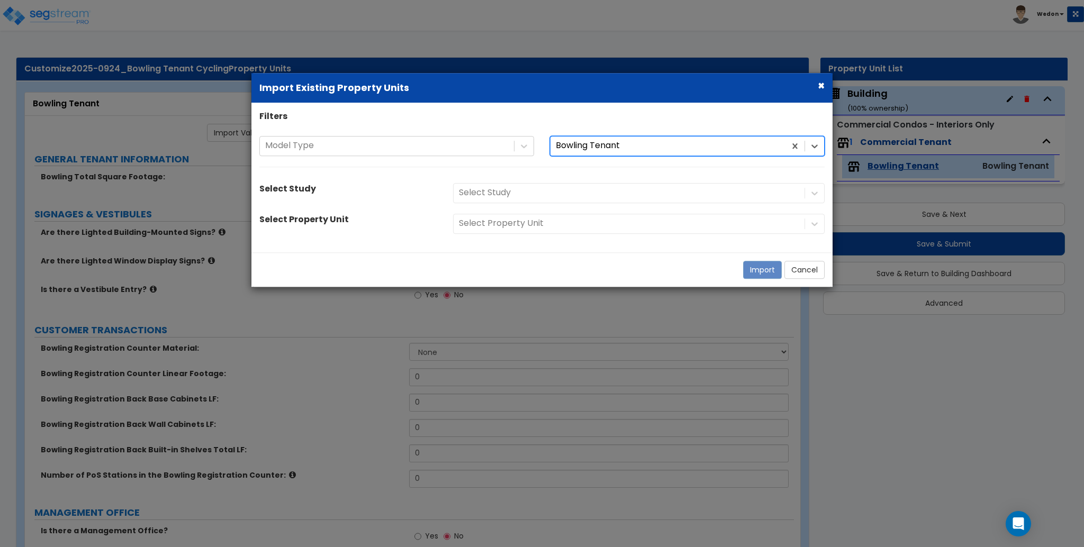
click at [504, 196] on div "Select Study" at bounding box center [638, 193] width 387 height 20
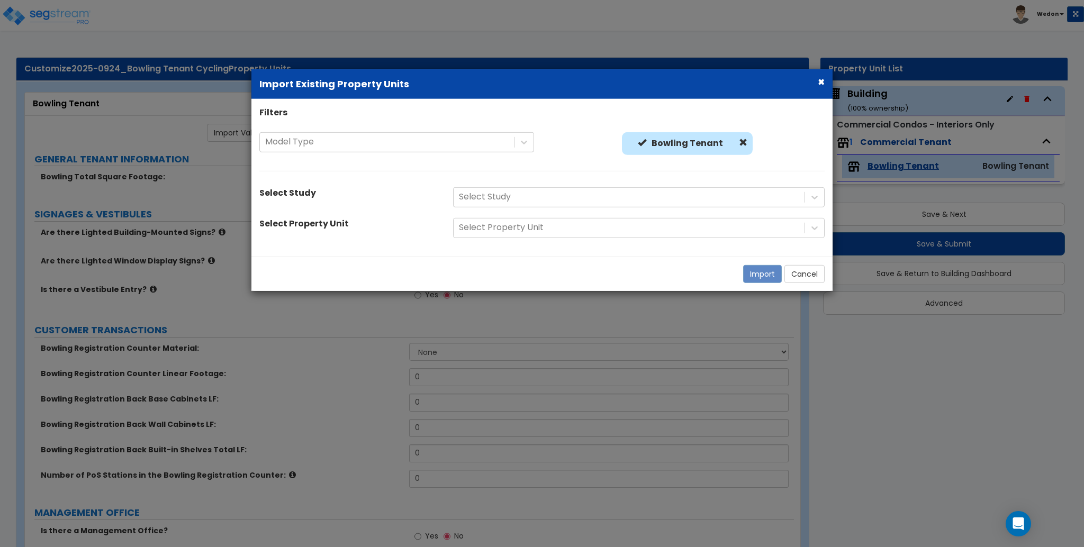
click at [503, 197] on div at bounding box center [629, 197] width 340 height 14
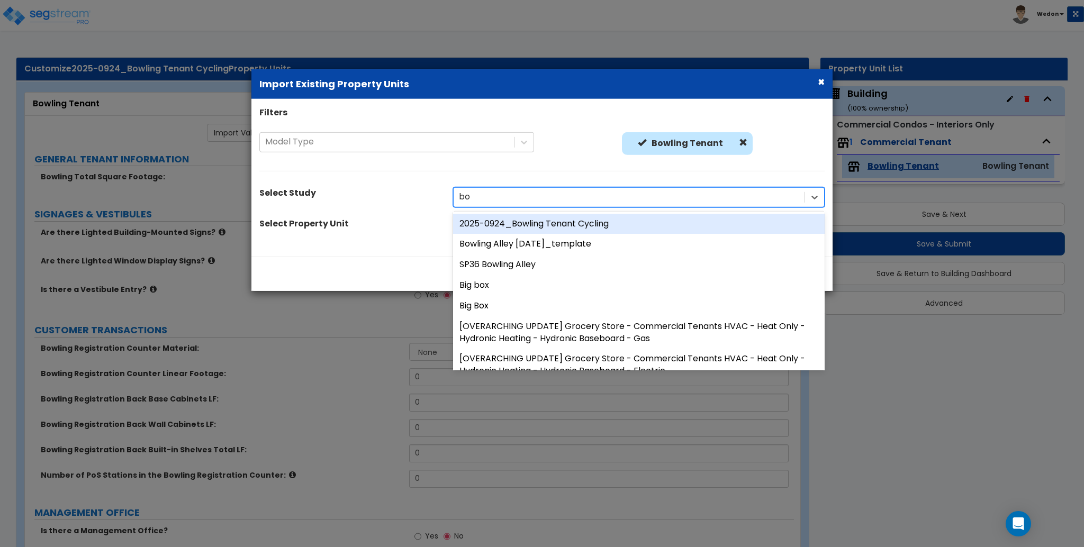
type input "b"
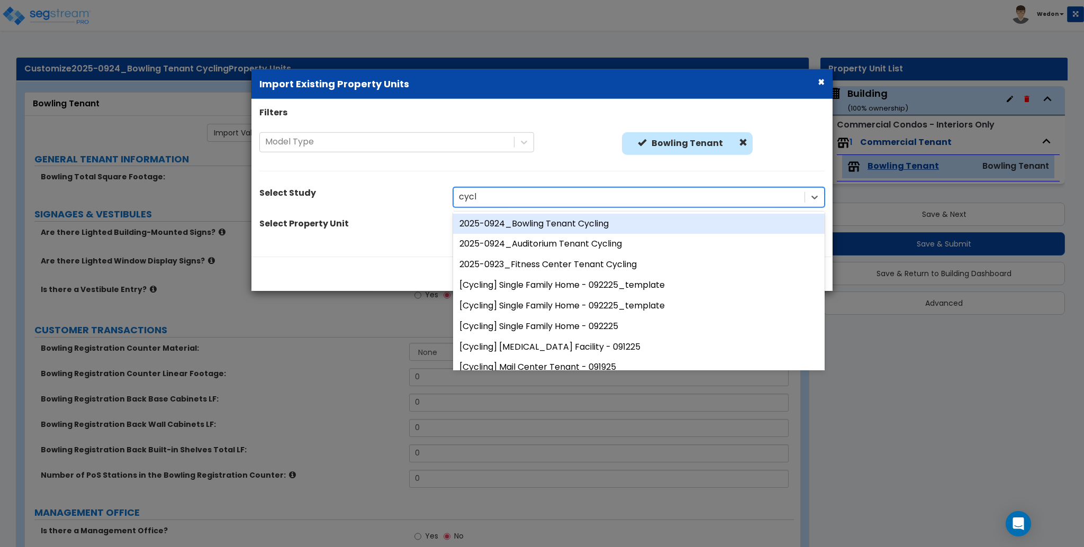
type input "cycling"
click at [740, 143] on span at bounding box center [743, 143] width 8 height 8
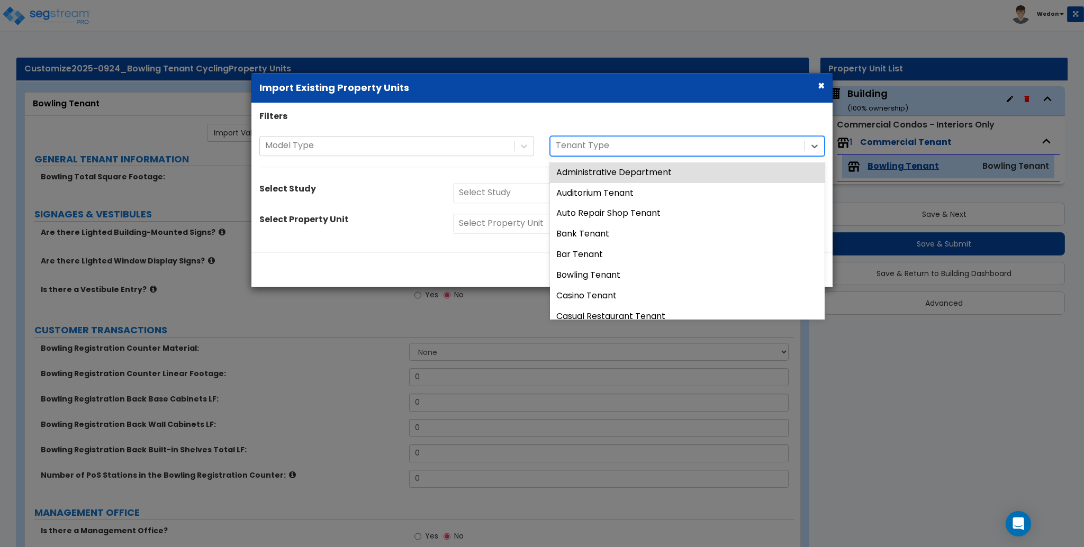
click at [758, 148] on div at bounding box center [677, 146] width 243 height 14
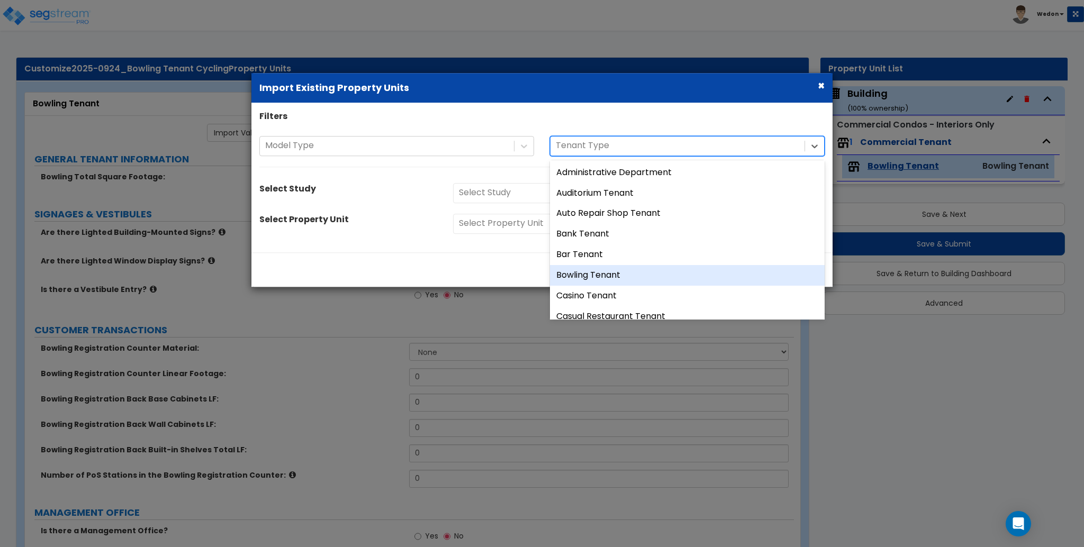
click at [598, 274] on div "Bowling Tenant" at bounding box center [687, 275] width 275 height 21
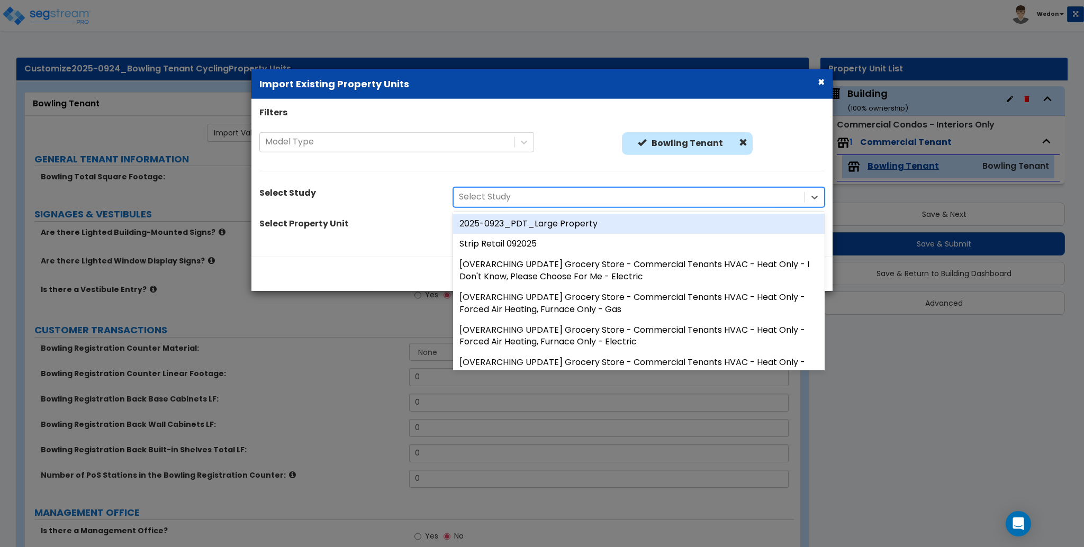
click at [550, 192] on div at bounding box center [629, 197] width 340 height 14
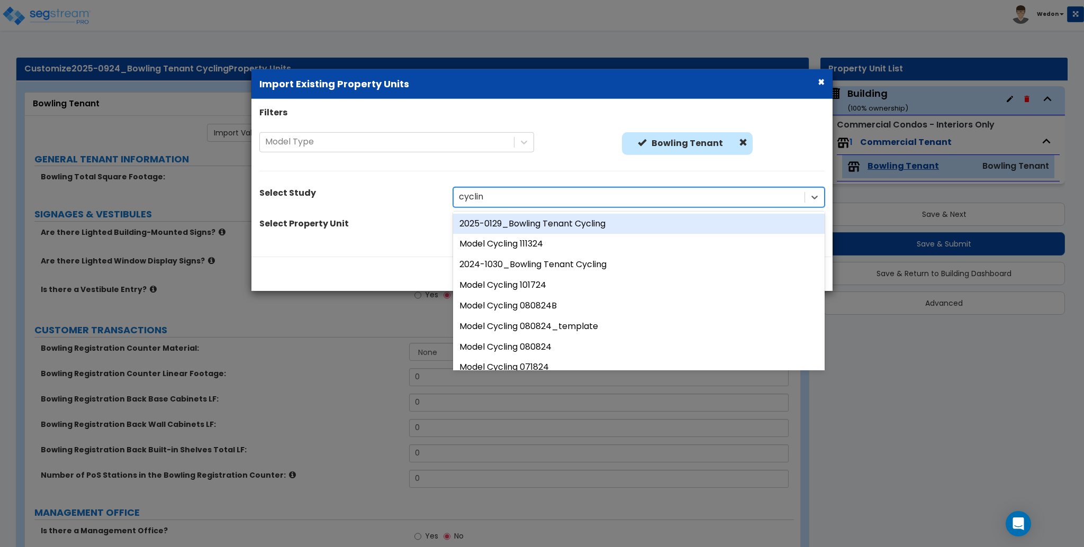
type input "cycling"
click at [508, 223] on div "2025-0129_Bowling Tenant Cycling" at bounding box center [638, 223] width 371 height 21
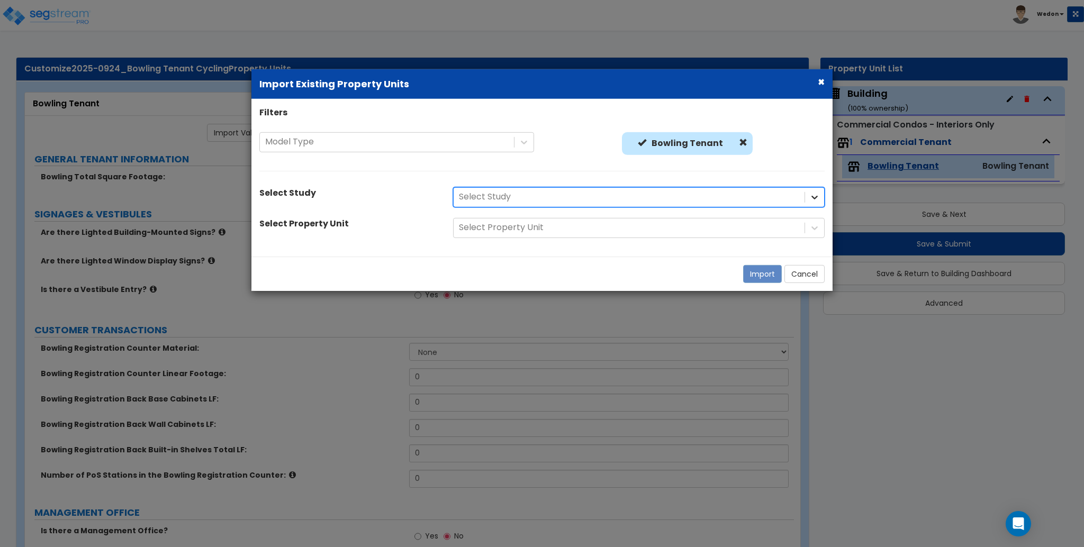
click at [809, 197] on icon at bounding box center [814, 197] width 11 height 11
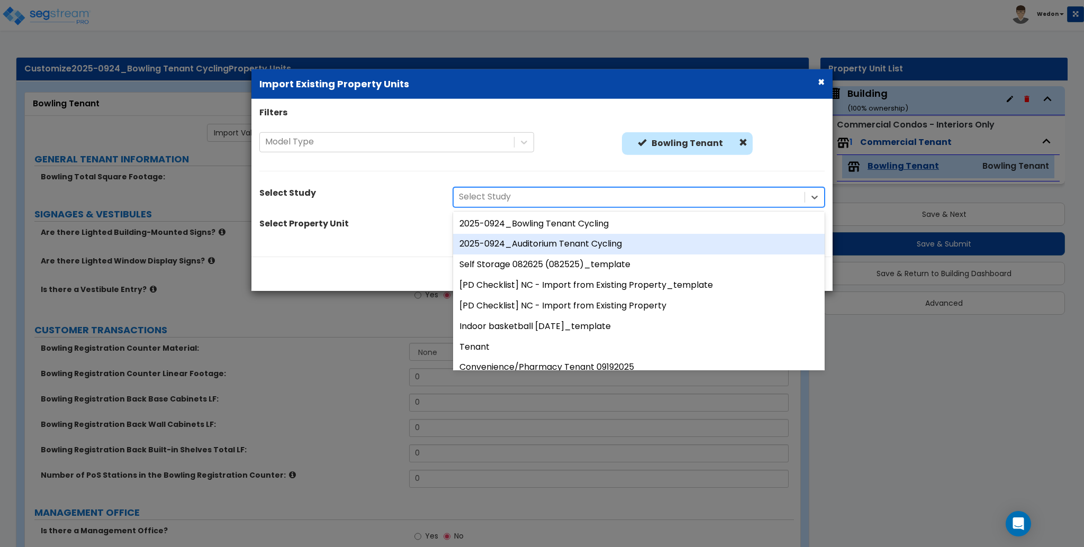
click at [529, 198] on div at bounding box center [629, 197] width 340 height 14
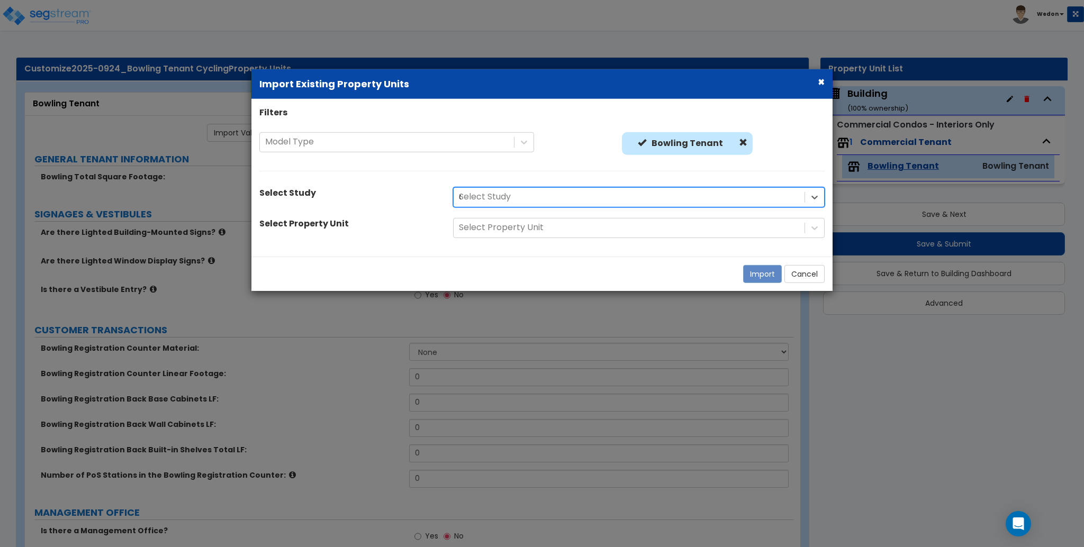
type input "cyc"
click at [529, 198] on div at bounding box center [629, 197] width 340 height 14
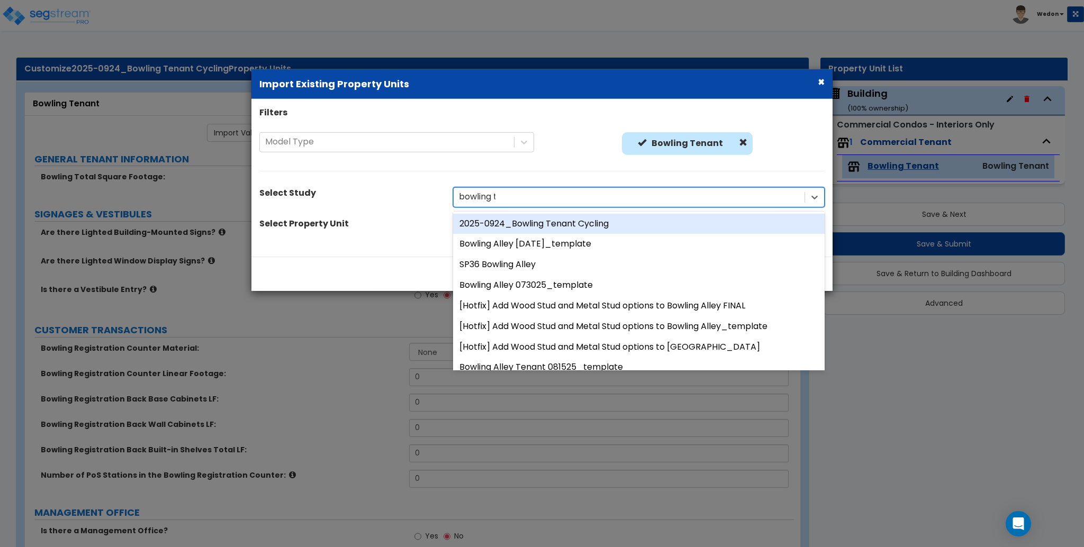
type input "bowling tenant cycling"
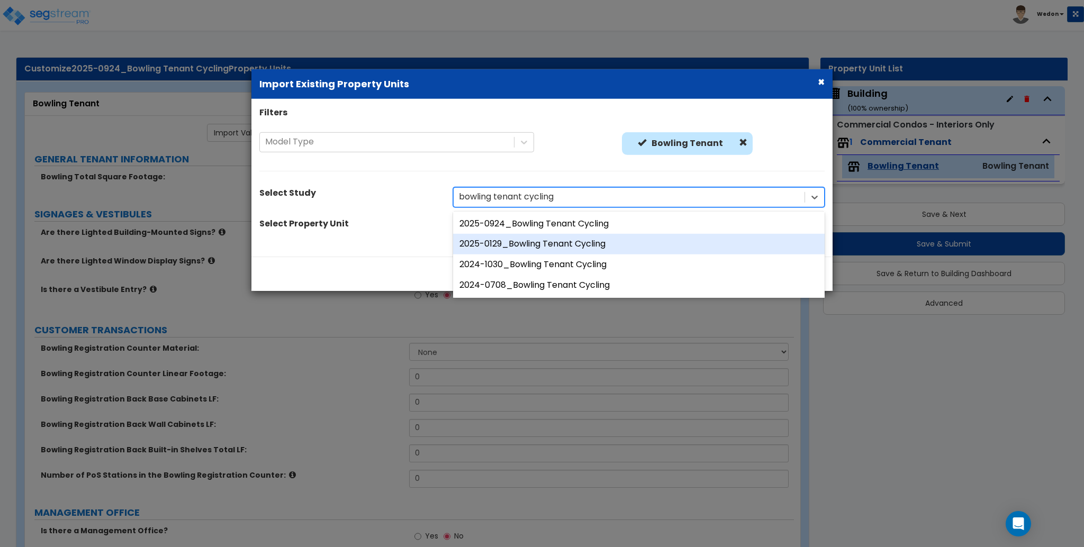
click at [535, 248] on div "2025-0129_Bowling Tenant Cycling" at bounding box center [638, 244] width 371 height 21
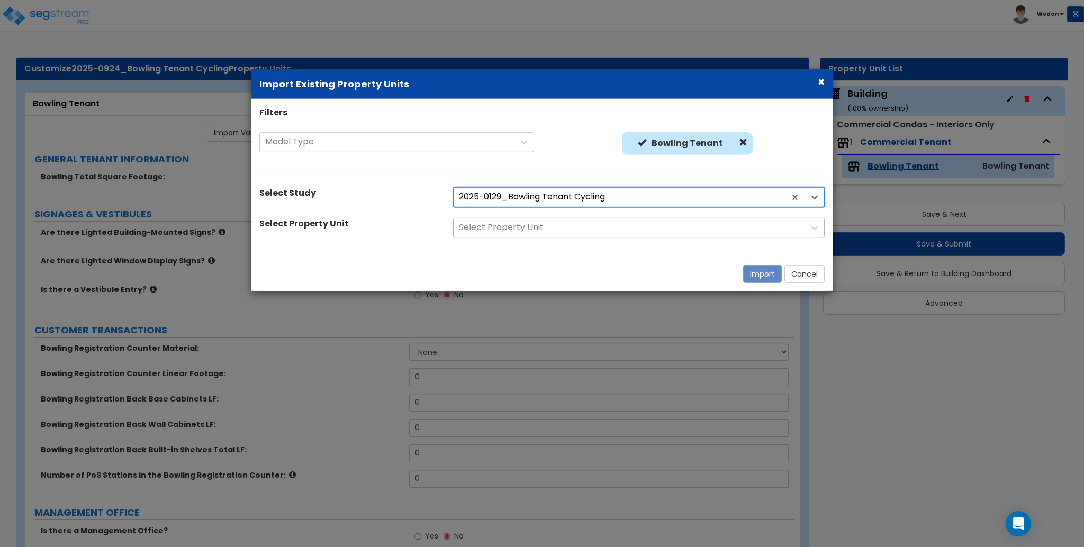
click at [633, 229] on div at bounding box center [629, 228] width 340 height 14
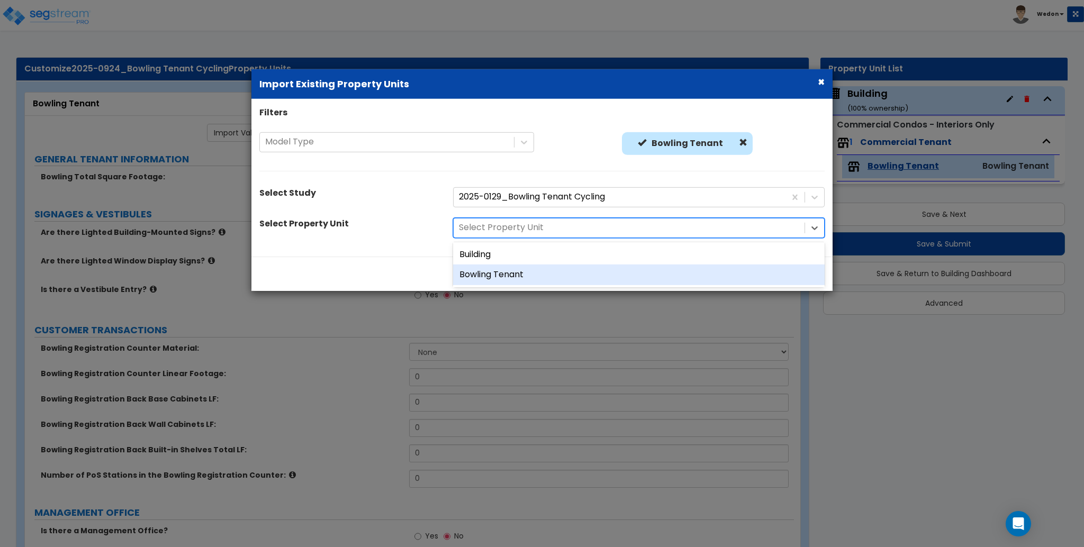
click at [502, 276] on div "Bowling Tenant" at bounding box center [638, 275] width 371 height 21
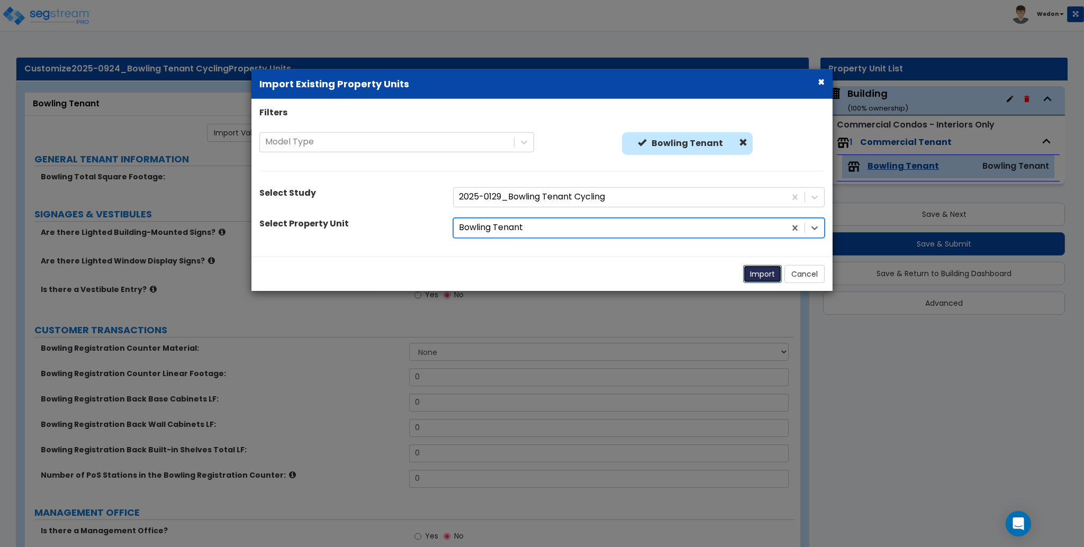
click at [751, 273] on button "Import" at bounding box center [762, 274] width 39 height 18
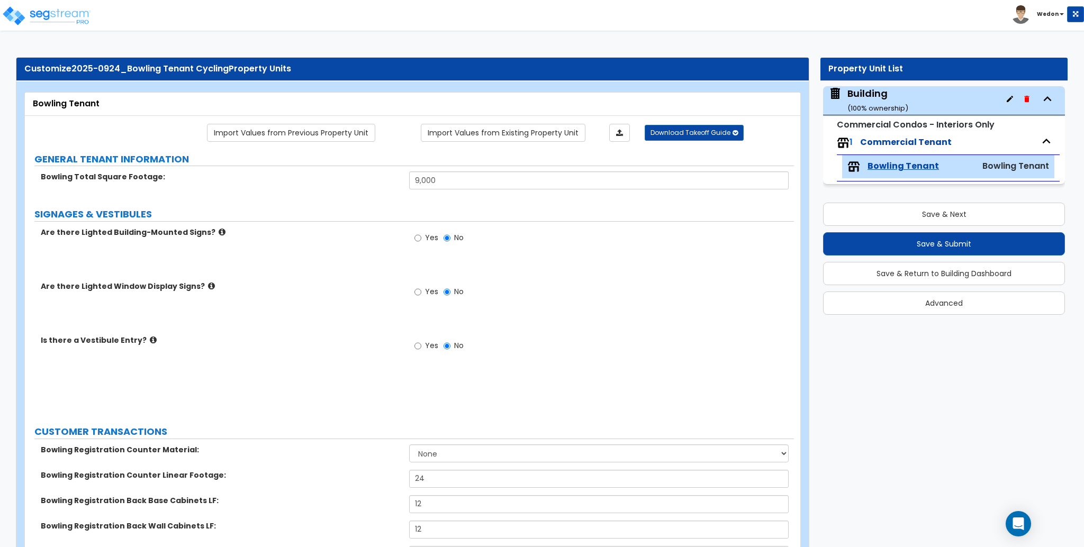
type input "9,000"
radio input "true"
select select "6"
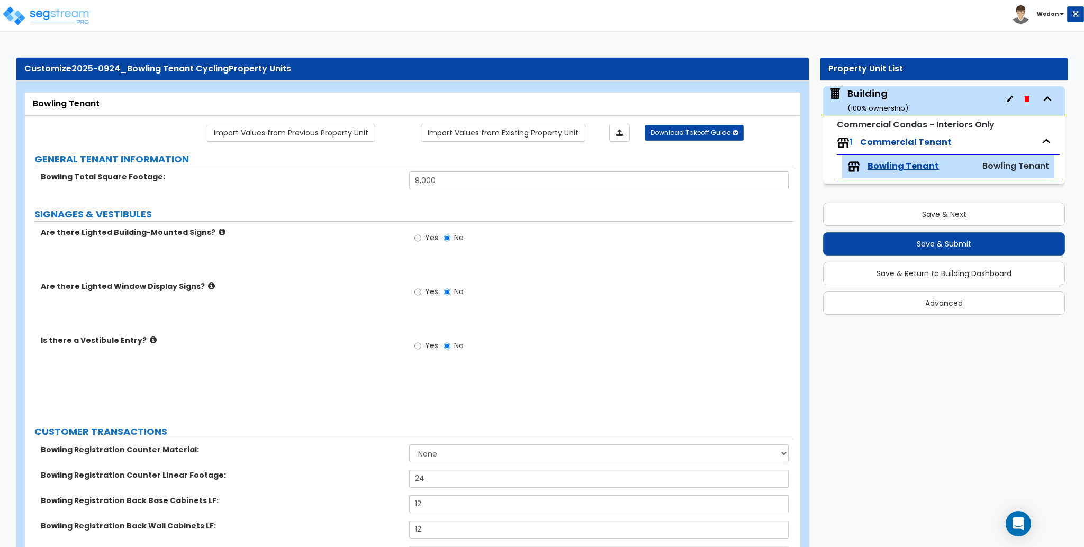
type input "24"
type input "12"
type input "4"
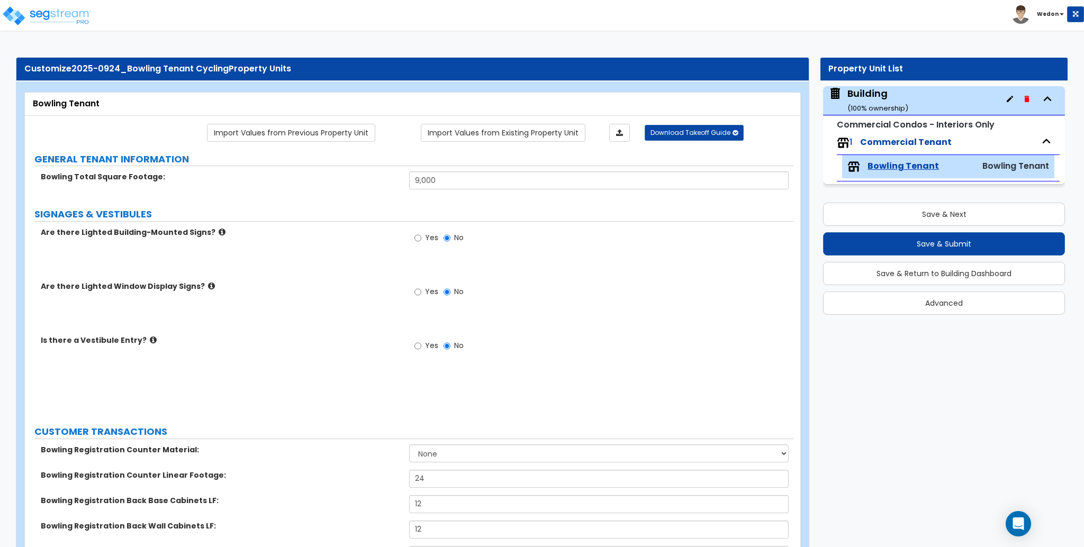
radio input "true"
type input "10"
radio input "true"
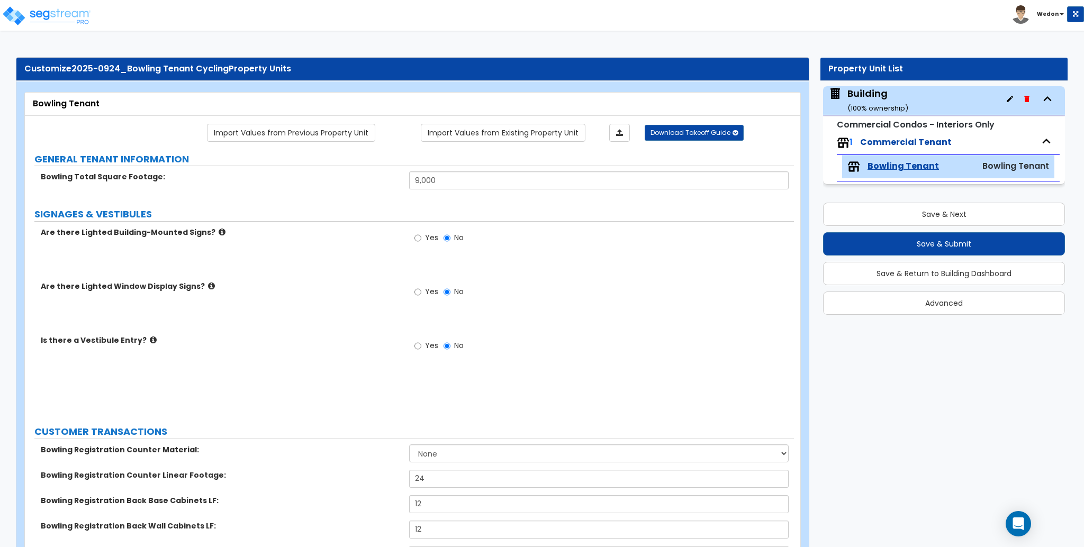
select select "3"
radio input "true"
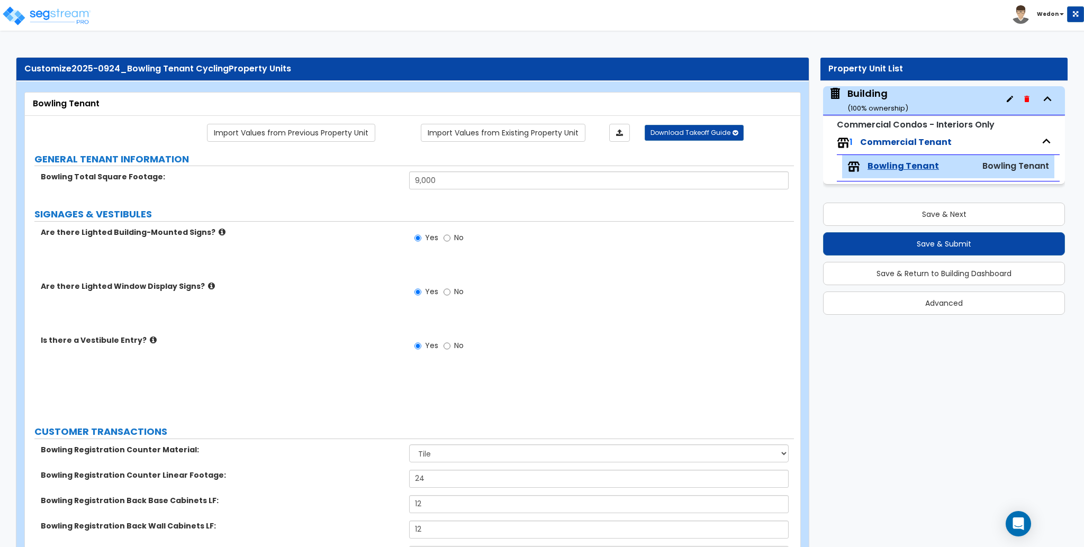
radio input "true"
select select "4"
radio input "true"
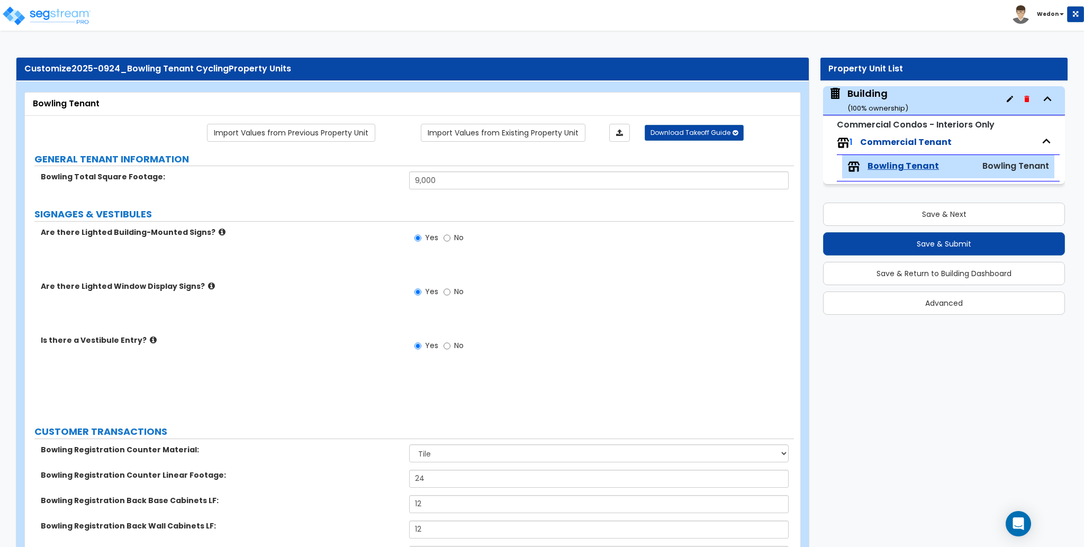
select select "3"
radio input "true"
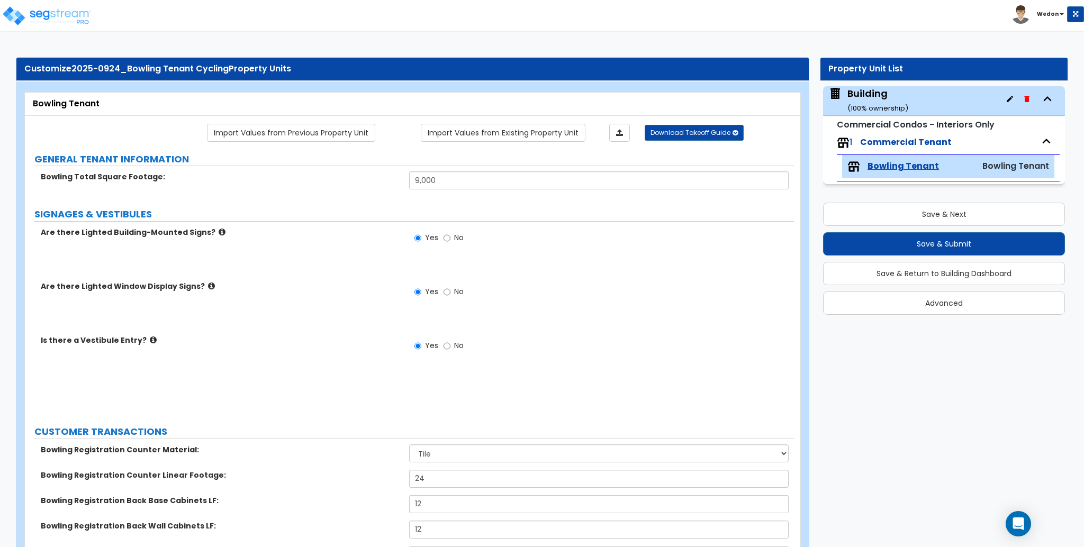
radio input "true"
select select "2"
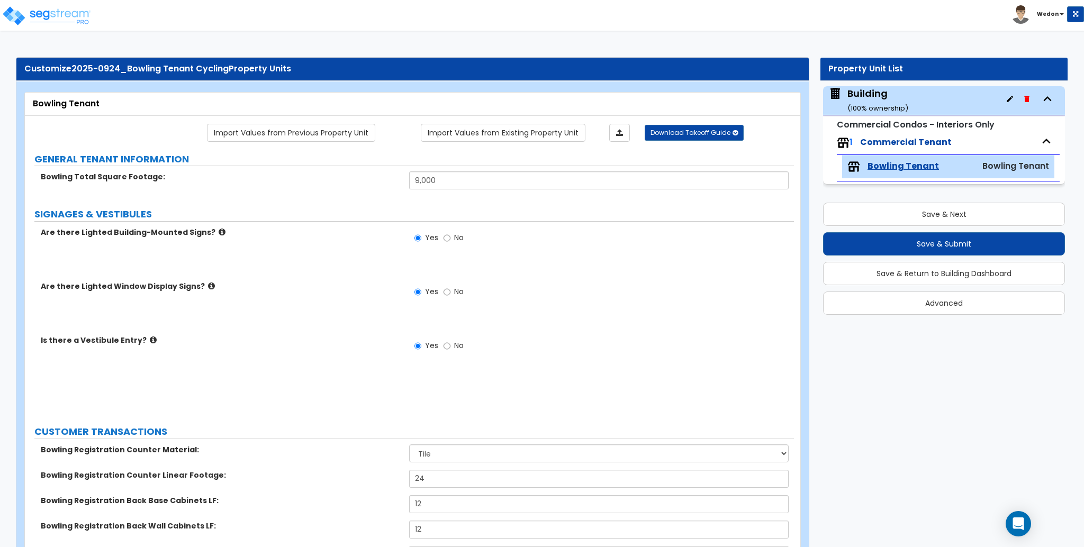
type input "12"
type input "4"
select select "1"
type input "24"
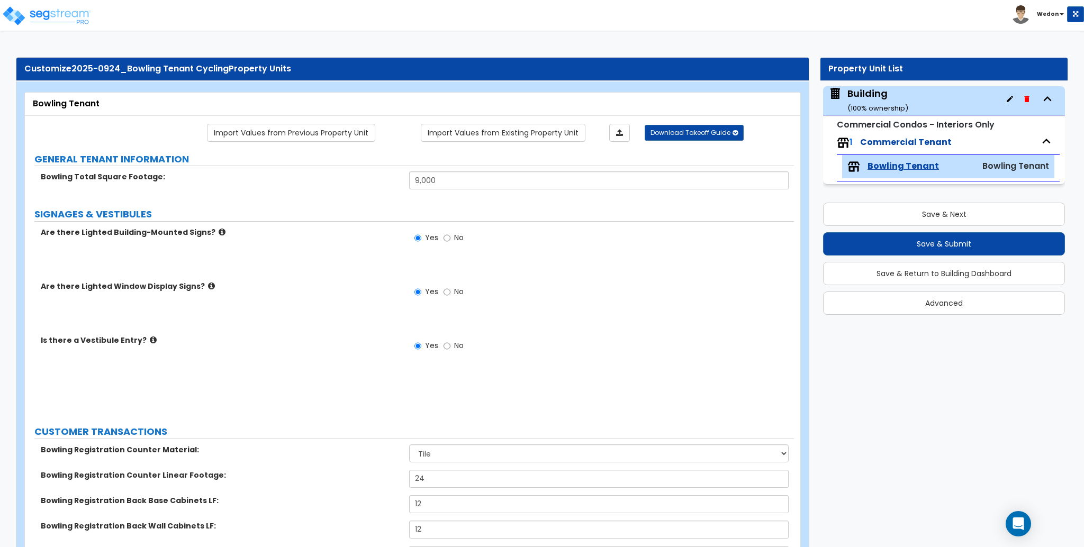
select select "4"
radio input "true"
type input "3,000"
select select "2"
select select "7"
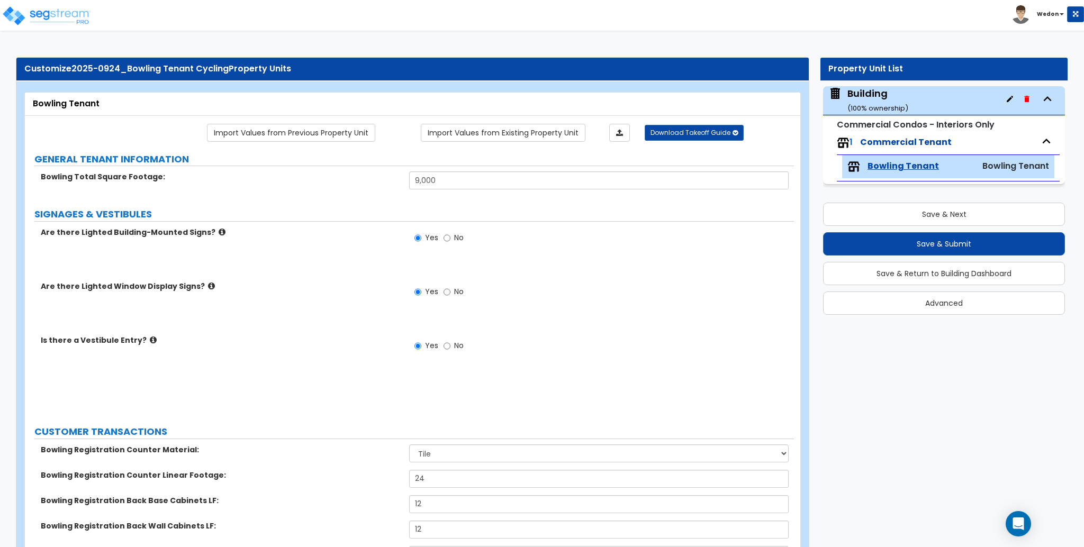
type input "24"
type input "2"
radio input "true"
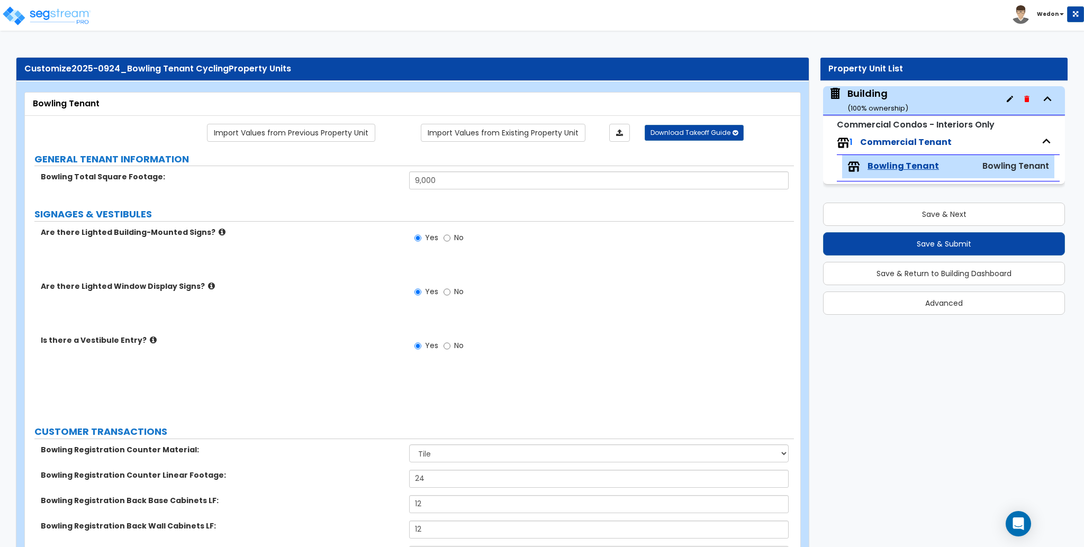
radio input "true"
type input "12"
type input "4"
radio input "true"
select select "2"
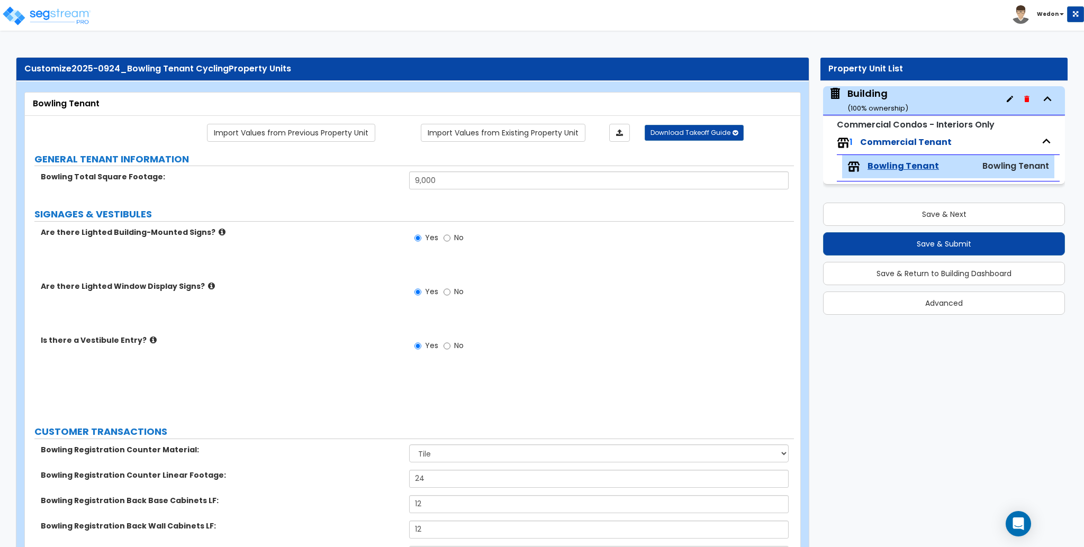
type input "5"
radio input "true"
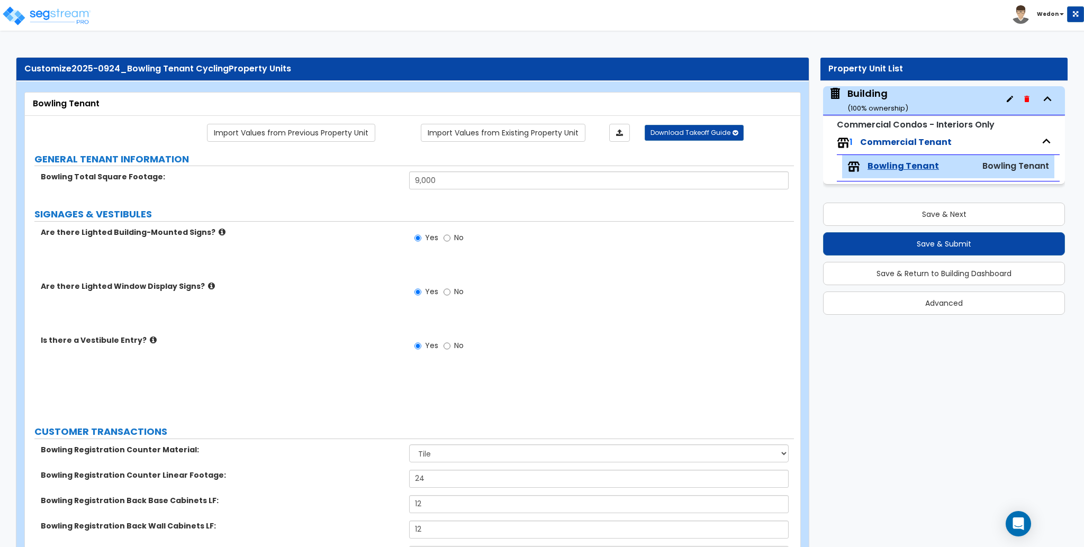
select select "3"
type input "1"
radio input "true"
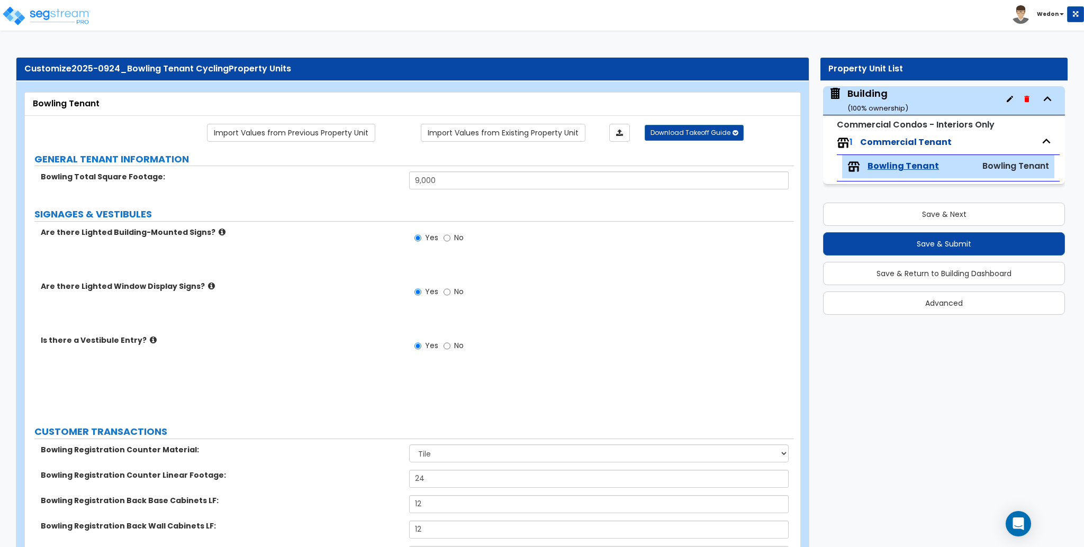
type input "2"
select select "6"
type input "12"
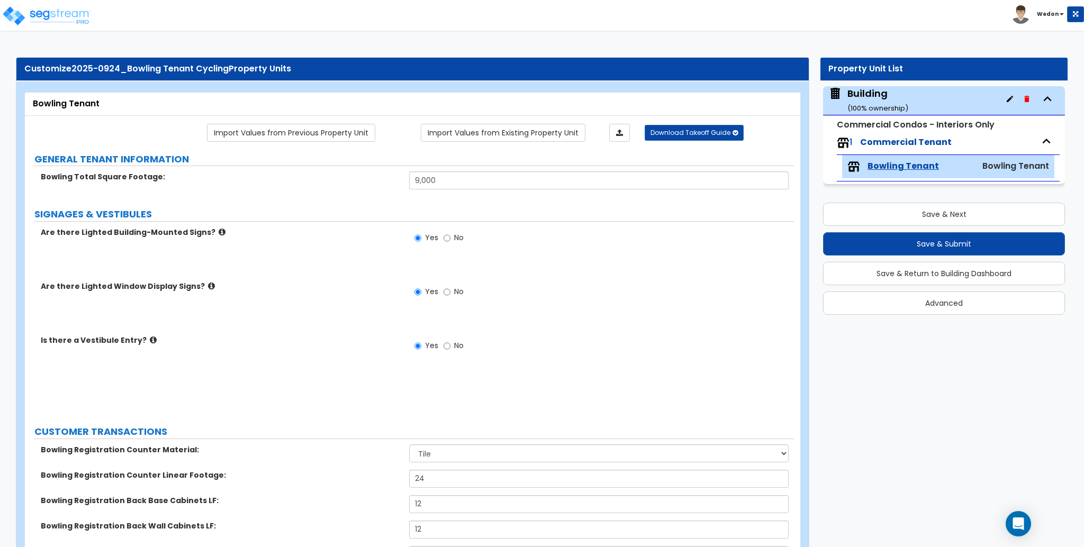
select select "1"
select select "2"
type input "1"
select select "1"
select select "2"
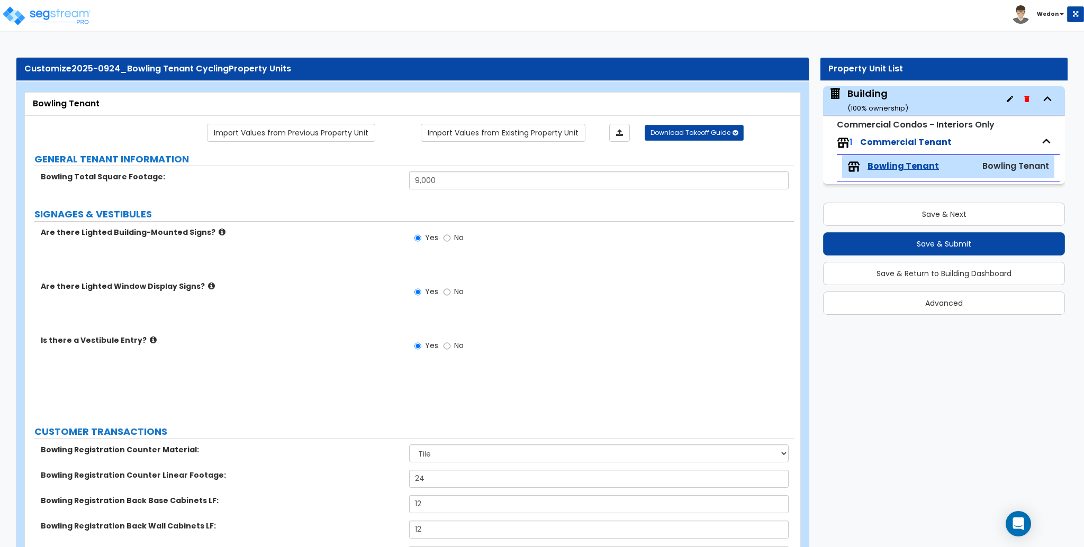
type input "1"
type input "4"
type input "8"
type input "12"
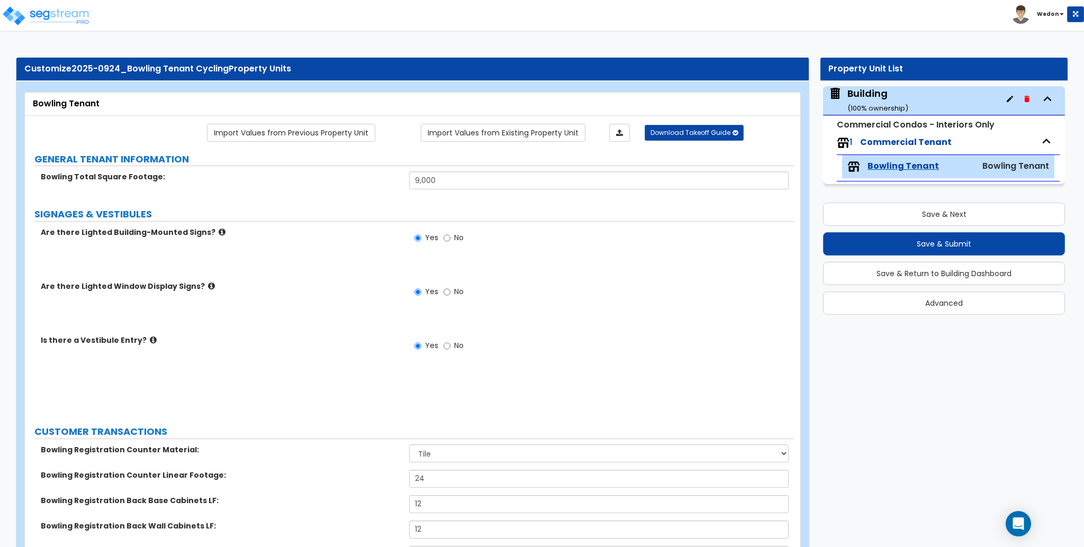
radio input "true"
type input "1"
radio input "true"
type input "4"
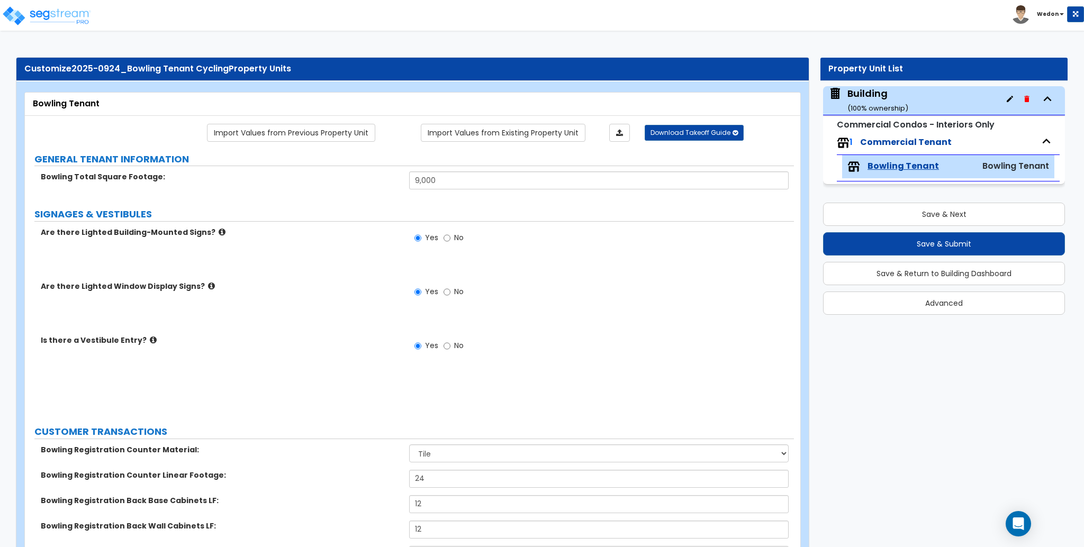
select select "2"
radio input "true"
select select "1"
type input "25"
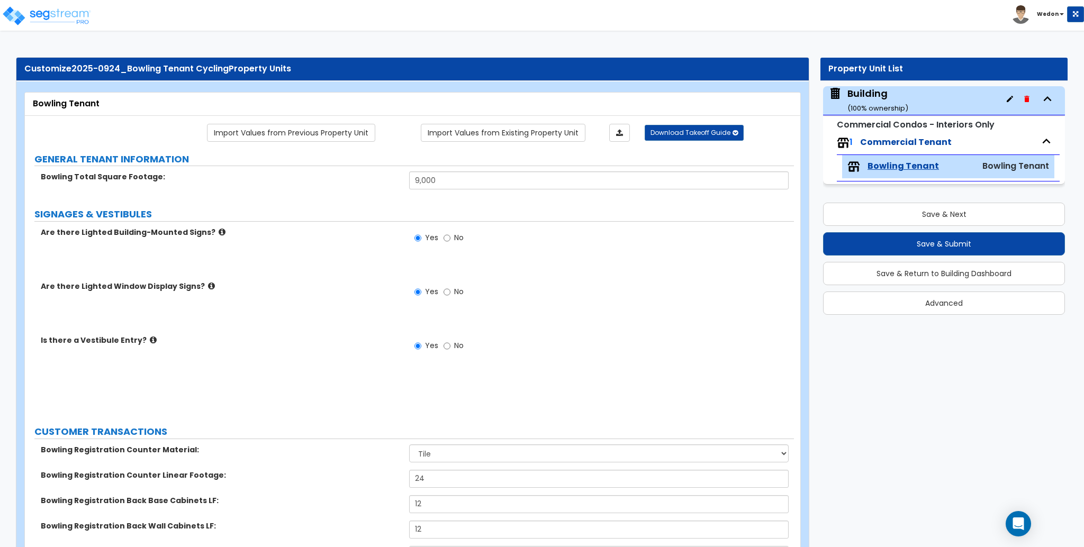
select select "2"
type input "25"
select select "3"
type input "100"
select select "2"
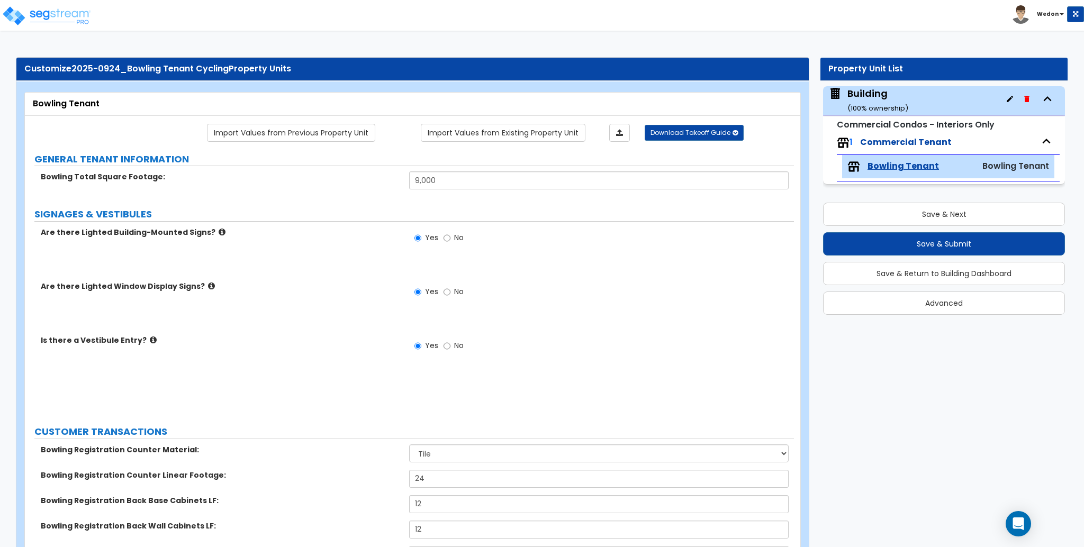
radio input "true"
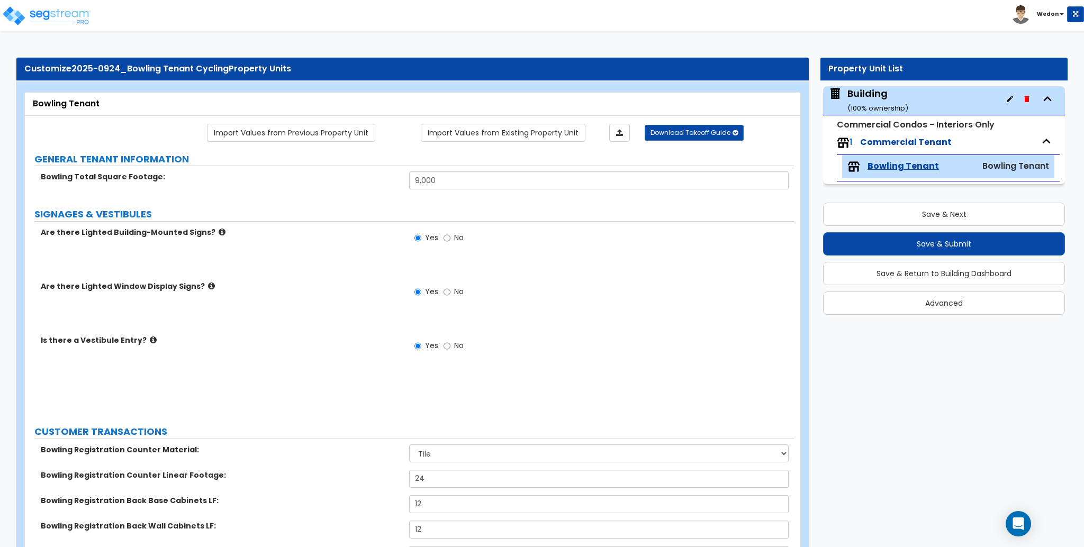
radio input "true"
select select "5"
type input "100"
select select "5"
type input "100"
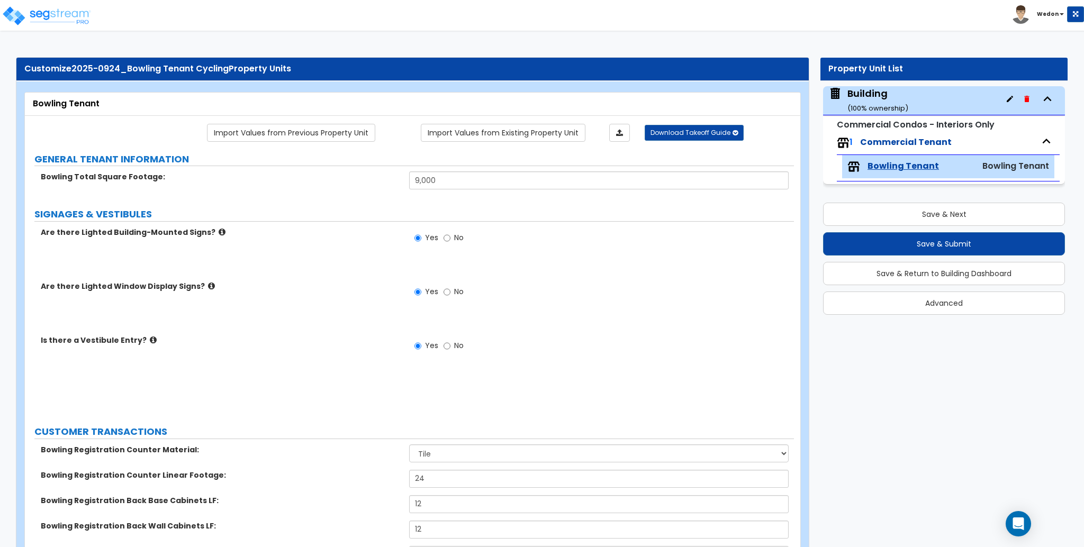
type input "100"
select select "6"
type input "100"
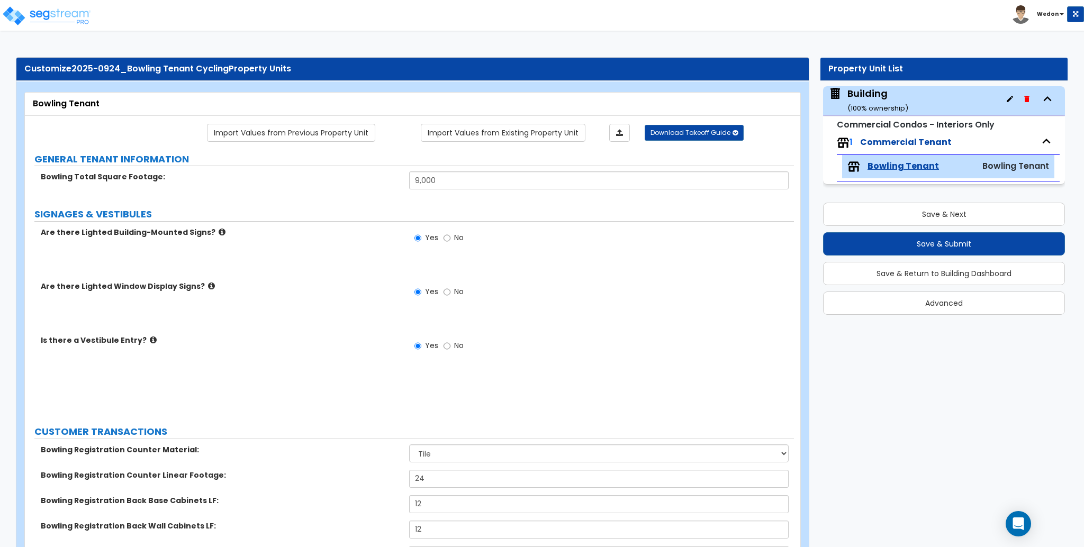
select select "2"
type input "100"
select select "1"
type input "25"
select select "3"
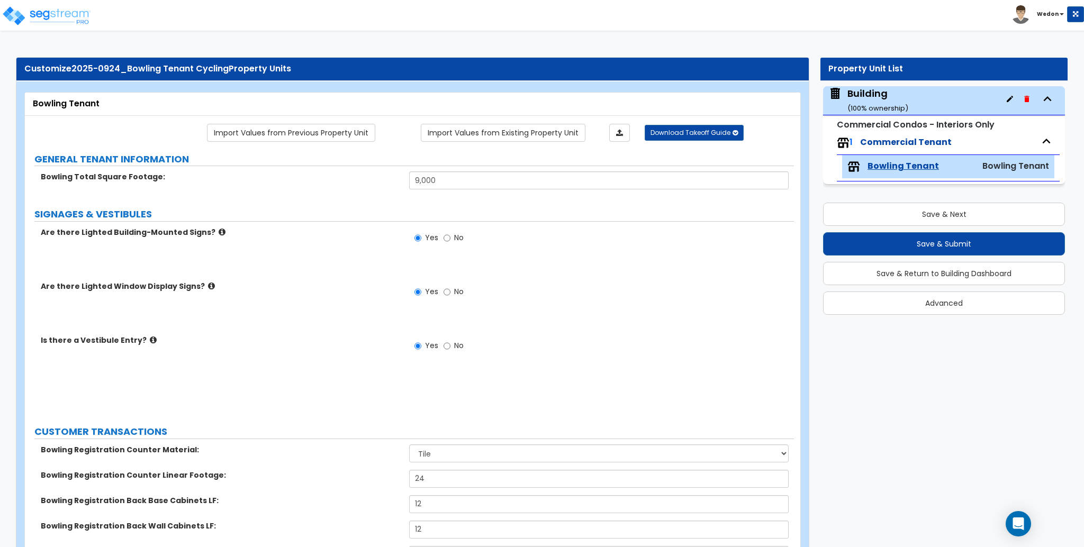
type input "25"
select select "5"
type input "25"
select select "7"
select select "2"
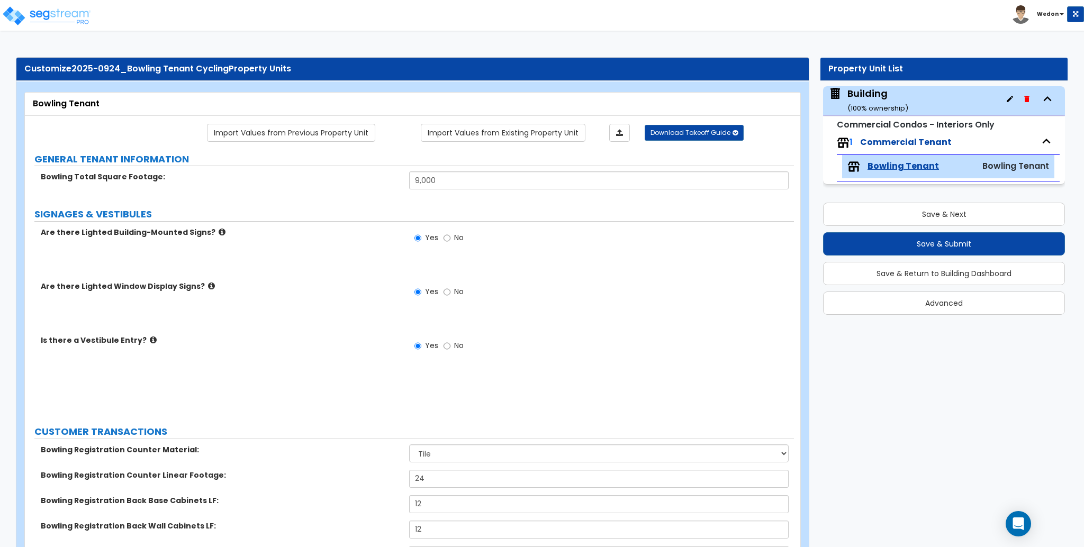
type input "100"
select select "3"
select select "1"
type input "4"
select select "2"
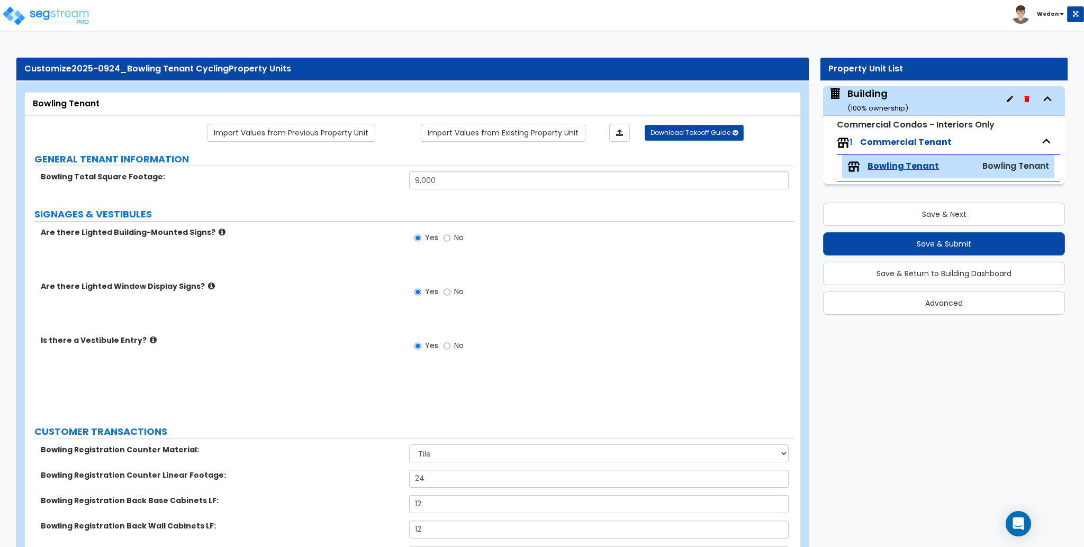
type input "4"
select select "3"
type input "4"
select select "6"
type input "25"
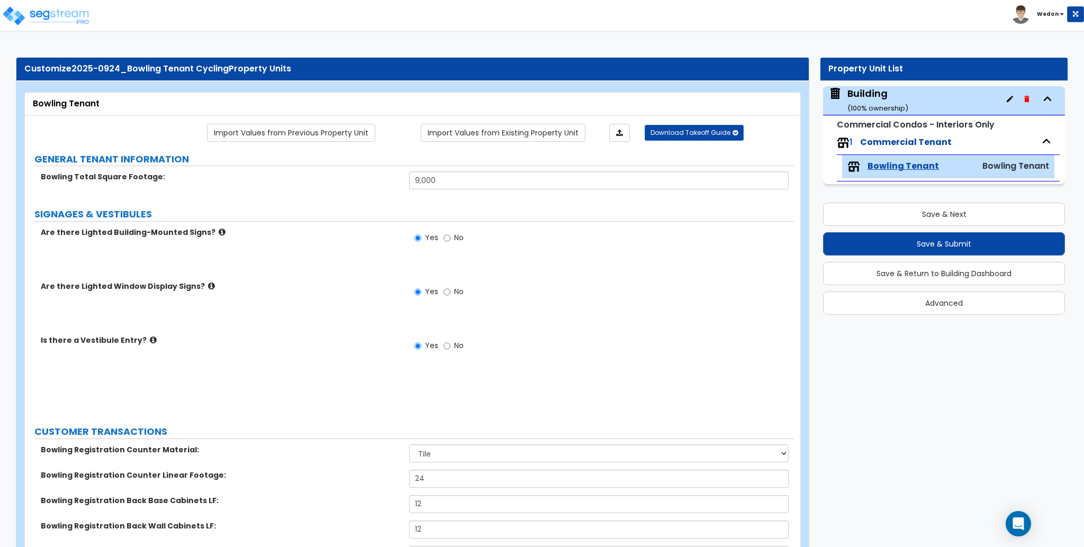
select select "4"
type input "25"
select select "5"
type input "60"
type input "9"
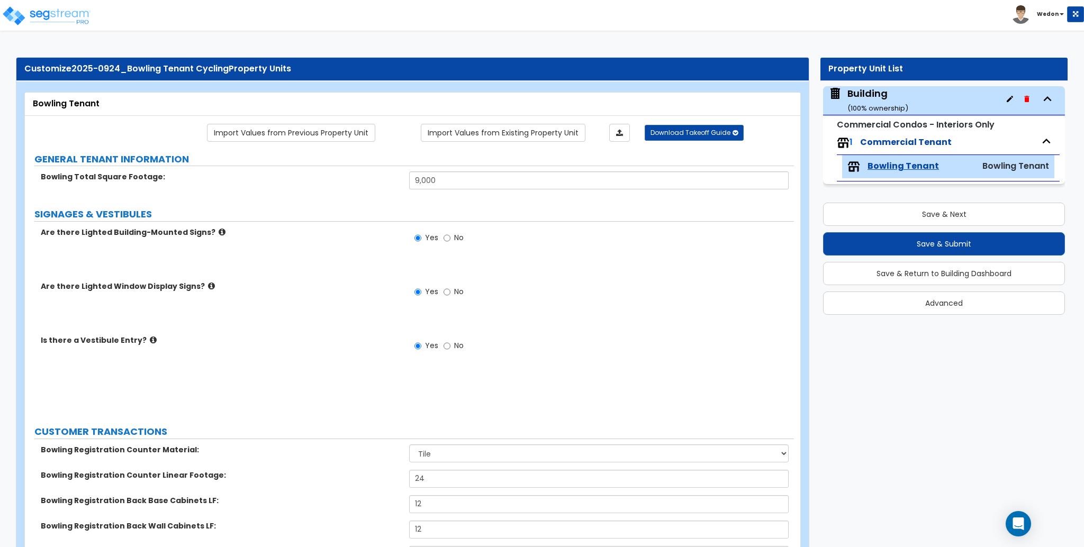
type input "6"
type input "3"
type input "5"
radio input "true"
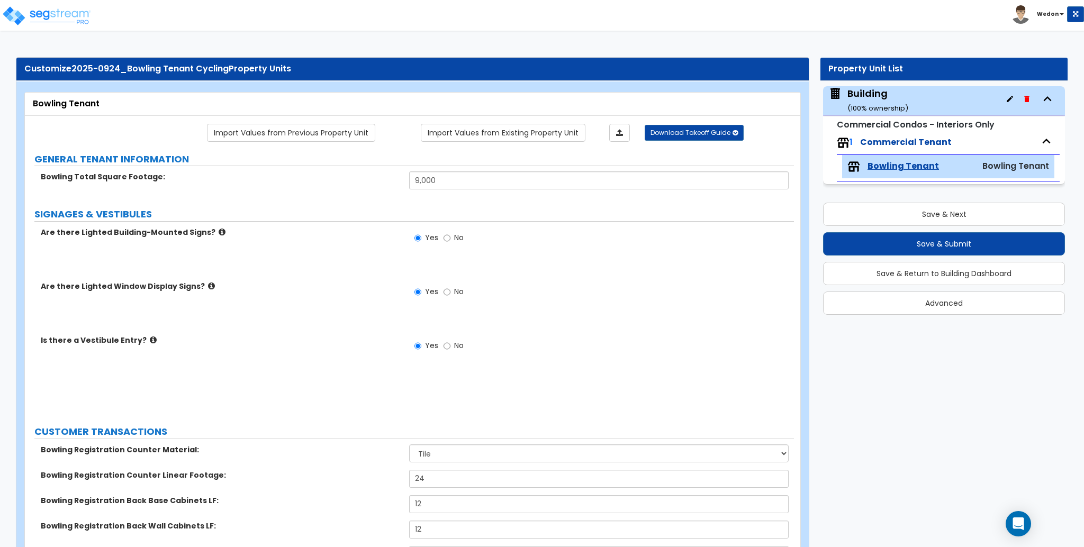
type input "5"
type input "500"
type input "12"
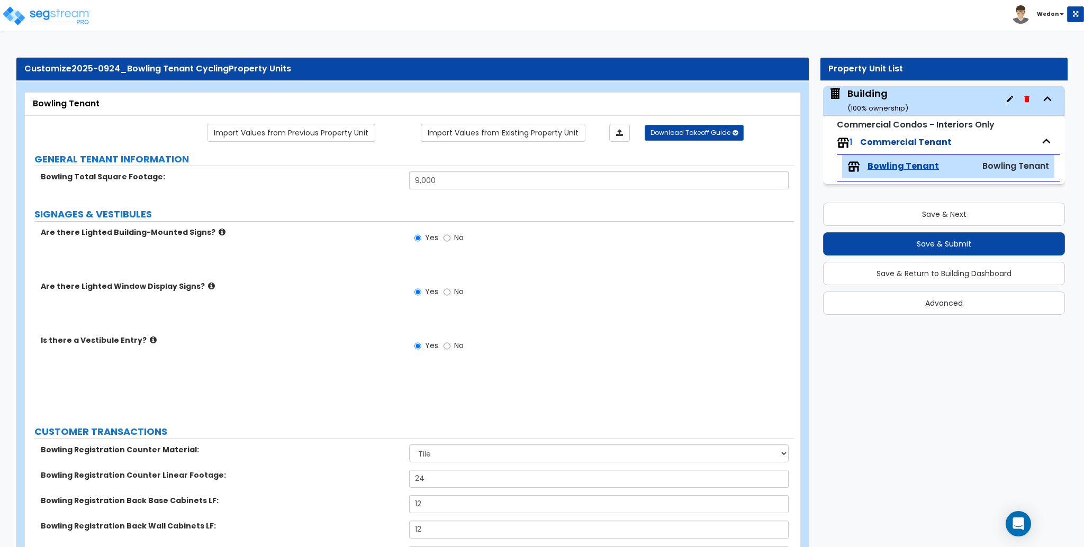
type input "12"
radio input "true"
select select "1"
type input "4"
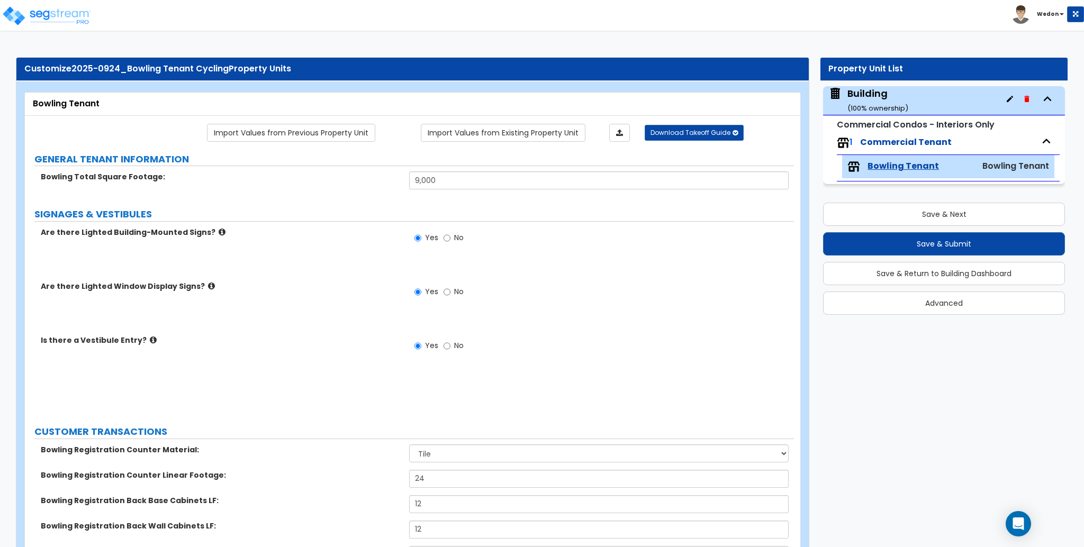
select select "2"
radio input "true"
type input "2"
type input "4"
type input "8"
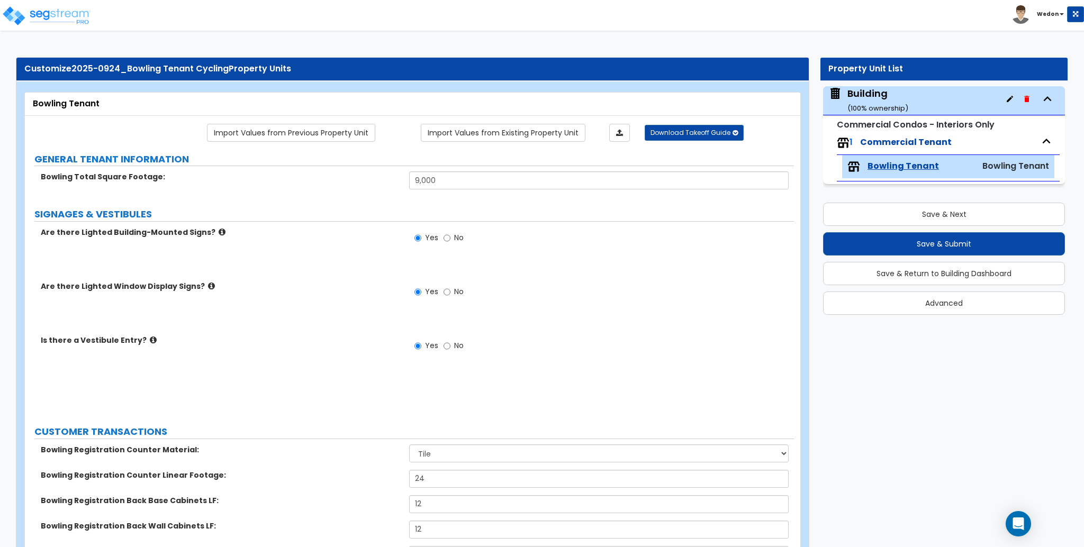
type input "8"
type input "2"
select select "2"
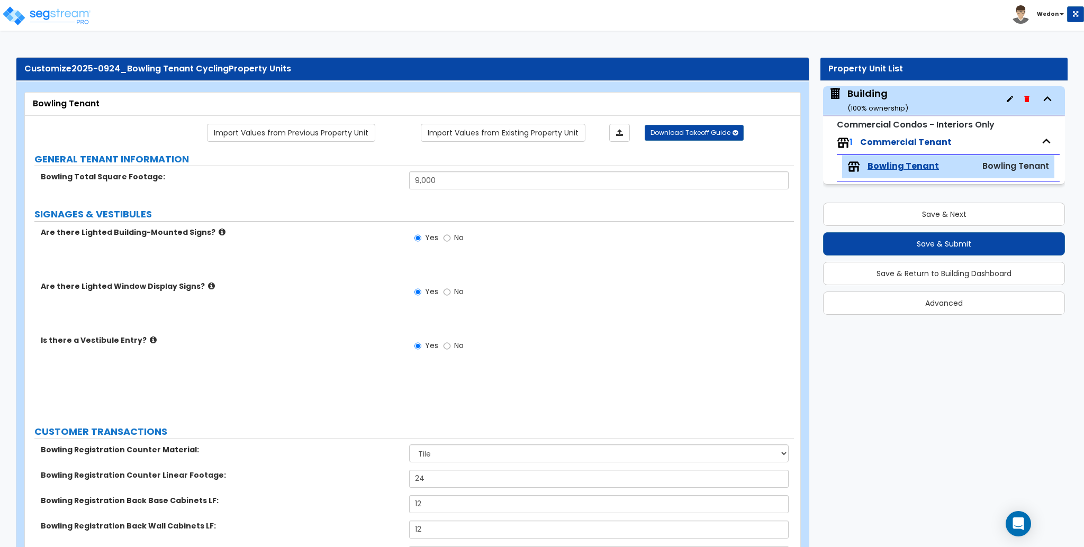
select select "3"
type input "45"
type input "3"
select select "2"
type input "4"
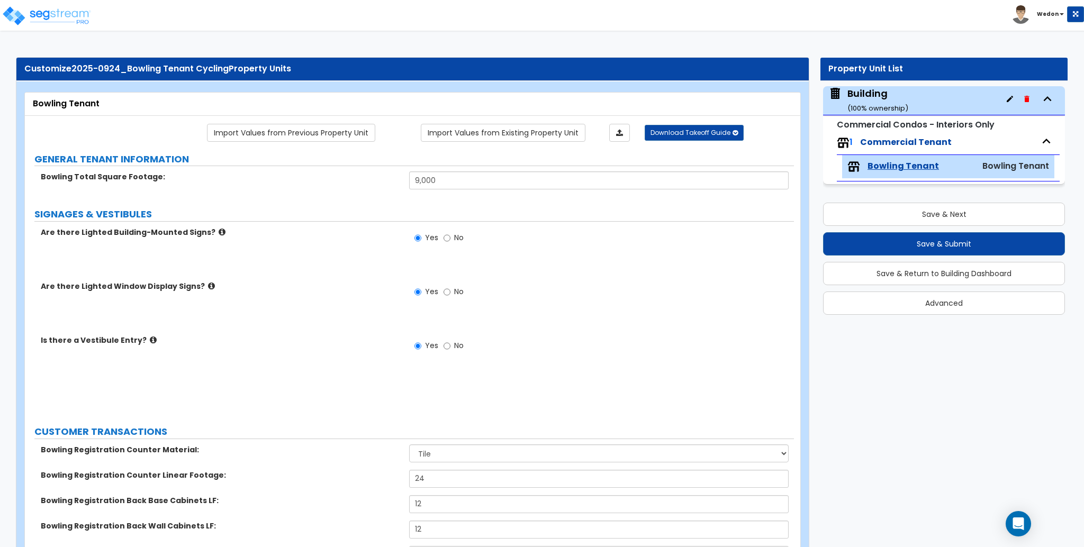
type input "20"
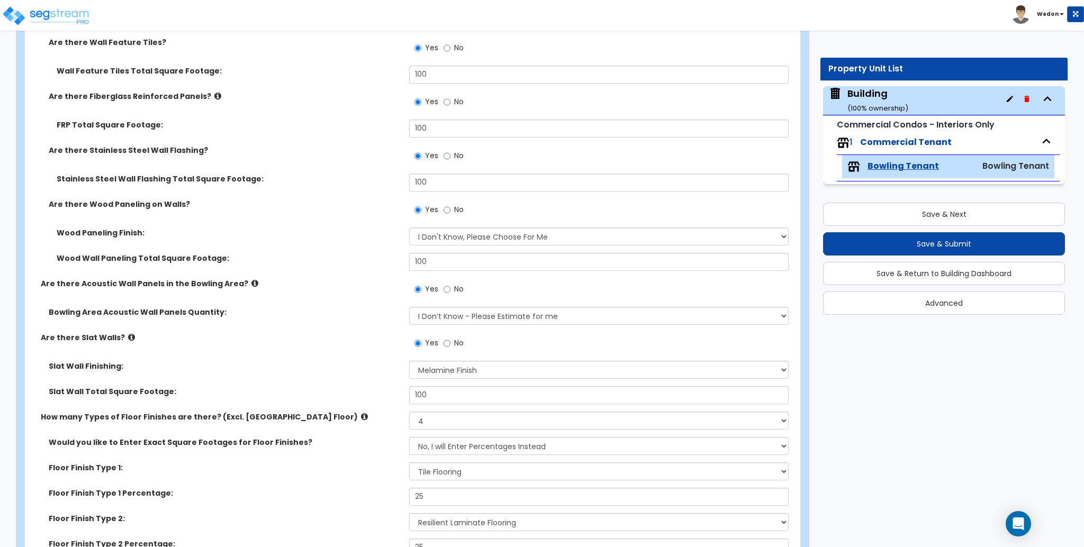
scroll to position [3386, 0]
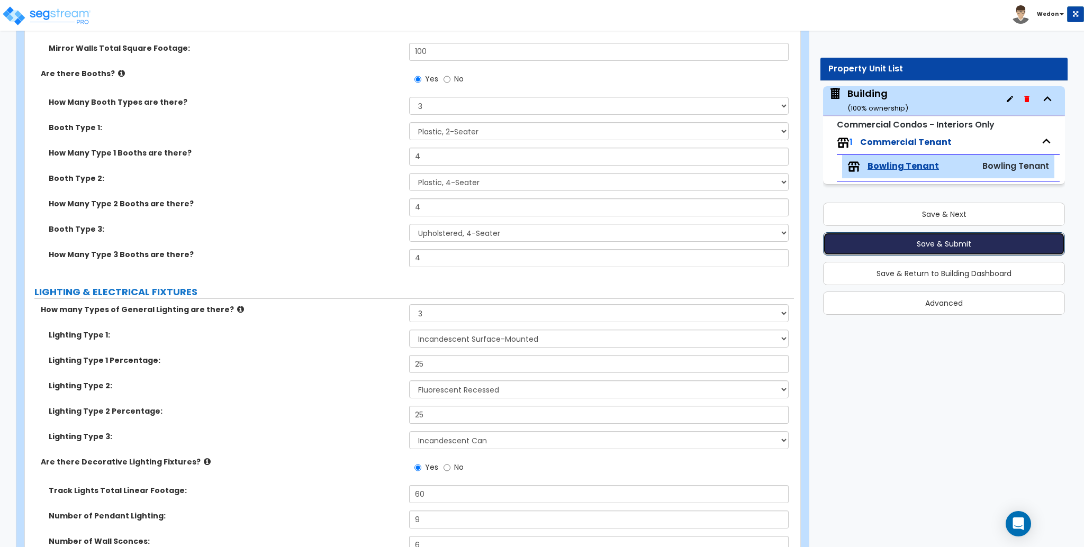
click at [929, 248] on button "Save & Submit" at bounding box center [944, 243] width 242 height 23
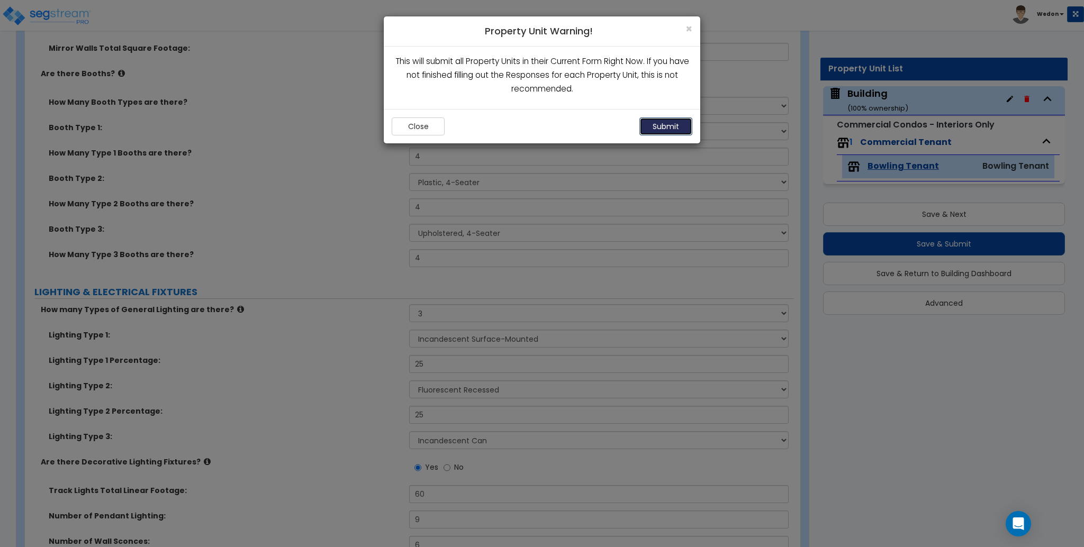
click at [687, 130] on button "Submit" at bounding box center [665, 126] width 53 height 18
